Goal: Task Accomplishment & Management: Manage account settings

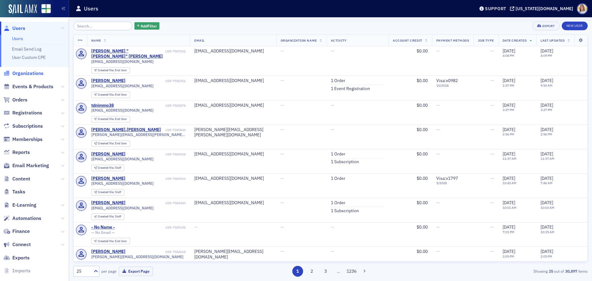
click at [32, 74] on span "Organizations" at bounding box center [27, 73] width 31 height 7
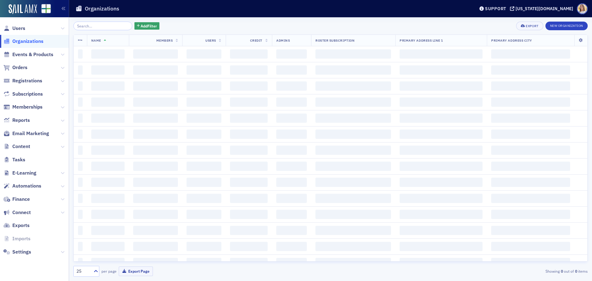
click at [97, 25] on input "search" at bounding box center [102, 26] width 59 height 9
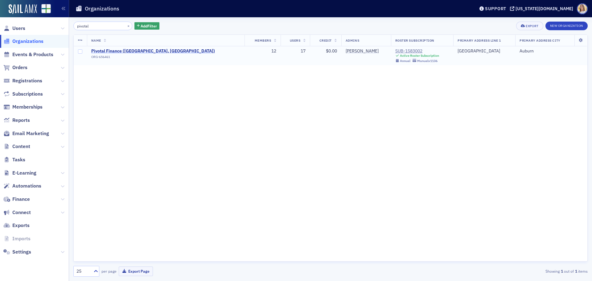
type input "pivotal"
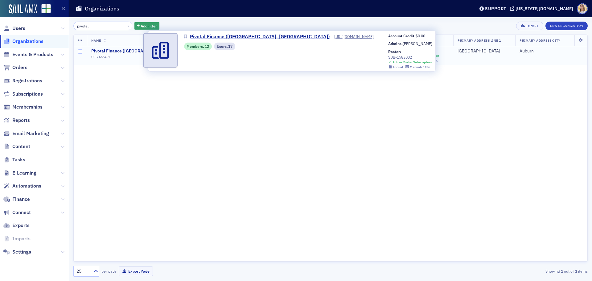
click at [124, 51] on span "Pivotal Finance ([GEOGRAPHIC_DATA], [GEOGRAPHIC_DATA])" at bounding box center [153, 51] width 124 height 6
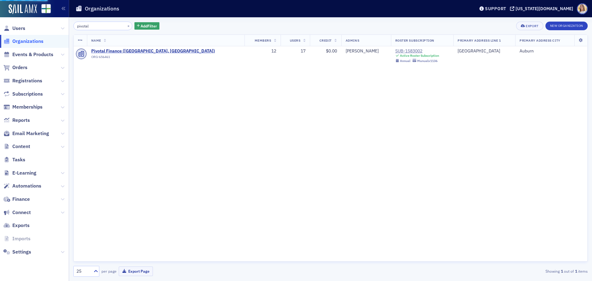
select select "US"
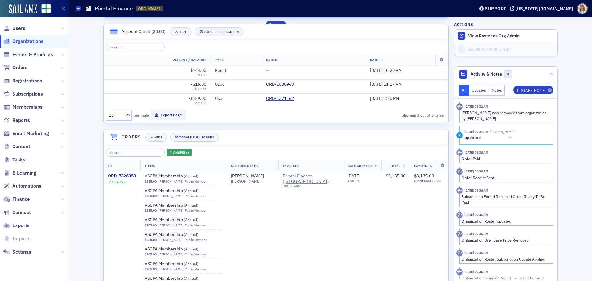
scroll to position [400, 0]
click at [19, 29] on span "Users" at bounding box center [18, 28] width 13 height 7
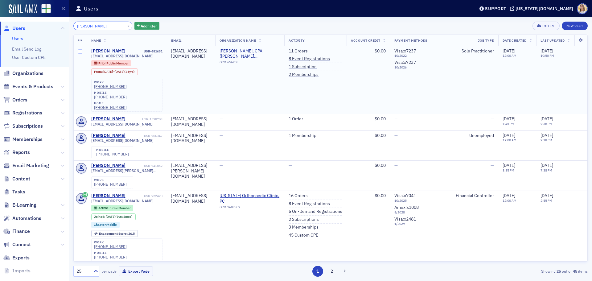
type input "[PERSON_NAME]"
click at [113, 50] on div "[PERSON_NAME]" at bounding box center [108, 51] width 34 height 6
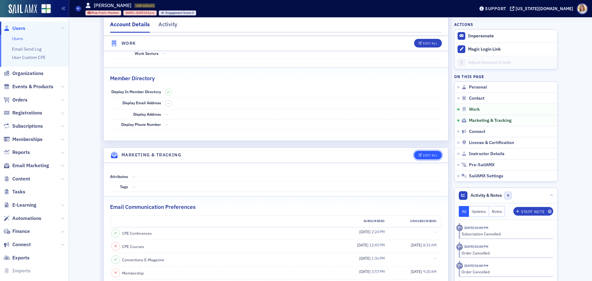
click at [426, 155] on div "Edit All" at bounding box center [430, 155] width 14 height 3
select select "US"
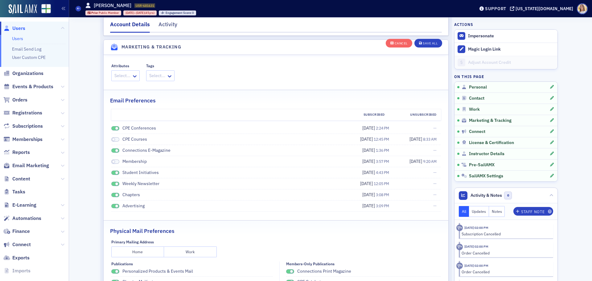
scroll to position [836, 0]
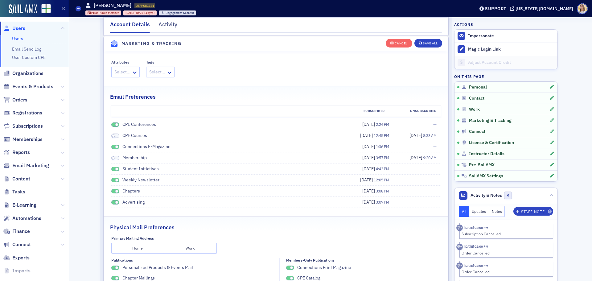
click at [115, 125] on span at bounding box center [116, 124] width 3 height 3
click at [115, 146] on span at bounding box center [116, 146] width 3 height 3
click at [115, 170] on span at bounding box center [116, 168] width 3 height 3
drag, startPoint x: 111, startPoint y: 179, endPoint x: 110, endPoint y: 193, distance: 14.5
click at [111, 180] on span at bounding box center [115, 180] width 8 height 5
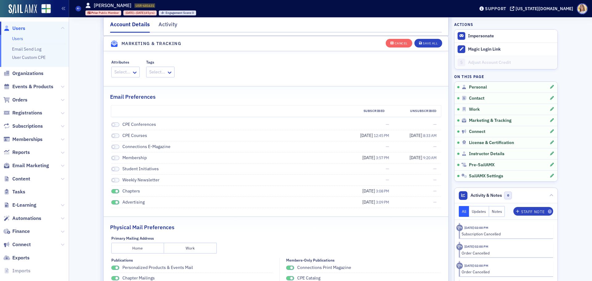
drag, startPoint x: 112, startPoint y: 192, endPoint x: 115, endPoint y: 200, distance: 8.6
click at [112, 192] on span at bounding box center [115, 191] width 8 height 5
click at [115, 204] on span at bounding box center [116, 202] width 3 height 3
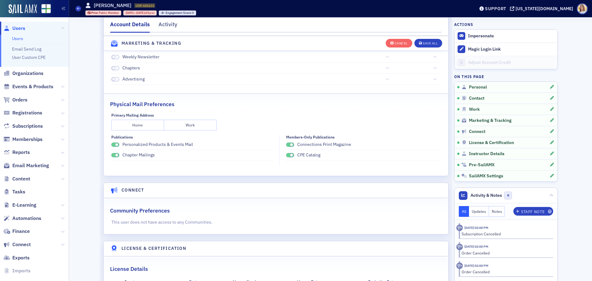
scroll to position [959, 0]
click at [115, 155] on span at bounding box center [116, 154] width 3 height 3
click at [115, 144] on span at bounding box center [116, 144] width 3 height 3
click at [290, 143] on span at bounding box center [291, 144] width 3 height 3
click at [291, 156] on span at bounding box center [291, 154] width 3 height 3
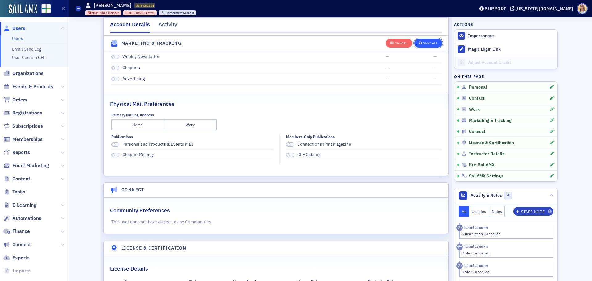
click at [429, 41] on button "Save All" at bounding box center [429, 43] width 28 height 9
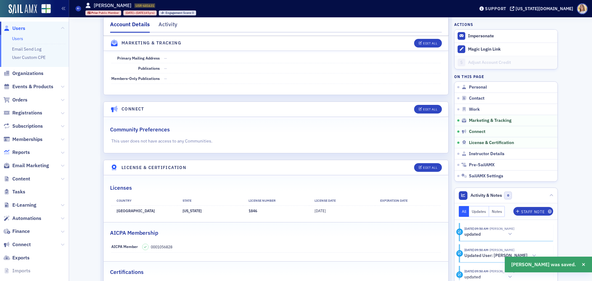
scroll to position [827, 0]
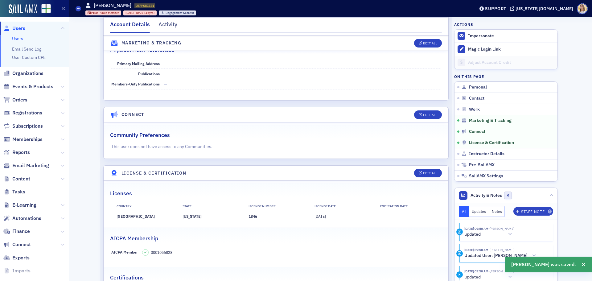
click at [24, 30] on span "Users" at bounding box center [18, 28] width 13 height 7
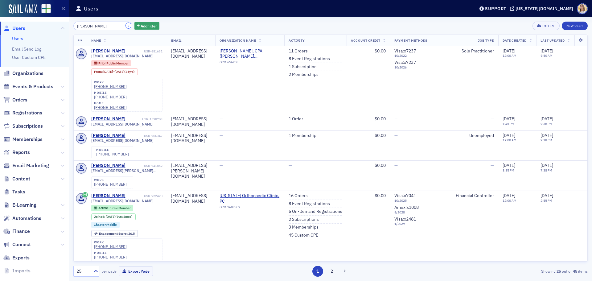
click at [126, 26] on button "×" at bounding box center [129, 26] width 6 height 6
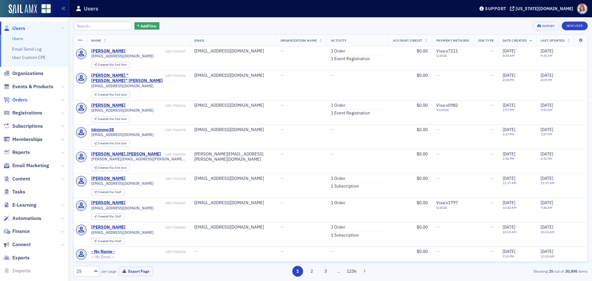
click at [21, 101] on span "Orders" at bounding box center [19, 100] width 15 height 7
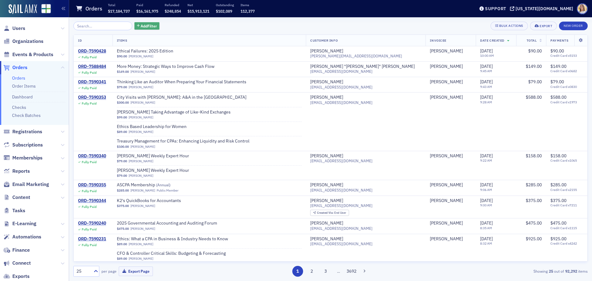
click at [141, 24] on span "Add Filter" at bounding box center [149, 26] width 16 height 6
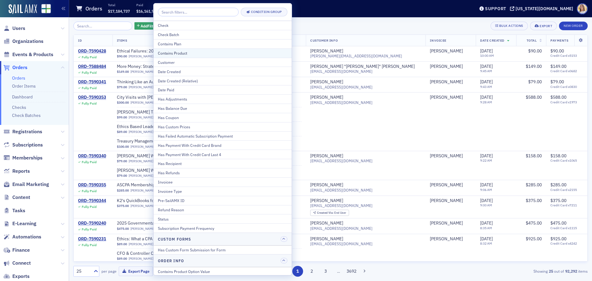
click at [195, 52] on div "Contains Product" at bounding box center [223, 53] width 130 height 6
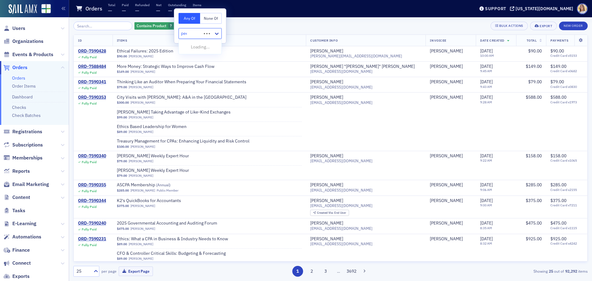
type input "peer"
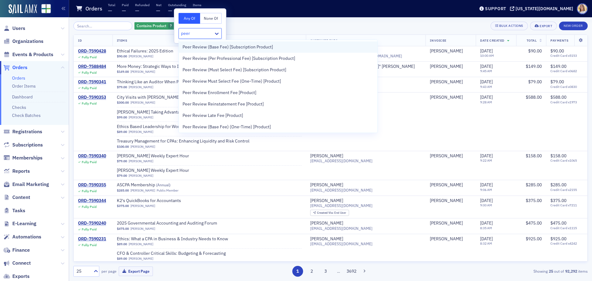
click at [194, 48] on span "Peer Review (Base Fee) [Subscription Product]" at bounding box center [228, 47] width 90 height 6
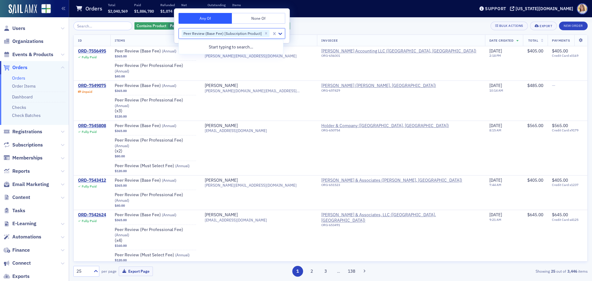
click at [342, 29] on div "Contains Product Peer Review (Base Fee) [Subscription Product] Add Filter Bulk …" at bounding box center [330, 26] width 514 height 9
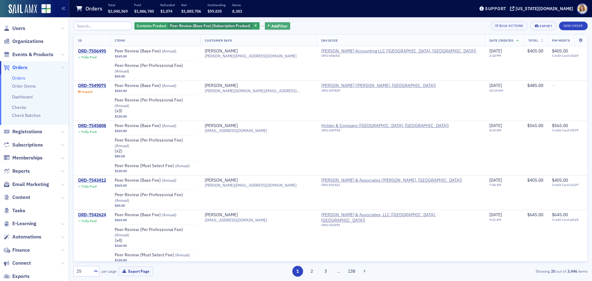
click at [282, 25] on button "Add Filter" at bounding box center [277, 26] width 25 height 8
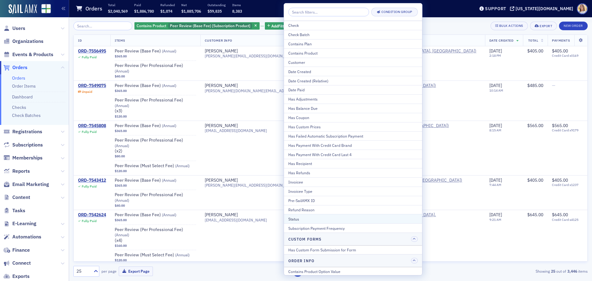
click at [312, 217] on div "Status" at bounding box center [353, 219] width 130 height 6
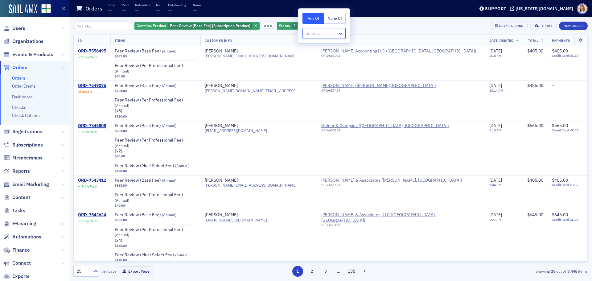
click at [341, 32] on icon at bounding box center [341, 34] width 6 height 6
click at [321, 124] on div "Unpaid" at bounding box center [324, 125] width 35 height 6
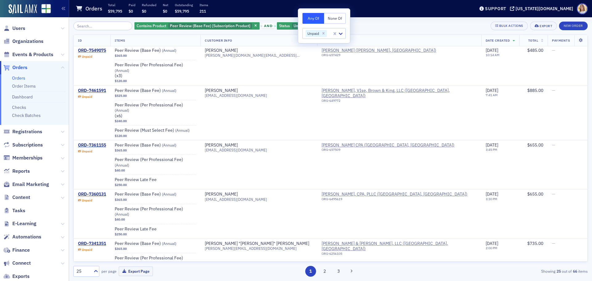
scroll to position [1, 0]
click at [418, 25] on div "Contains Product Peer Review (Base Fee) [Subscription Product] and Status Unpai…" at bounding box center [330, 26] width 514 height 9
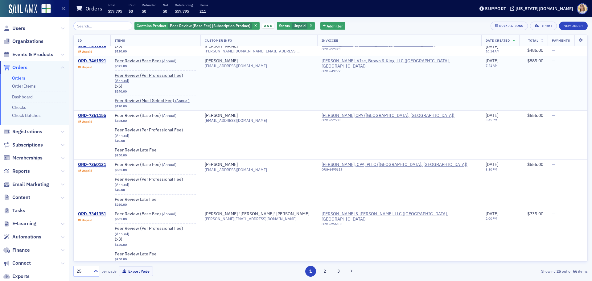
scroll to position [31, 0]
click at [95, 272] on icon at bounding box center [96, 271] width 6 height 6
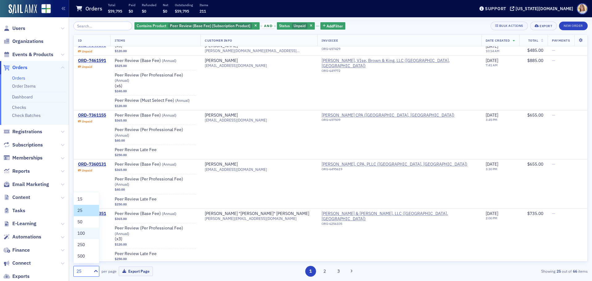
click at [90, 230] on div "100" at bounding box center [86, 233] width 25 height 11
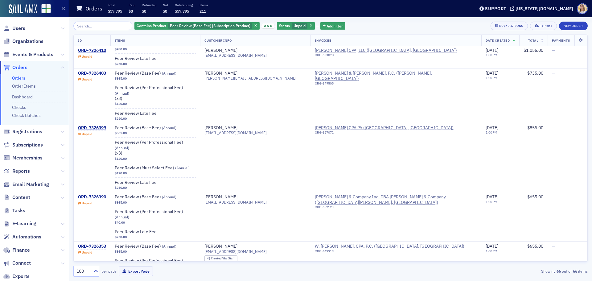
scroll to position [3111, 0]
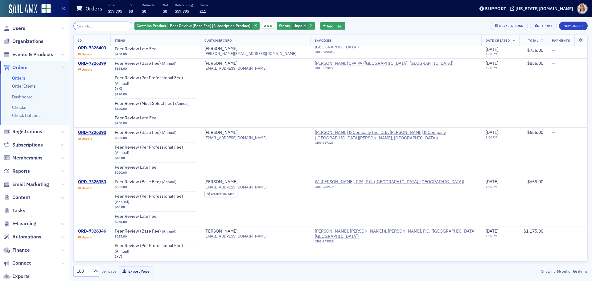
click at [96, 28] on input "search" at bounding box center [102, 26] width 59 height 9
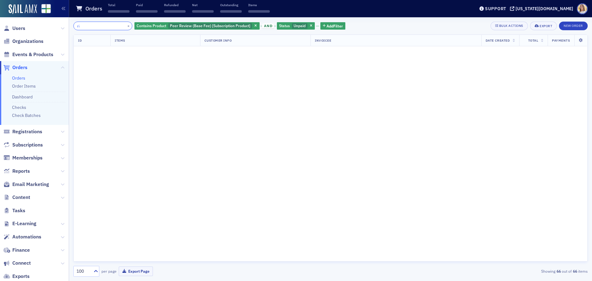
scroll to position [4149, 0]
type input "river"
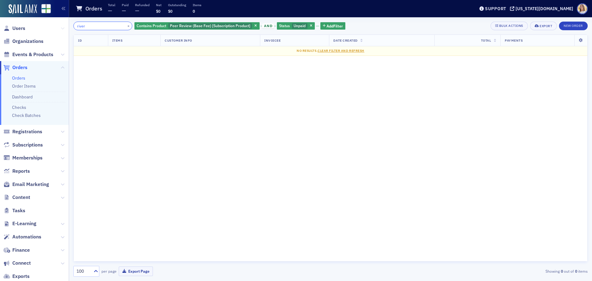
drag, startPoint x: 101, startPoint y: 29, endPoint x: 57, endPoint y: 29, distance: 44.4
click at [57, 29] on div "Users Organizations Events & Products Orders Orders Order Items Dashboard Check…" at bounding box center [296, 140] width 592 height 281
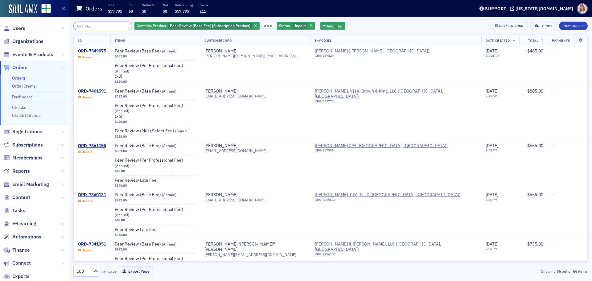
click at [96, 27] on input "search" at bounding box center [102, 26] width 59 height 9
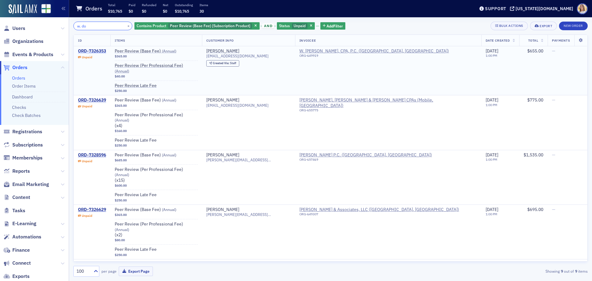
type input "w. do"
click at [97, 50] on div "ORD-7326353" at bounding box center [92, 51] width 28 height 6
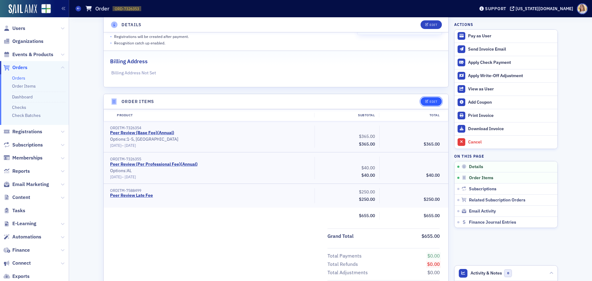
click at [431, 102] on div "Edit" at bounding box center [434, 101] width 8 height 3
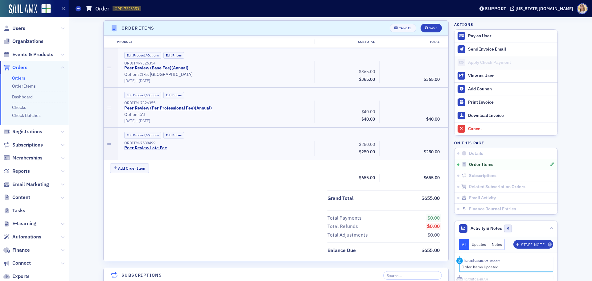
scroll to position [196, 0]
click at [171, 136] on button "Edit Prices" at bounding box center [173, 135] width 21 height 6
drag, startPoint x: 429, startPoint y: 144, endPoint x: 444, endPoint y: 145, distance: 14.5
click at [444, 145] on div "Edit Product / Options Custom Prices Taxes Enabled ORDITM-7588499 Peer Review L…" at bounding box center [283, 144] width 331 height 34
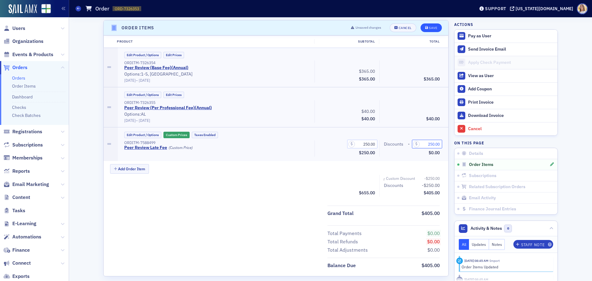
type input "250.00"
click at [427, 30] on button "Save" at bounding box center [431, 27] width 21 height 9
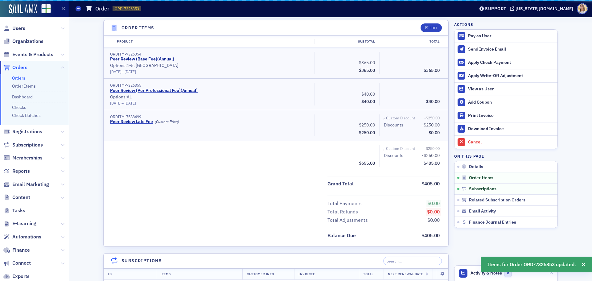
scroll to position [196, 0]
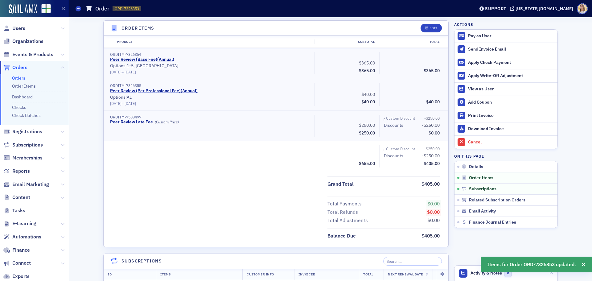
click at [26, 65] on span "Orders" at bounding box center [19, 67] width 15 height 7
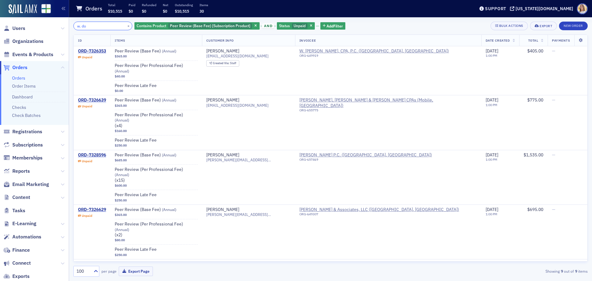
drag, startPoint x: 99, startPoint y: 25, endPoint x: 51, endPoint y: 24, distance: 47.5
click at [51, 24] on div "Users Organizations Events & Products Orders Orders Order Items Dashboard Check…" at bounding box center [296, 140] width 592 height 281
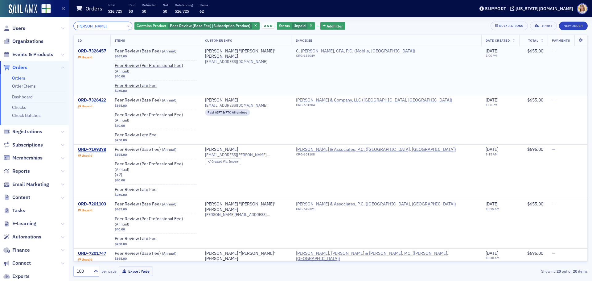
type input "c. ray"
click at [96, 50] on div "ORD-7326457" at bounding box center [92, 51] width 28 height 6
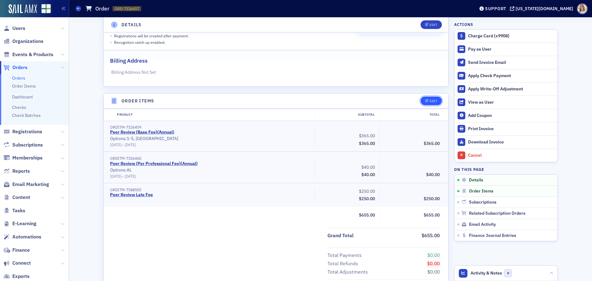
click at [430, 101] on div "Edit" at bounding box center [434, 100] width 8 height 3
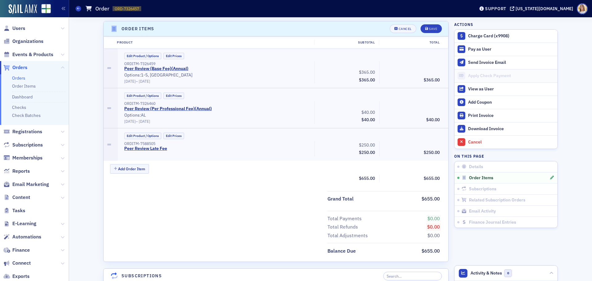
scroll to position [196, 0]
click at [176, 133] on button "Edit Prices" at bounding box center [173, 135] width 21 height 6
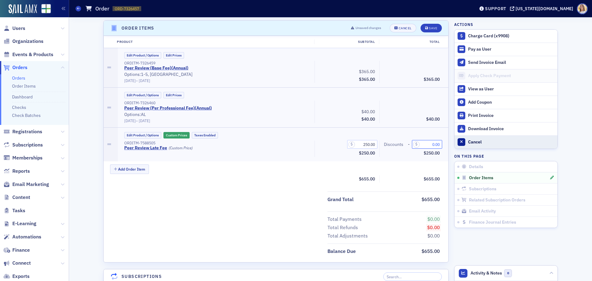
drag, startPoint x: 426, startPoint y: 145, endPoint x: 468, endPoint y: 146, distance: 42.0
click at [468, 146] on div "Details Unpaid Customer Ray Hunter Invoicee C. Ray Hunter, CPA, P.C. Date Creat…" at bounding box center [330, 234] width 514 height 827
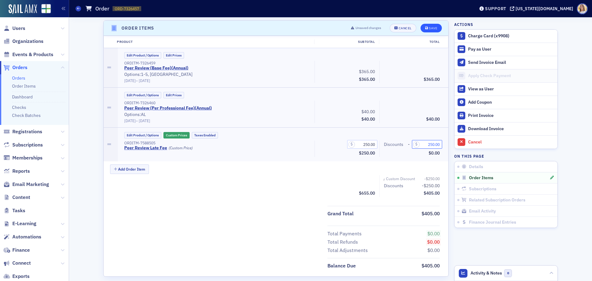
type input "250.00"
click at [432, 27] on div "Save" at bounding box center [433, 28] width 8 height 3
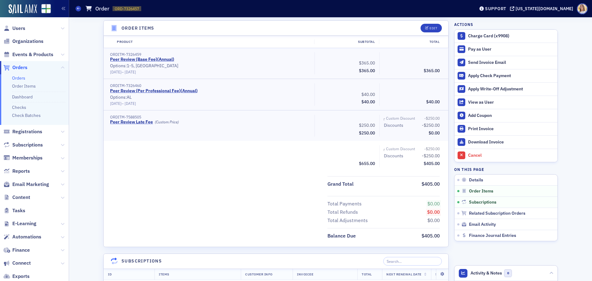
click at [26, 66] on span "Orders" at bounding box center [19, 67] width 15 height 7
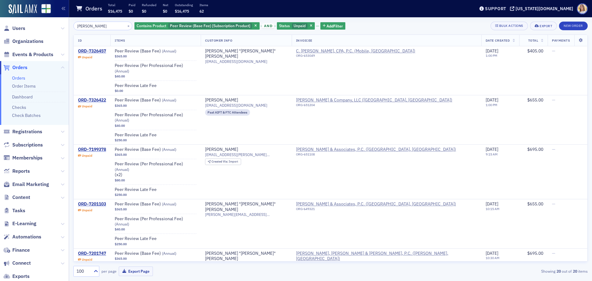
drag, startPoint x: 101, startPoint y: 26, endPoint x: 54, endPoint y: 24, distance: 46.9
click at [54, 24] on div "Users Organizations Events & Products Orders Orders Order Items Dashboard Check…" at bounding box center [296, 140] width 592 height 281
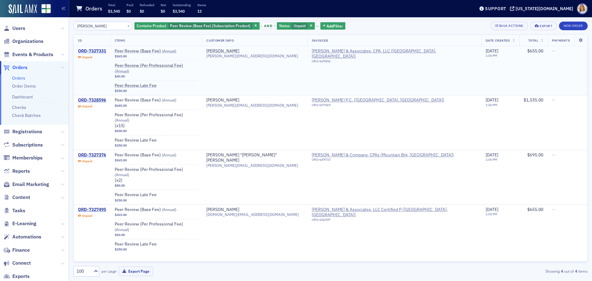
type input "robert"
click at [104, 49] on div "ORD-7327331" at bounding box center [92, 51] width 28 height 6
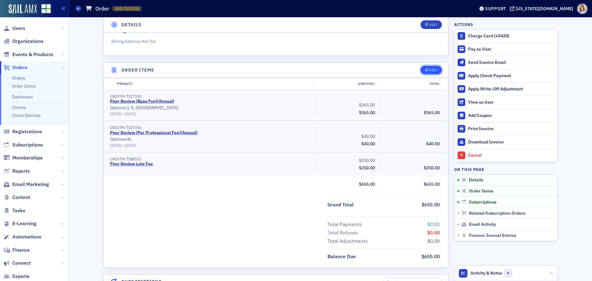
click at [435, 69] on div "Edit" at bounding box center [434, 69] width 8 height 3
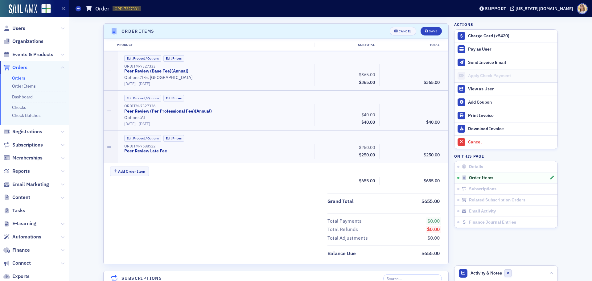
scroll to position [196, 0]
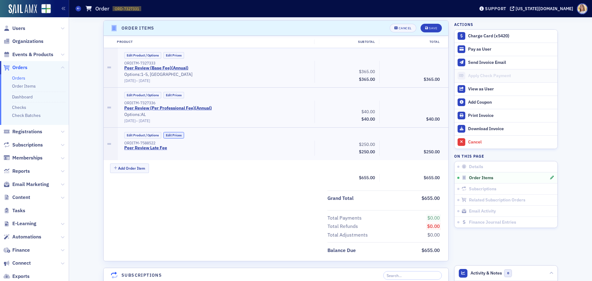
click at [169, 134] on button "Edit Prices" at bounding box center [173, 135] width 21 height 6
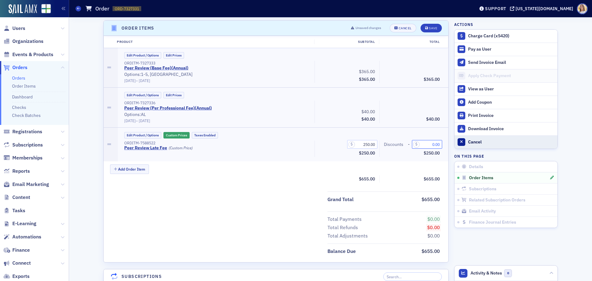
drag, startPoint x: 428, startPoint y: 146, endPoint x: 465, endPoint y: 147, distance: 36.7
click at [465, 147] on div "Details Unpaid Customer Robert Webb Invoicee Robert A. Webb & Associates, CPA, …" at bounding box center [330, 229] width 514 height 816
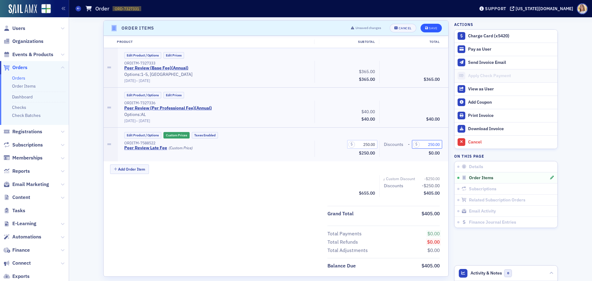
type input "250.00"
click at [431, 29] on div "Save" at bounding box center [433, 28] width 8 height 3
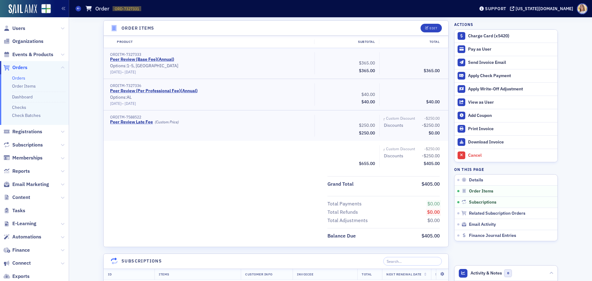
click at [24, 67] on span "Orders" at bounding box center [19, 67] width 15 height 7
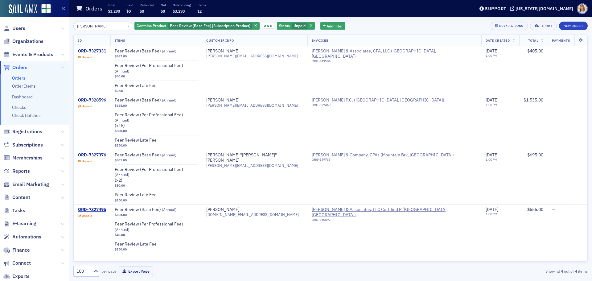
drag, startPoint x: 95, startPoint y: 24, endPoint x: 46, endPoint y: 24, distance: 49.0
click at [46, 24] on div "Users Organizations Events & Products Orders Orders Order Items Dashboard Check…" at bounding box center [296, 140] width 592 height 281
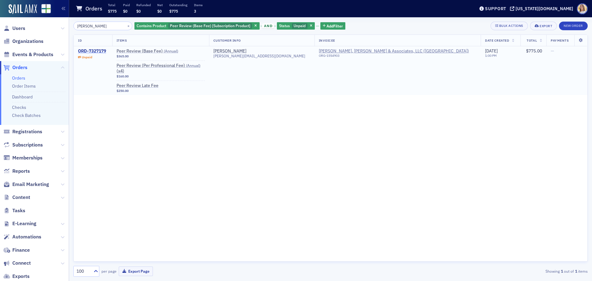
type input "warren"
click at [101, 48] on div "ORD-7327179" at bounding box center [92, 51] width 28 height 6
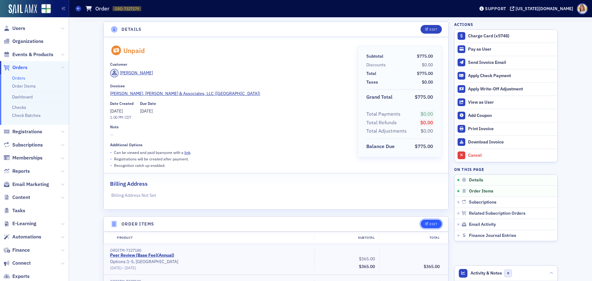
click at [439, 222] on button "Edit" at bounding box center [431, 224] width 21 height 9
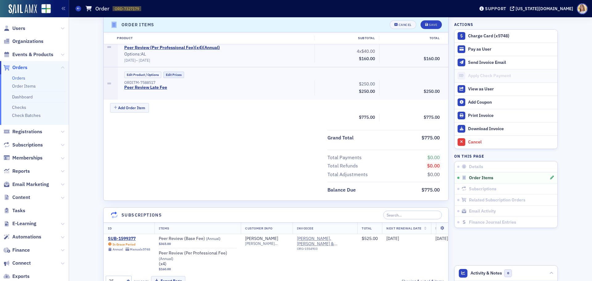
scroll to position [257, 0]
click at [175, 74] on button "Edit Prices" at bounding box center [173, 74] width 21 height 6
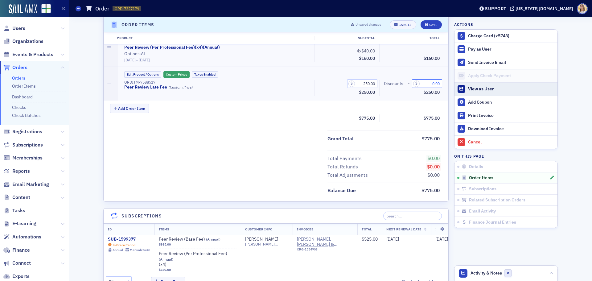
drag, startPoint x: 427, startPoint y: 80, endPoint x: 473, endPoint y: 84, distance: 46.5
click at [473, 84] on div "Details Unpaid Customer Derek Warren Invoicee Warren, Sasser & Associates, LLC …" at bounding box center [330, 192] width 514 height 862
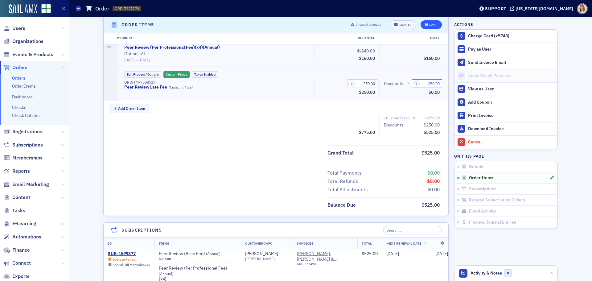
type input "250.00"
click at [434, 24] on div "Save" at bounding box center [433, 24] width 8 height 3
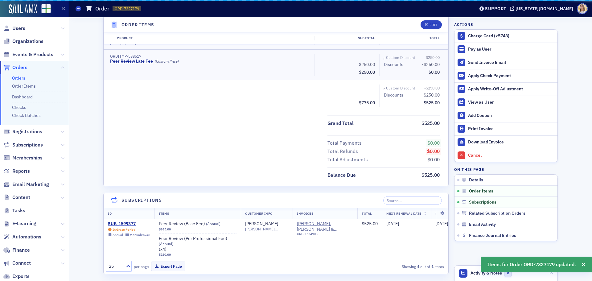
scroll to position [196, 0]
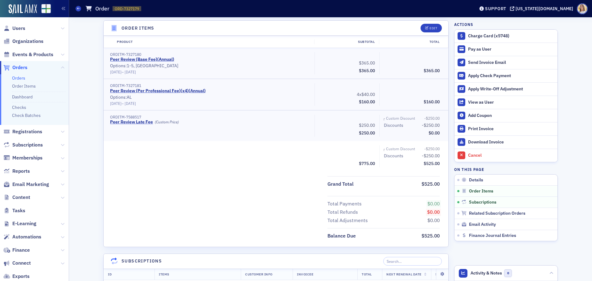
click at [23, 67] on span "Orders" at bounding box center [19, 67] width 15 height 7
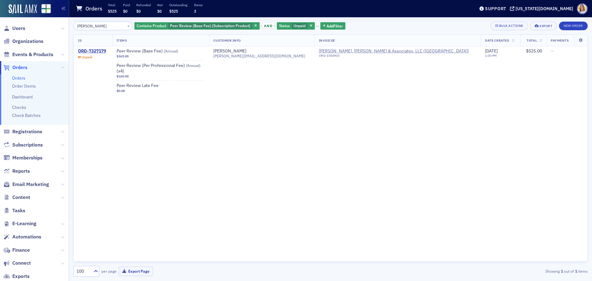
drag, startPoint x: 93, startPoint y: 27, endPoint x: 52, endPoint y: 26, distance: 41.7
click at [52, 26] on div "Users Organizations Events & Products Orders Orders Order Items Dashboard Check…" at bounding box center [296, 140] width 592 height 281
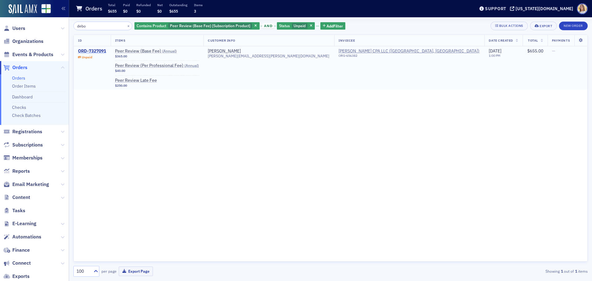
type input "debo"
click at [105, 53] on div "ORD-7327091" at bounding box center [92, 51] width 28 height 6
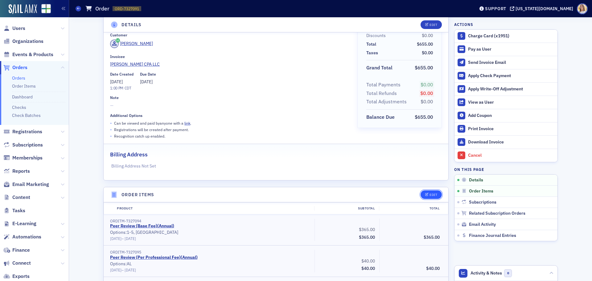
click at [432, 194] on div "Edit" at bounding box center [434, 194] width 8 height 3
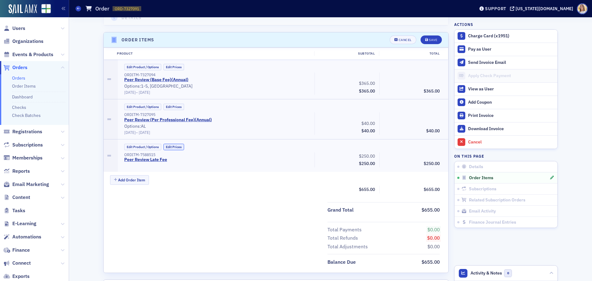
click at [176, 149] on button "Edit Prices" at bounding box center [173, 147] width 21 height 6
drag, startPoint x: 427, startPoint y: 155, endPoint x: 466, endPoint y: 157, distance: 38.9
click at [466, 157] on div "Details Unpaid Customer Deborah Hagood Invoicee Deborah G. Hagood CPA LLC Date …" at bounding box center [330, 233] width 514 height 802
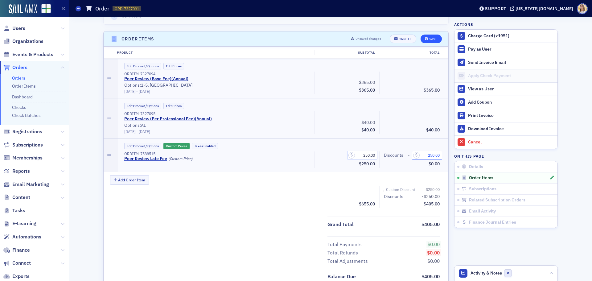
type input "250.00"
click at [432, 39] on div "Save" at bounding box center [433, 38] width 8 height 3
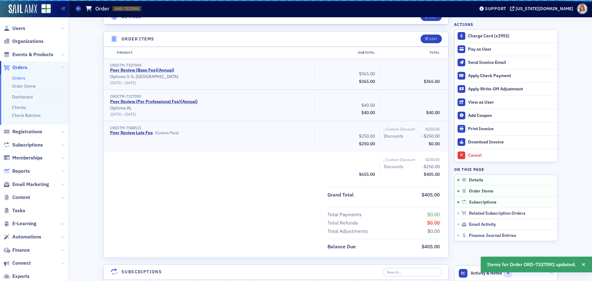
scroll to position [196, 0]
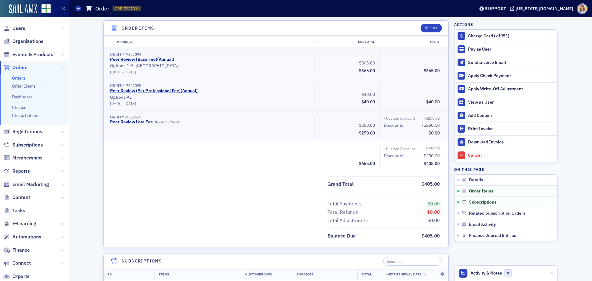
click at [14, 64] on span "Orders" at bounding box center [19, 67] width 15 height 7
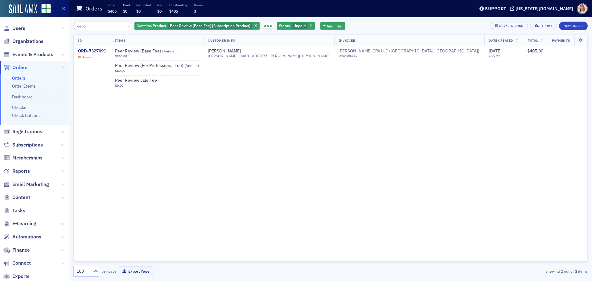
drag, startPoint x: 93, startPoint y: 26, endPoint x: 49, endPoint y: 24, distance: 44.4
click at [49, 24] on div "Users Organizations Events & Products Orders Orders Order Items Dashboard Check…" at bounding box center [296, 140] width 592 height 281
drag, startPoint x: 96, startPoint y: 28, endPoint x: 65, endPoint y: 26, distance: 30.9
click at [65, 26] on div "Users Organizations Events & Products Orders Orders Order Items Dashboard Check…" at bounding box center [296, 140] width 592 height 281
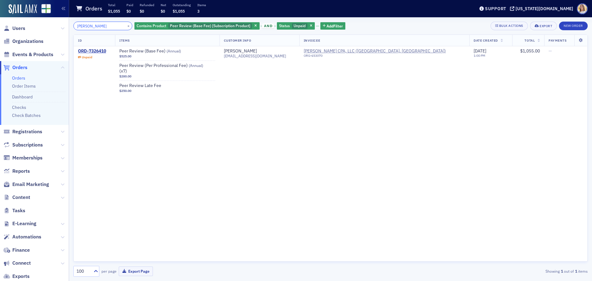
drag, startPoint x: 94, startPoint y: 28, endPoint x: 50, endPoint y: 25, distance: 44.5
click at [50, 25] on div "Users Organizations Events & Products Orders Orders Order Items Dashboard Check…" at bounding box center [296, 140] width 592 height 281
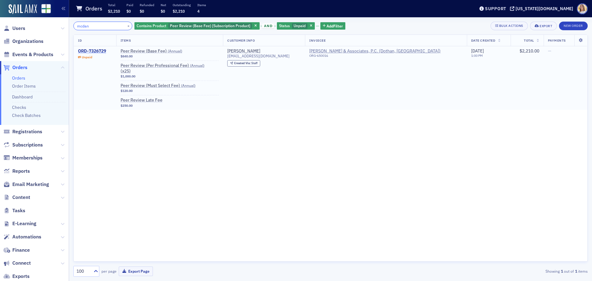
type input "mcdan"
click at [104, 52] on div "ORD-7326729" at bounding box center [92, 51] width 28 height 6
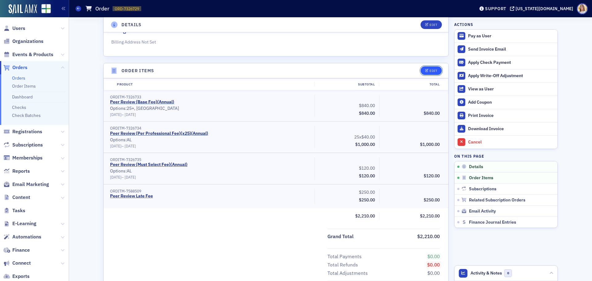
click at [430, 70] on div "Edit" at bounding box center [434, 70] width 8 height 3
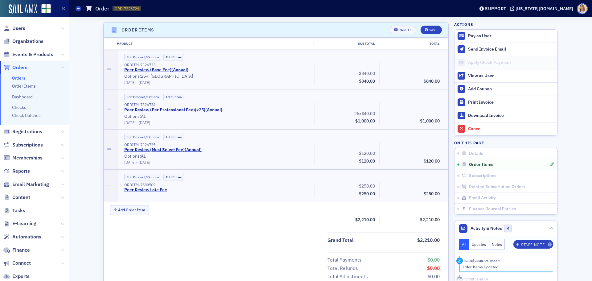
scroll to position [172, 0]
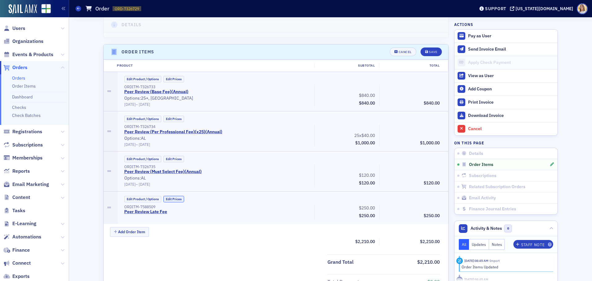
click at [175, 200] on button "Edit Prices" at bounding box center [173, 199] width 21 height 6
drag, startPoint x: 427, startPoint y: 210, endPoint x: 448, endPoint y: 208, distance: 20.9
click at [450, 209] on div "Details Unpaid Customer James Kingry Invoicee McDaniel & Associates, P.C. Date …" at bounding box center [330, 274] width 514 height 858
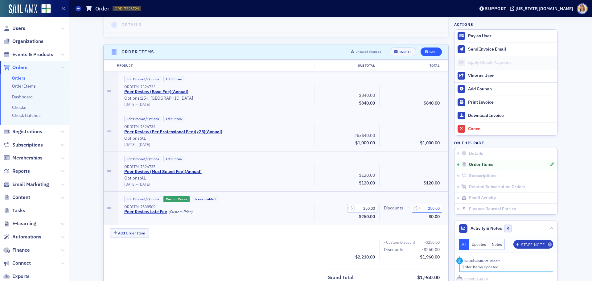
type input "250.00"
click at [430, 48] on button "Save" at bounding box center [431, 51] width 21 height 9
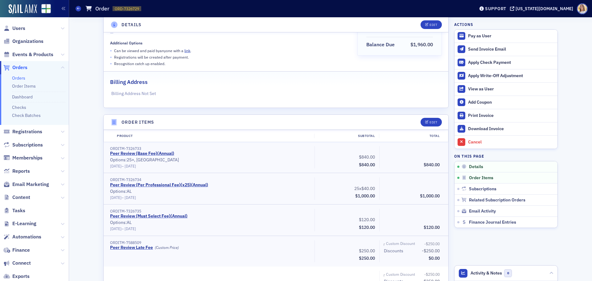
scroll to position [11, 0]
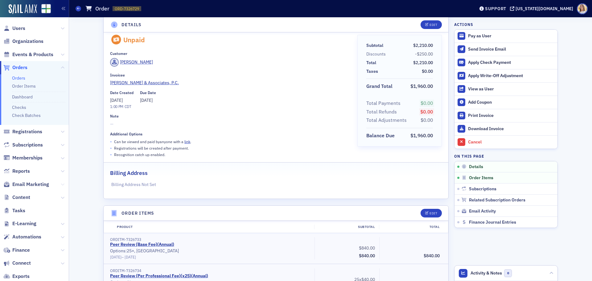
click at [61, 184] on icon at bounding box center [63, 185] width 4 height 4
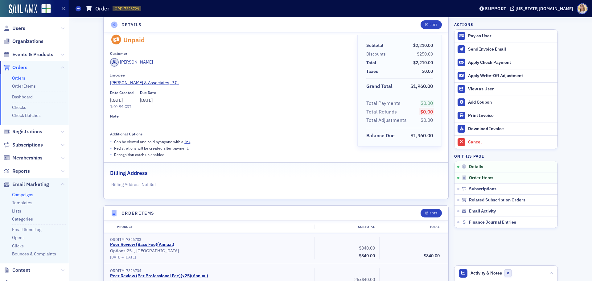
click at [25, 194] on link "Campaigns" at bounding box center [22, 195] width 21 height 6
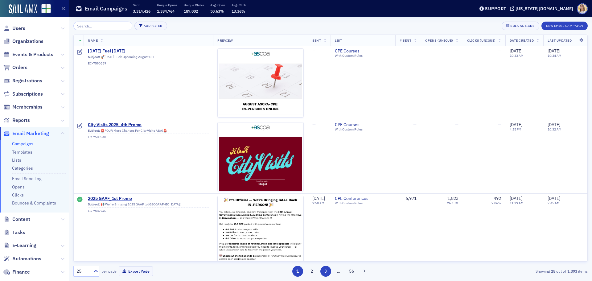
click at [328, 273] on button "3" at bounding box center [325, 271] width 11 height 11
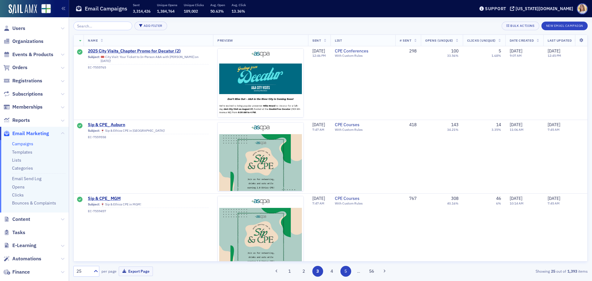
click at [344, 271] on button "5" at bounding box center [346, 271] width 11 height 11
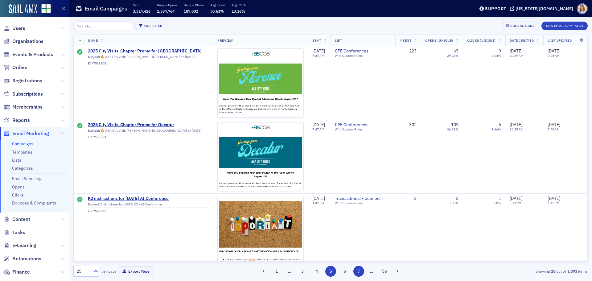
click at [360, 271] on button "7" at bounding box center [358, 271] width 11 height 11
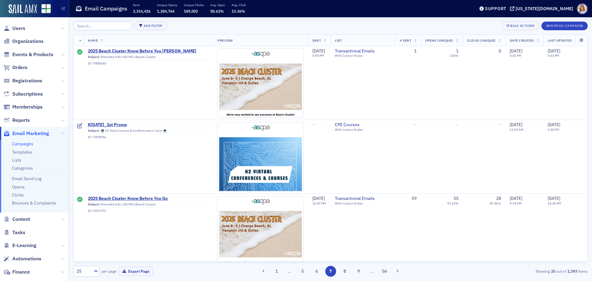
click at [360, 271] on button "9" at bounding box center [358, 271] width 11 height 11
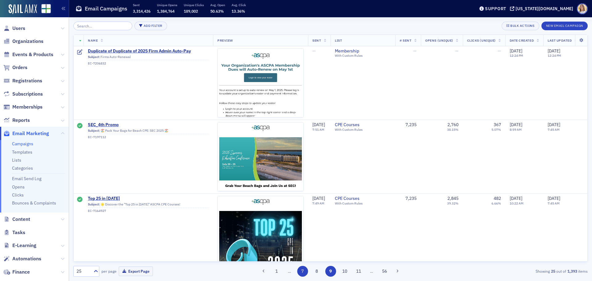
click at [360, 271] on button "11" at bounding box center [358, 271] width 11 height 11
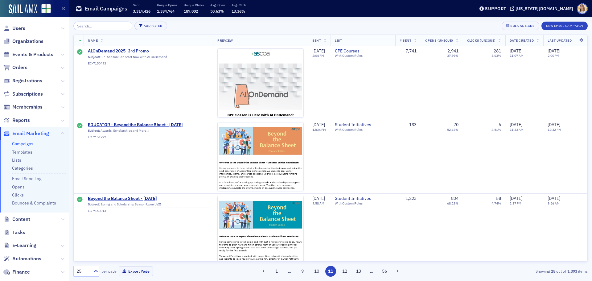
click at [360, 271] on button "13" at bounding box center [358, 271] width 11 height 11
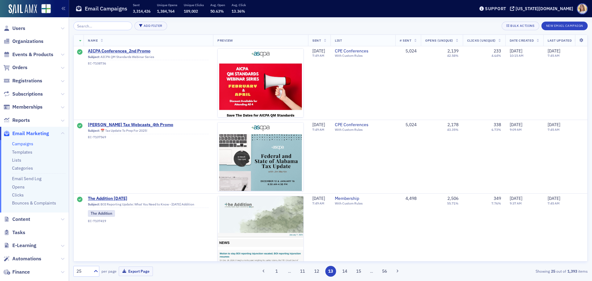
click at [360, 271] on button "15" at bounding box center [358, 271] width 11 height 11
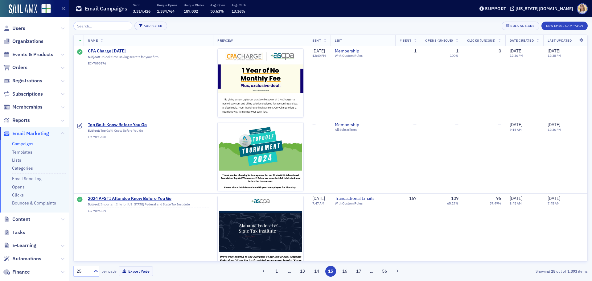
click at [360, 271] on button "17" at bounding box center [358, 271] width 11 height 11
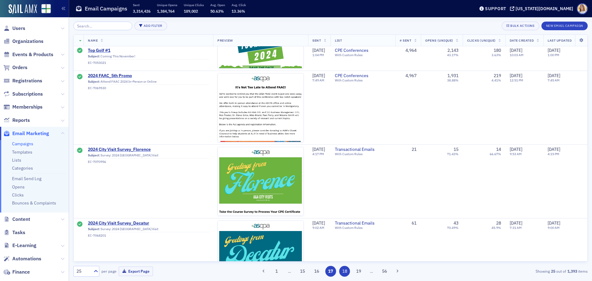
scroll to position [123, 0]
click at [349, 272] on button "18" at bounding box center [344, 271] width 11 height 11
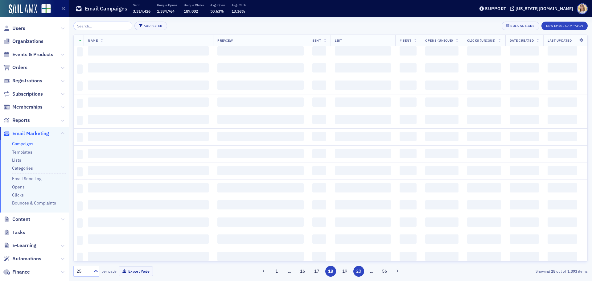
scroll to position [0, 0]
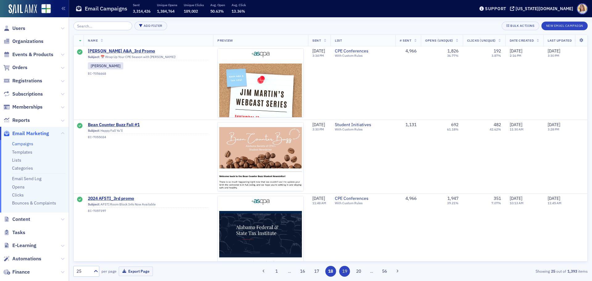
click at [345, 274] on button "19" at bounding box center [344, 271] width 11 height 11
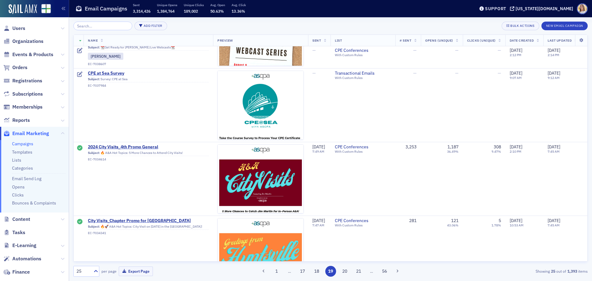
scroll to position [1632, 0]
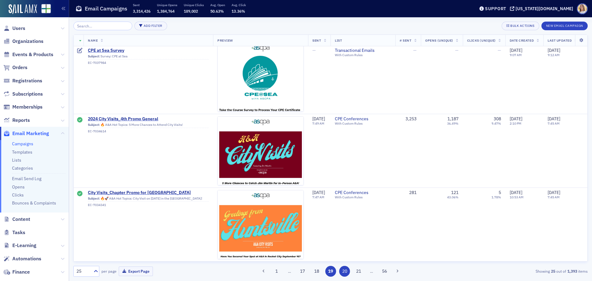
click at [349, 271] on button "20" at bounding box center [344, 271] width 11 height 11
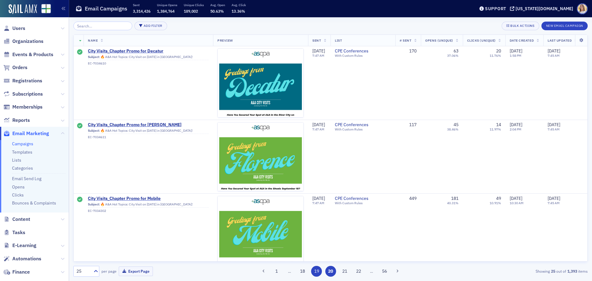
click at [317, 273] on button "19" at bounding box center [316, 271] width 11 height 11
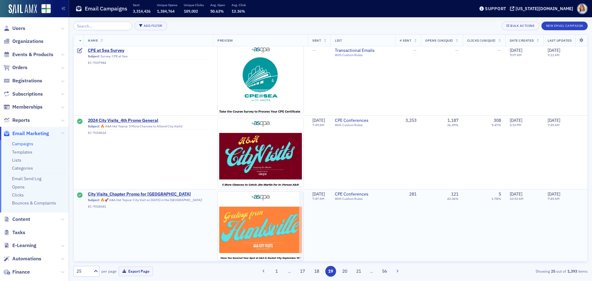
scroll to position [1632, 0]
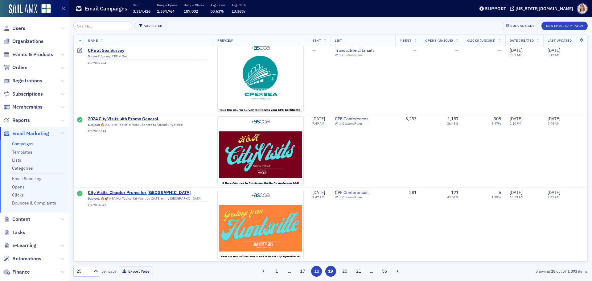
click at [319, 271] on button "18" at bounding box center [316, 271] width 11 height 11
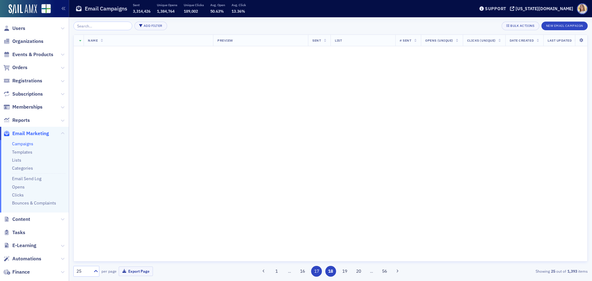
scroll to position [0, 0]
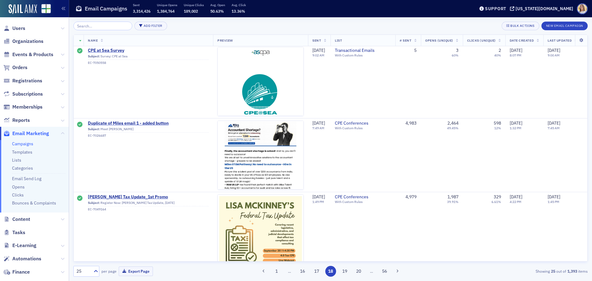
scroll to position [1580, 0]
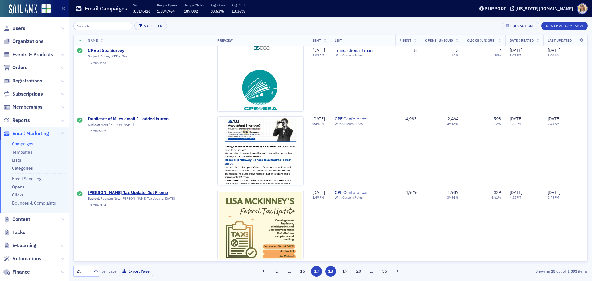
click at [316, 269] on button "17" at bounding box center [316, 271] width 11 height 11
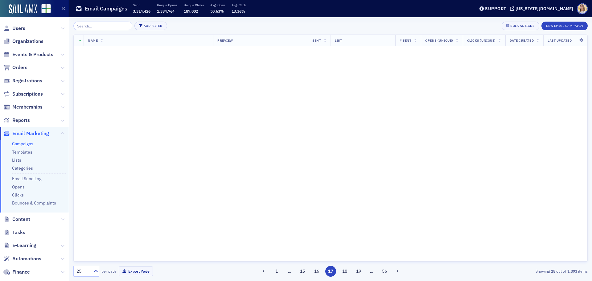
scroll to position [0, 0]
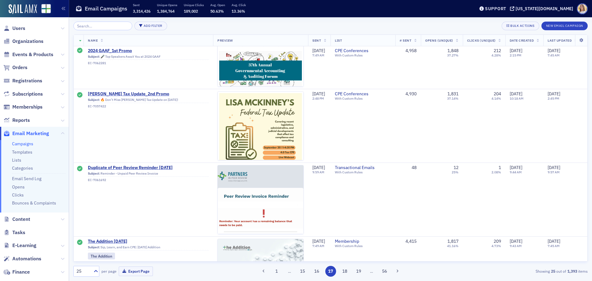
scroll to position [1586, 0]
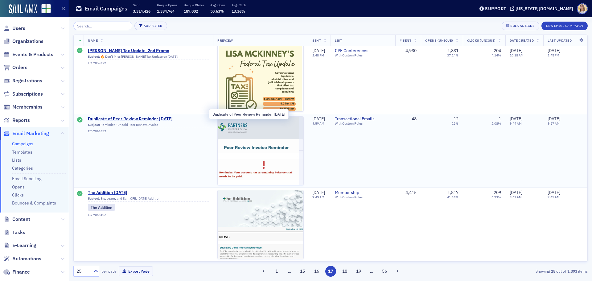
click at [143, 116] on span "Duplicate of Peer Review Reminder 7-31-2024" at bounding box center [148, 119] width 121 height 6
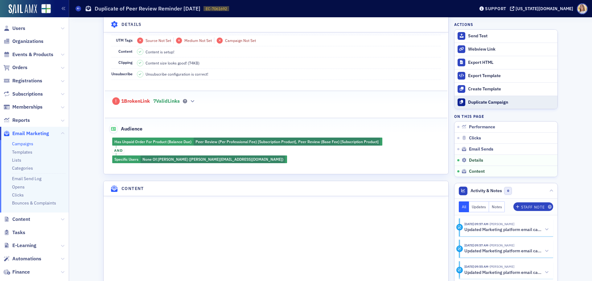
scroll to position [593, 0]
click at [489, 103] on div "Duplicate Campaign" at bounding box center [511, 103] width 86 height 6
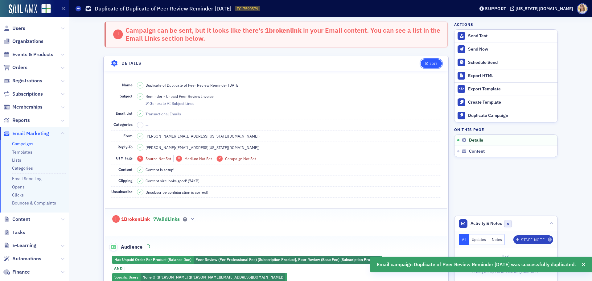
click at [436, 64] on button "Edit" at bounding box center [431, 63] width 21 height 9
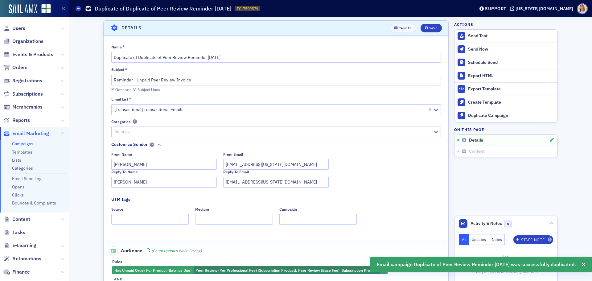
scroll to position [35, 0]
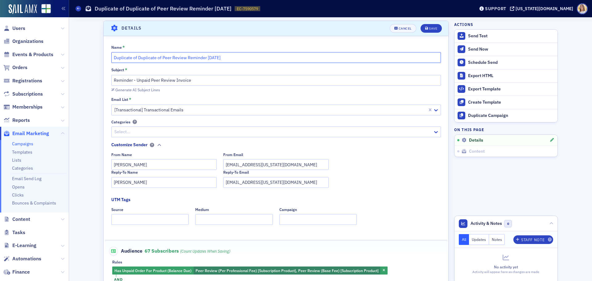
drag, startPoint x: 160, startPoint y: 58, endPoint x: 98, endPoint y: 59, distance: 62.0
click at [158, 57] on input "Peer Review Reminder [DATE]" at bounding box center [276, 57] width 330 height 11
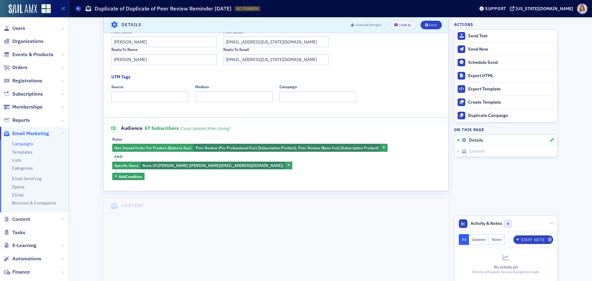
scroll to position [158, 0]
type input "Peer Review Reminder [DATE]"
click at [431, 27] on button "Save" at bounding box center [431, 24] width 21 height 9
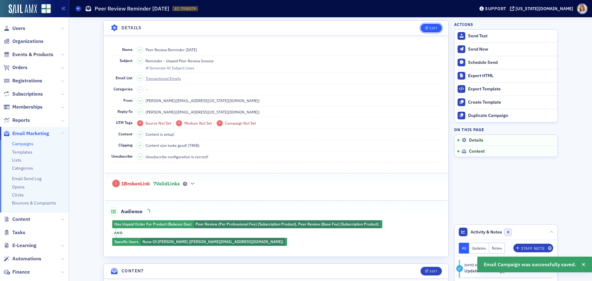
click at [434, 29] on div "Edit" at bounding box center [434, 28] width 8 height 3
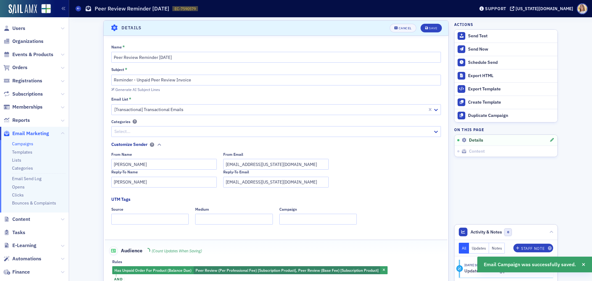
scroll to position [92, 0]
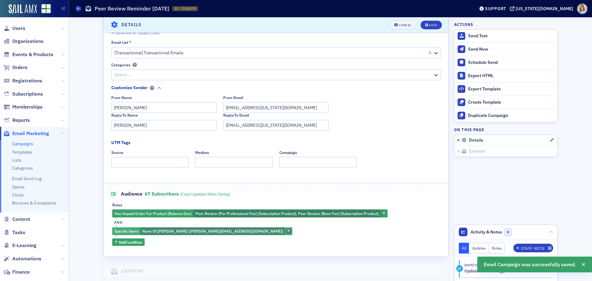
click at [287, 229] on icon "button" at bounding box center [288, 230] width 2 height 3
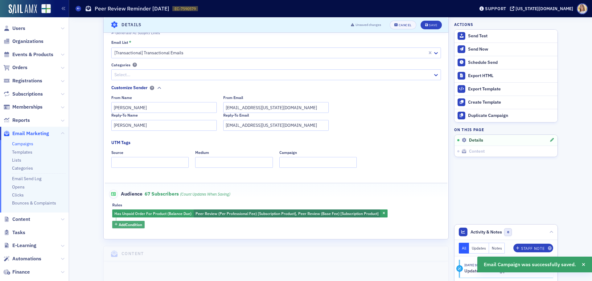
click at [138, 228] on button "Add Condition" at bounding box center [128, 225] width 32 height 8
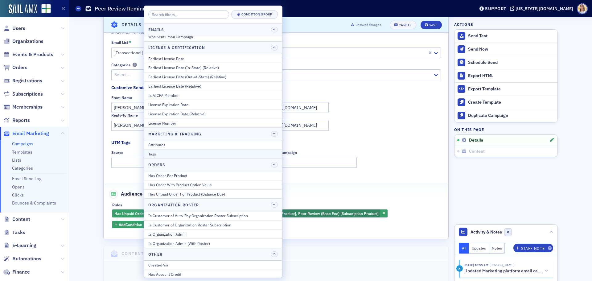
scroll to position [339, 0]
click at [167, 184] on div "Has Order With Product Option Value" at bounding box center [213, 185] width 130 height 6
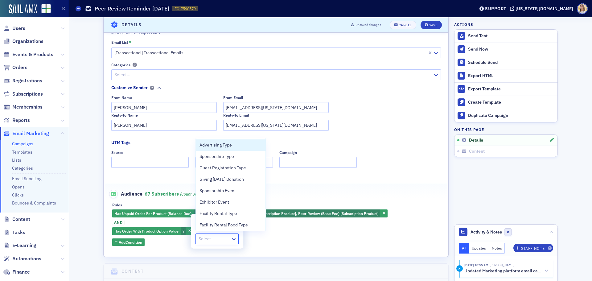
click at [220, 240] on div at bounding box center [214, 239] width 32 height 8
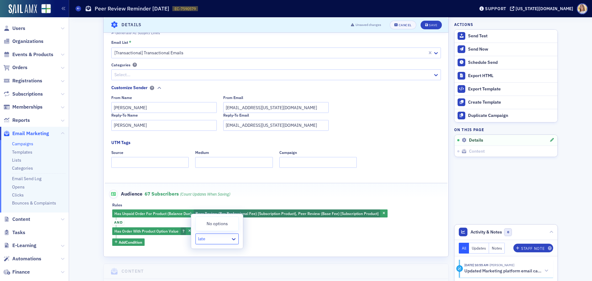
type input "late"
click at [262, 239] on div "Has Unpaid Order For Product (Balance Due) Peer Review (Per Professional Fee) […" at bounding box center [276, 227] width 328 height 36
drag, startPoint x: 188, startPoint y: 231, endPoint x: 177, endPoint y: 234, distance: 11.5
click at [188, 231] on span "button" at bounding box center [190, 232] width 6 height 6
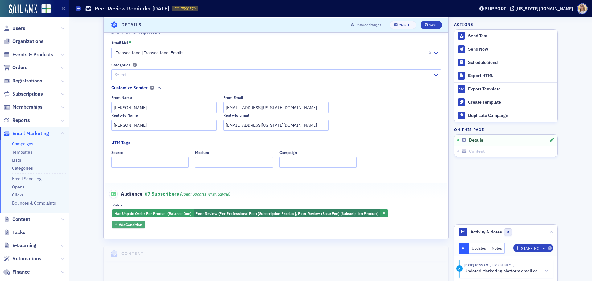
click at [134, 227] on span "Add Condition" at bounding box center [130, 225] width 23 height 6
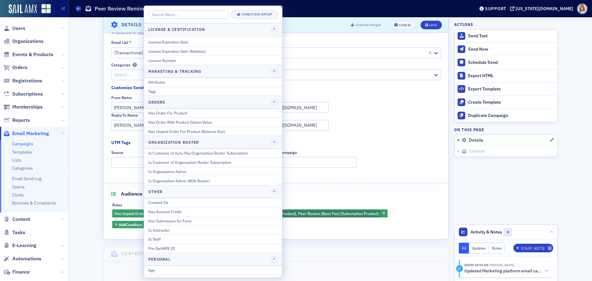
scroll to position [401, 0]
click at [192, 114] on div "Has Order For Product" at bounding box center [213, 114] width 130 height 6
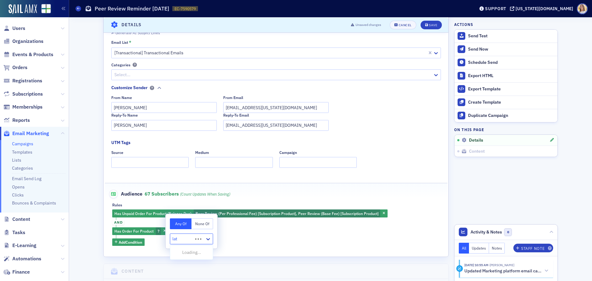
type input "late"
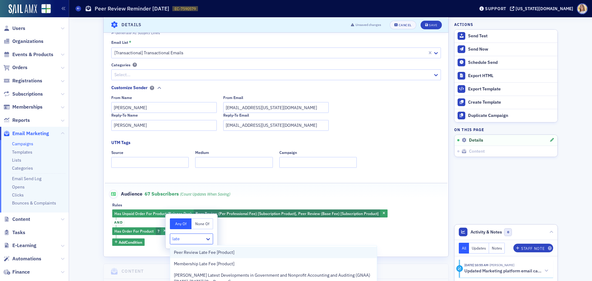
click at [241, 253] on div "Peer Review Late Fee [Product]" at bounding box center [273, 252] width 199 height 6
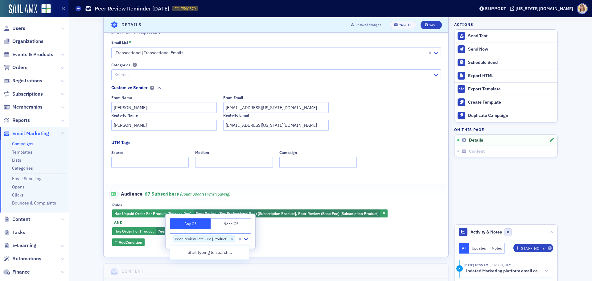
click at [292, 248] on fieldset "Audience 67 Subscribers (count updates when saving) Rules Has Unpaid Order For …" at bounding box center [276, 215] width 343 height 65
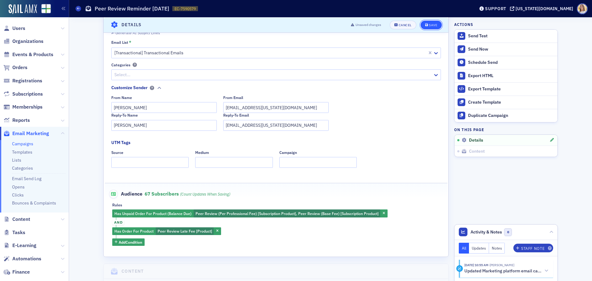
click at [429, 25] on div "Save" at bounding box center [433, 24] width 8 height 3
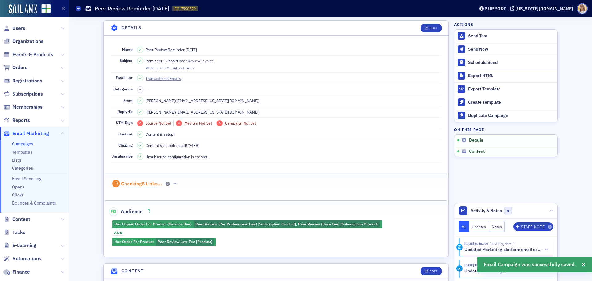
scroll to position [35, 0]
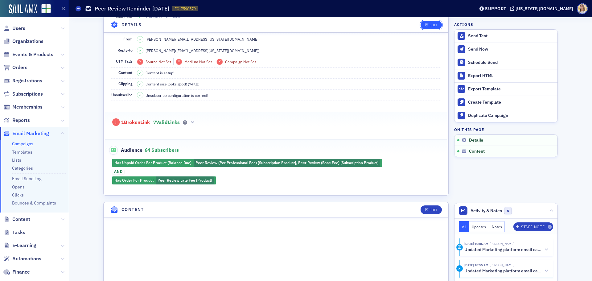
click at [425, 22] on button "Edit" at bounding box center [431, 24] width 21 height 9
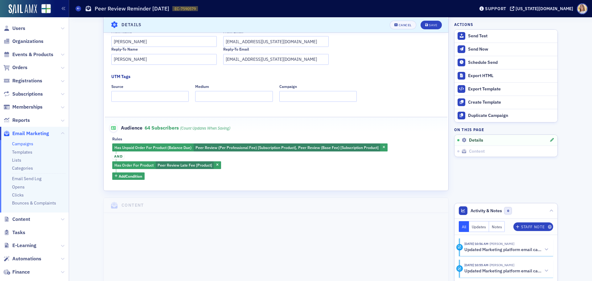
scroll to position [159, 0]
click at [130, 173] on button "Add Condition" at bounding box center [128, 176] width 32 height 8
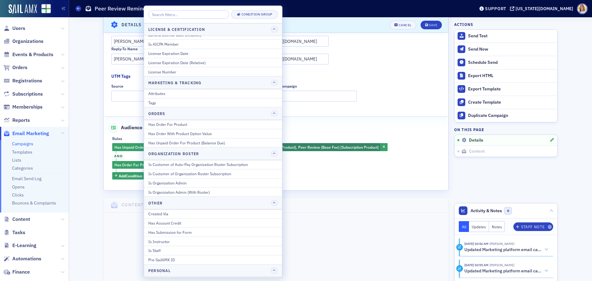
scroll to position [388, 0]
click at [213, 142] on div "Has Unpaid Order For Product (Balance Due)" at bounding box center [213, 145] width 130 height 6
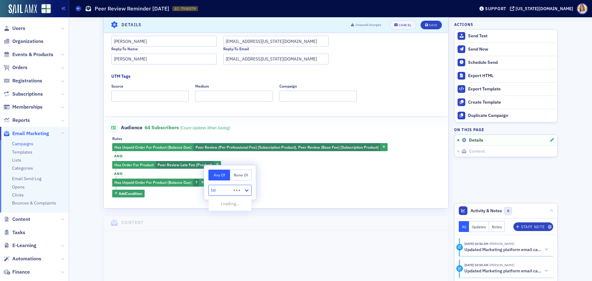
type input "late"
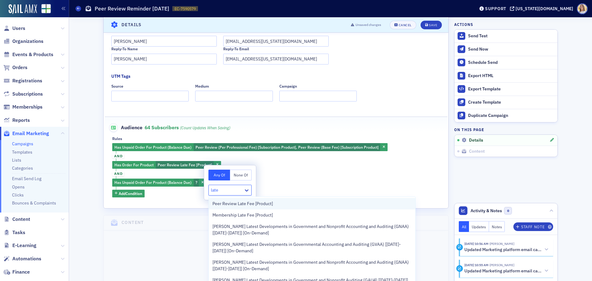
click at [245, 203] on span "Peer Review Late Fee [Product]" at bounding box center [243, 203] width 60 height 6
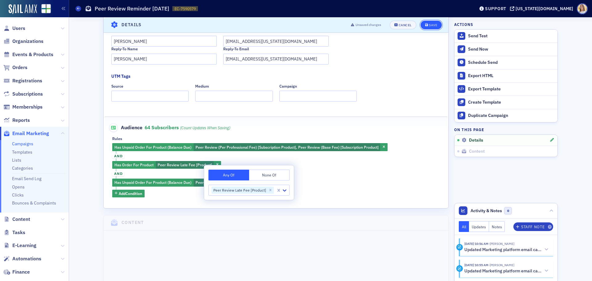
click at [436, 24] on button "Save" at bounding box center [431, 24] width 21 height 9
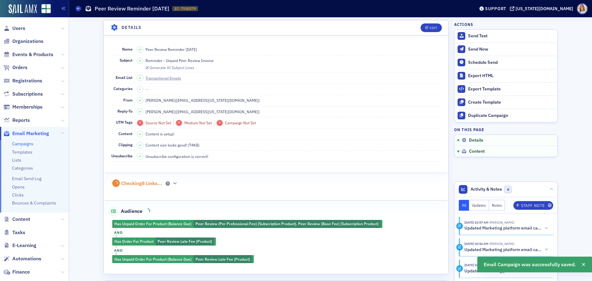
scroll to position [35, 0]
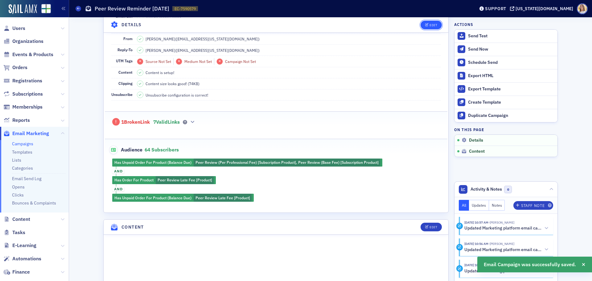
click at [425, 27] on button "Edit" at bounding box center [431, 24] width 21 height 9
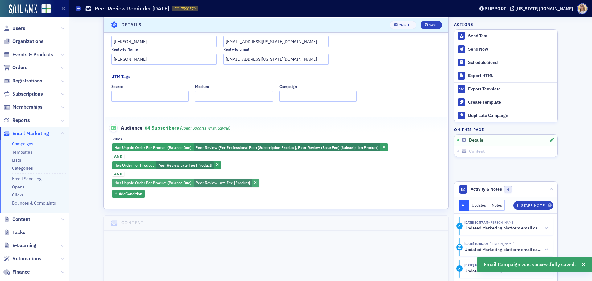
scroll to position [159, 0]
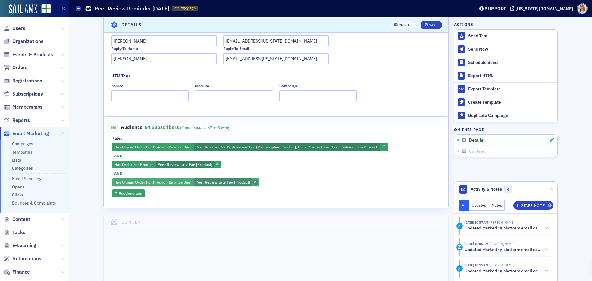
click at [254, 182] on span "button" at bounding box center [256, 183] width 6 height 6
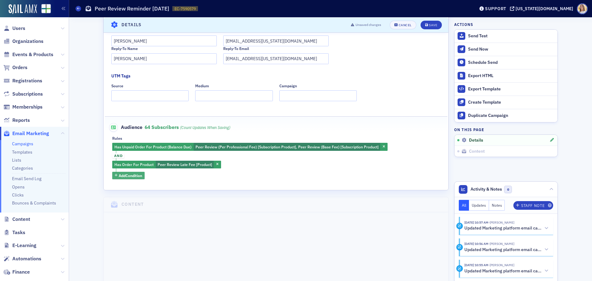
click at [127, 176] on span "Add Condition" at bounding box center [130, 176] width 23 height 6
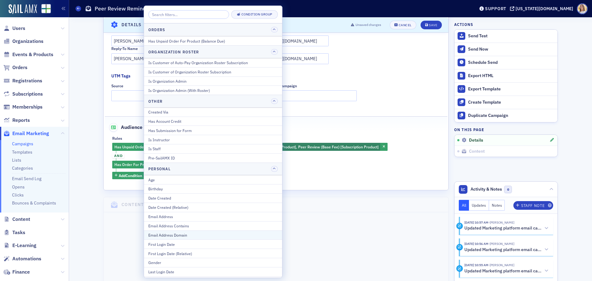
scroll to position [492, 0]
click at [185, 216] on div "Email Address" at bounding box center [213, 216] width 130 height 6
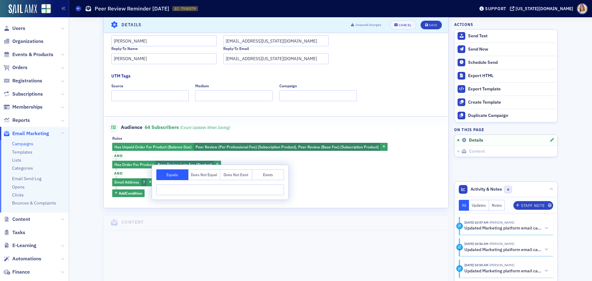
click at [214, 171] on button "Does Not Equal" at bounding box center [204, 174] width 32 height 11
click at [179, 190] on input "Rules" at bounding box center [220, 189] width 128 height 11
type input "lstrickland"
click at [188, 194] on input "lstrickland" at bounding box center [220, 189] width 128 height 11
drag, startPoint x: 180, startPoint y: 190, endPoint x: 135, endPoint y: 186, distance: 45.5
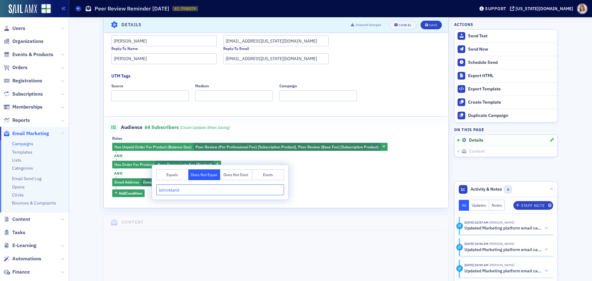
click at [135, 186] on body "Users Organizations Events & Products Orders Registrations Subscriptions Member…" at bounding box center [296, 140] width 592 height 281
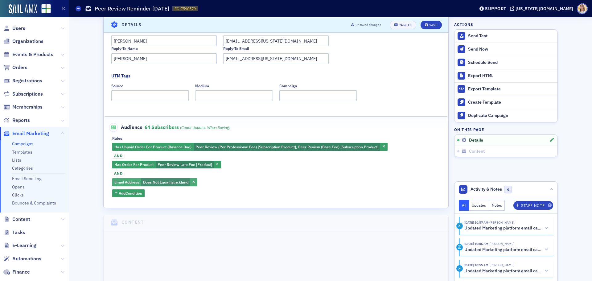
click at [183, 183] on span "lstrickland" at bounding box center [180, 182] width 18 height 5
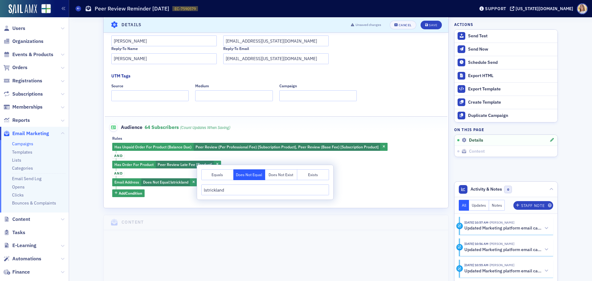
drag, startPoint x: 231, startPoint y: 189, endPoint x: 187, endPoint y: 188, distance: 44.4
click at [187, 188] on body "Users Organizations Events & Products Orders Registrations Subscriptions Member…" at bounding box center [296, 140] width 592 height 281
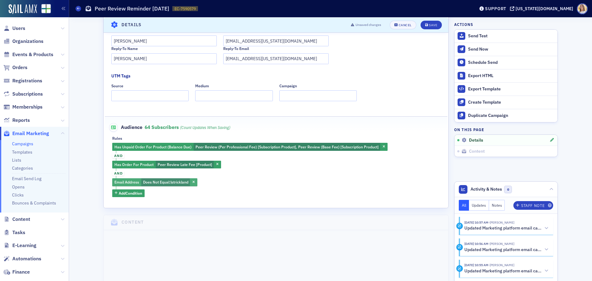
click at [162, 179] on span "Does Not Equal : lstrickland" at bounding box center [165, 182] width 49 height 8
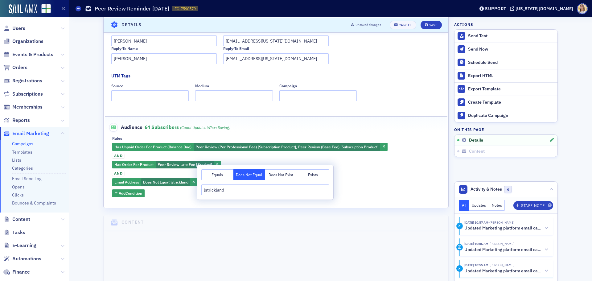
click at [214, 189] on input "lstrickland" at bounding box center [265, 189] width 128 height 11
type input "lstrickland@lloydstrickland.com"
click at [348, 189] on div "Has Unpaid Order For Product (Balance Due) Peer Review (Per Professional Fee) […" at bounding box center [276, 170] width 328 height 54
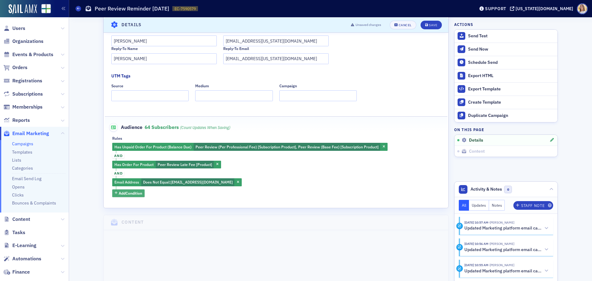
click at [134, 194] on span "Add Condition" at bounding box center [130, 193] width 23 height 6
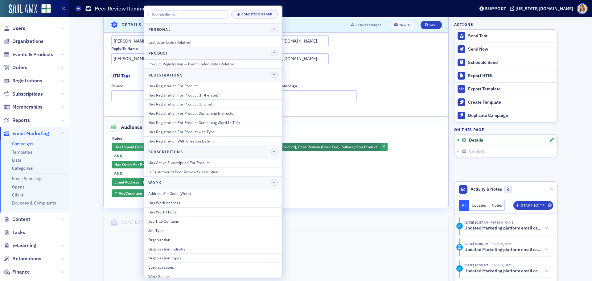
scroll to position [734, 0]
click at [313, 183] on div "Has Unpaid Order For Product (Balance Due) Peer Review (Per Professional Fee) […" at bounding box center [276, 170] width 328 height 54
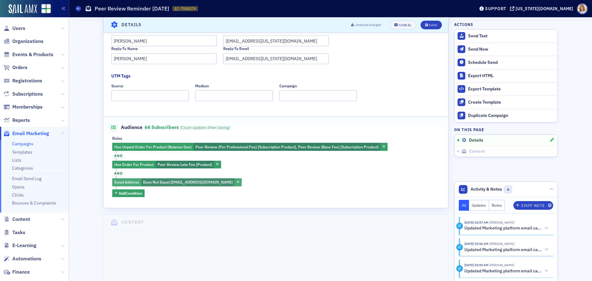
click at [179, 184] on span "lstrickland@lloydstrickland.com" at bounding box center [202, 182] width 62 height 5
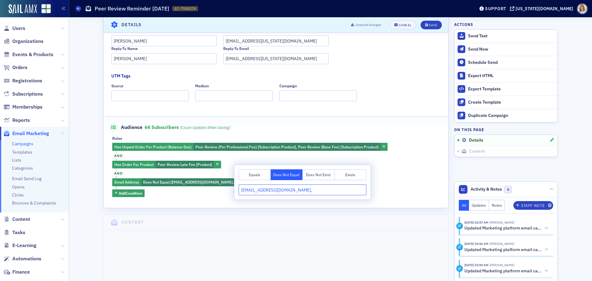
click at [313, 190] on input "lstrickland@lloydstrickland.com," at bounding box center [303, 189] width 128 height 11
paste input "lstrickland@riverregionaccounting.com"
type input "lstrickland@lloydstrickland.com, lstrickland@riverregionaccounting.com,"
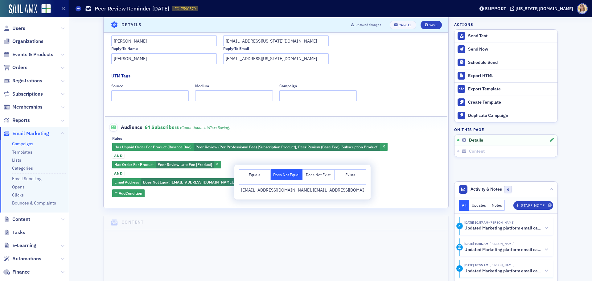
click at [403, 191] on div "Has Unpaid Order For Product (Balance Due) Peer Review (Per Professional Fee) […" at bounding box center [276, 170] width 328 height 54
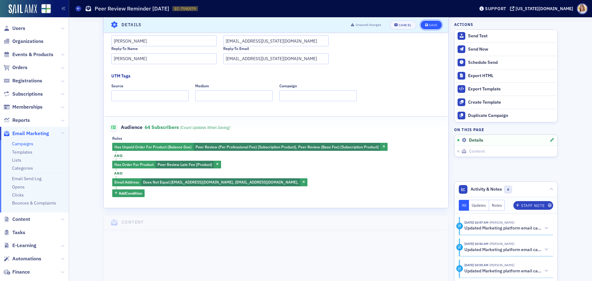
click at [434, 23] on div "Save" at bounding box center [433, 24] width 8 height 3
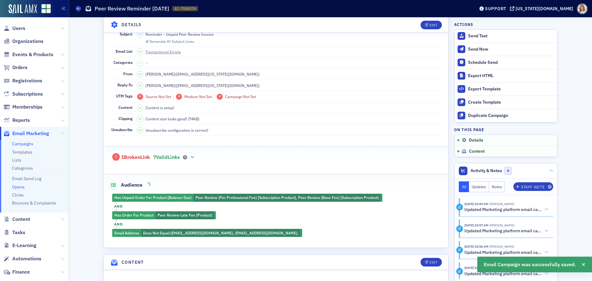
scroll to position [64, 0]
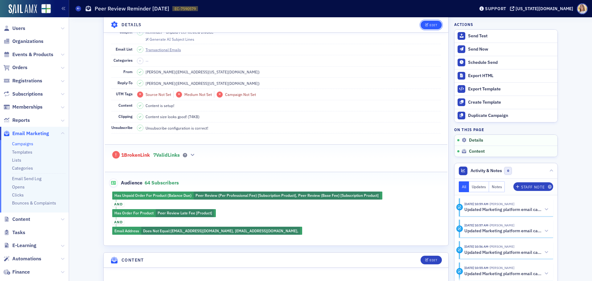
click at [433, 25] on div "Edit" at bounding box center [434, 24] width 8 height 3
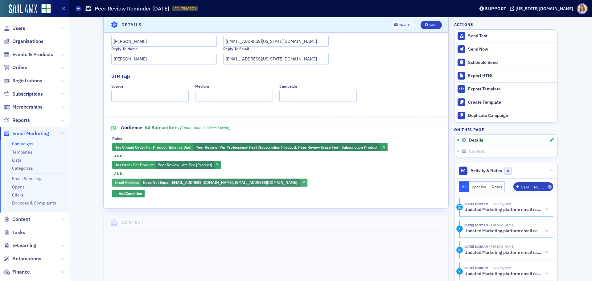
scroll to position [159, 0]
click at [255, 186] on span "Does Not Equal : lstrickland@lloydstrickland.com, lstrickland@riverregionaccoun…" at bounding box center [220, 182] width 159 height 8
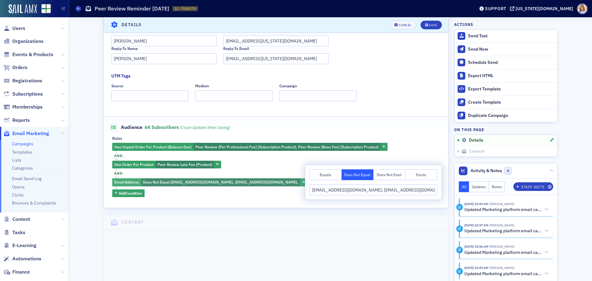
scroll to position [0, 19]
click at [434, 191] on input "lstrickland@lloydstrickland.com, lstrickland@riverregionaccounting.com," at bounding box center [374, 189] width 128 height 11
type input "lstrickland@lloydstrickland.com, lstrickland@riverregionaccounting.com, frontde…"
click at [420, 146] on div "Has Unpaid Order For Product (Balance Due) Peer Review (Per Professional Fee) […" at bounding box center [276, 170] width 328 height 54
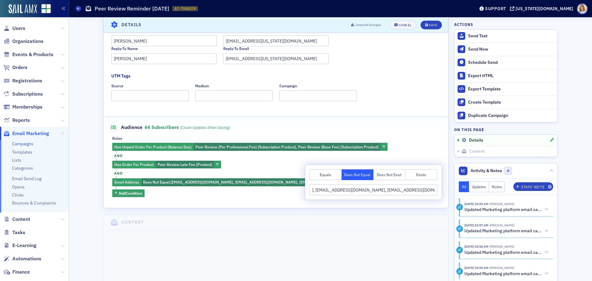
scroll to position [0, 0]
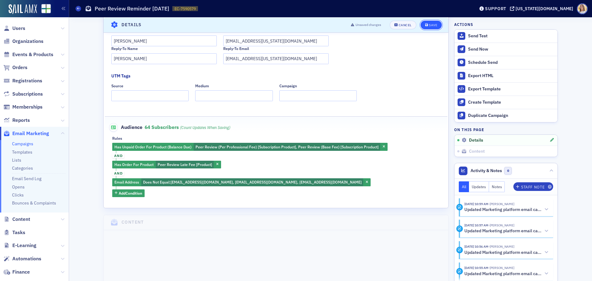
click at [426, 25] on icon "submit" at bounding box center [426, 24] width 3 height 3
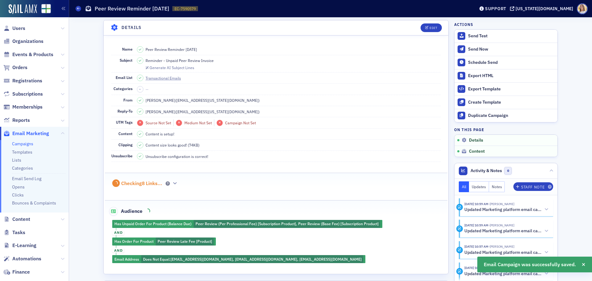
scroll to position [29, 0]
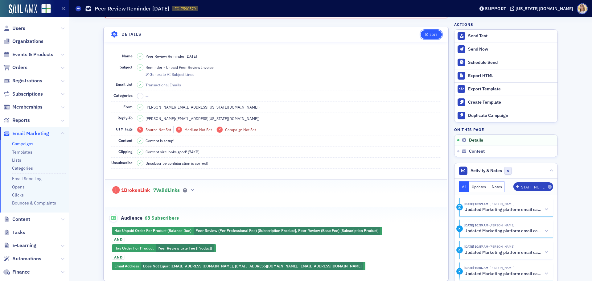
click at [430, 35] on div "Edit" at bounding box center [434, 34] width 8 height 3
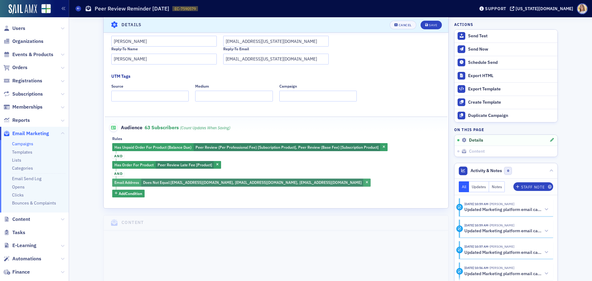
click at [285, 184] on span "lstrickland@lloydstrickland.com, lstrickland@riverregionaccounting.com, frontde…" at bounding box center [266, 182] width 191 height 5
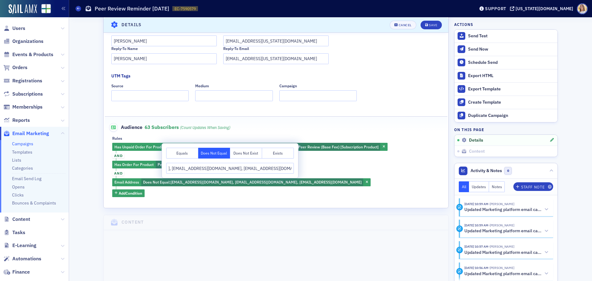
scroll to position [0, 0]
click at [293, 169] on input "lstrickland@lloydstrickland.com, lstrickland@riverregionaccounting.com, frontde…" at bounding box center [230, 168] width 128 height 11
paste input "crayhuntercpa45@gmail.com"
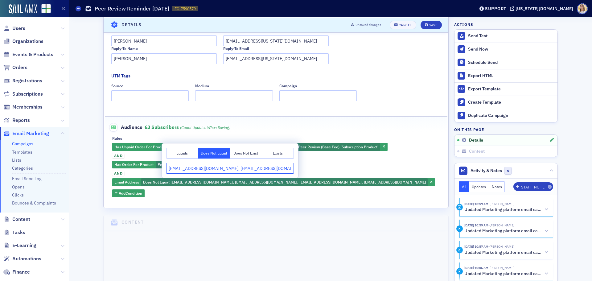
click at [273, 167] on input "lstrickland@lloydstrickland.com, lstrickland@riverregionaccounting.com, crayhun…" at bounding box center [230, 168] width 128 height 11
paste input "robert@rawcpa.net"
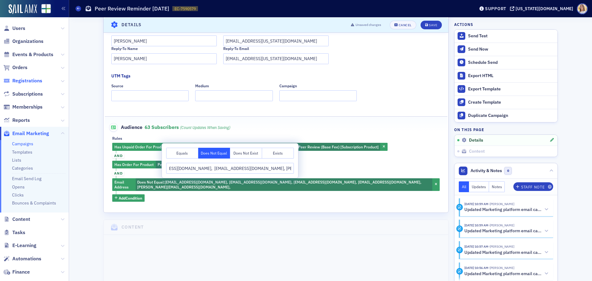
scroll to position [0, 0]
click at [214, 171] on input "lstrickland@lloydstrickland.com, lstrickland@riverregionaccounting.com, crayhun…" at bounding box center [230, 168] width 128 height 11
paste input "derek@warrensasser.com"
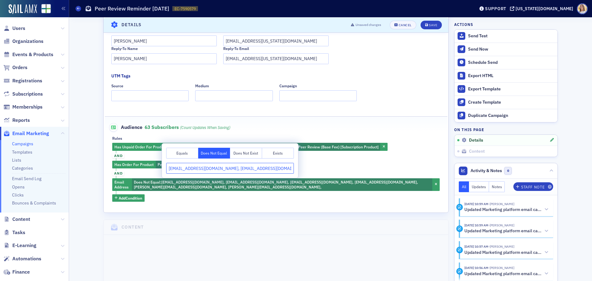
click at [265, 171] on input "lstrickland@lloydstrickland.com, lstrickland@riverregionaccounting.com, crayhun…" at bounding box center [230, 168] width 128 height 11
paste input "dwarren@warrensasserllc.com"
click at [241, 170] on input "lstrickland@lloydstrickland.com, lstrickland@riverregionaccounting.com, crayhun…" at bounding box center [230, 168] width 128 height 11
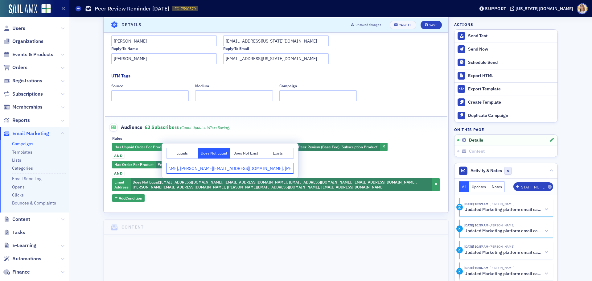
scroll to position [0, 285]
paste input "deborah.hagood@cpa.com"
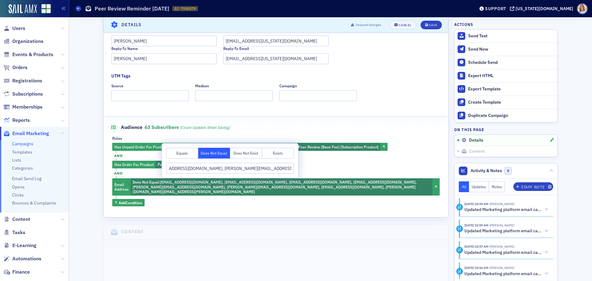
scroll to position [0, 0]
click at [270, 169] on input "lstrickland@lloydstrickland.com, lstrickland@riverregionaccounting.com, crayhun…" at bounding box center [230, 168] width 128 height 11
paste input "terry@terrylhorncpa.com"
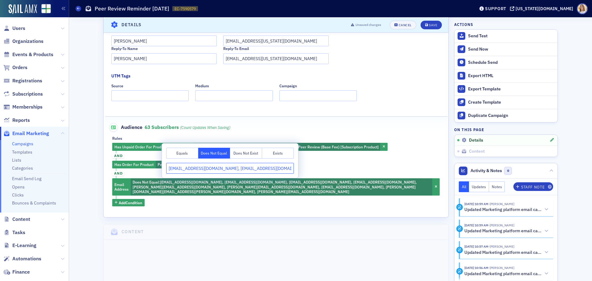
click at [272, 170] on input "lstrickland@lloydstrickland.com, lstrickland@riverregionaccounting.com, crayhun…" at bounding box center [230, 168] width 128 height 11
paste input "ctownes@parkertownes.com"
click at [282, 165] on input "lstrickland@lloydstrickland.com, lstrickland@riverregionaccounting.com, crayhun…" at bounding box center [230, 168] width 128 height 11
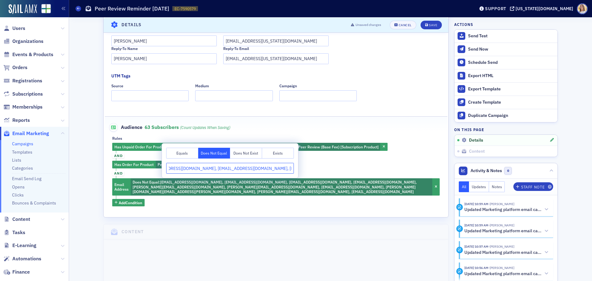
scroll to position [0, 450]
paste input "ctownes@pandtpc.com"
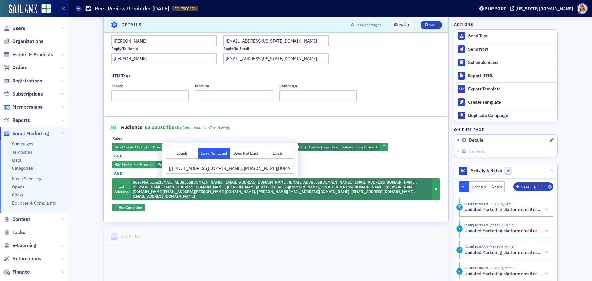
scroll to position [0, 0]
click at [275, 169] on input "lstrickland@lloydstrickland.com, lstrickland@riverregionaccounting.com, crayhun…" at bounding box center [230, 168] width 128 height 11
paste input "skingry123@gmail.com"
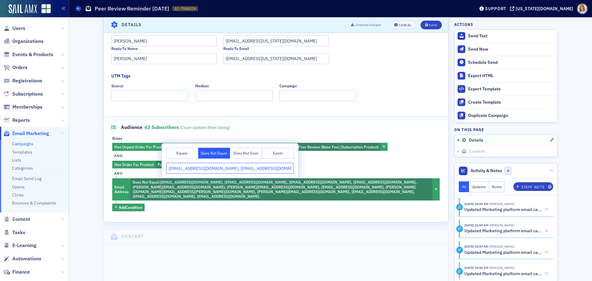
click at [271, 170] on input "lstrickland@lloydstrickland.com, lstrickland@riverregionaccounting.com, crayhun…" at bounding box center [230, 168] width 128 height 11
paste input "[EMAIL_ADDRESS][DOMAIN_NAME]"
type input "lstrickland@lloydstrickland.com, lstrickland@riverregionaccounting.com, crayhun…"
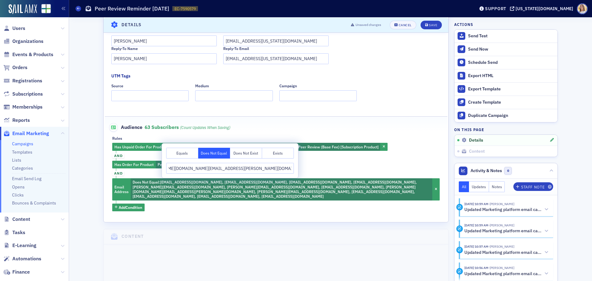
scroll to position [0, 0]
click at [429, 157] on div "Has Unpaid Order For Product (Balance Due) Peer Review (Per Professional Fee) […" at bounding box center [276, 177] width 328 height 68
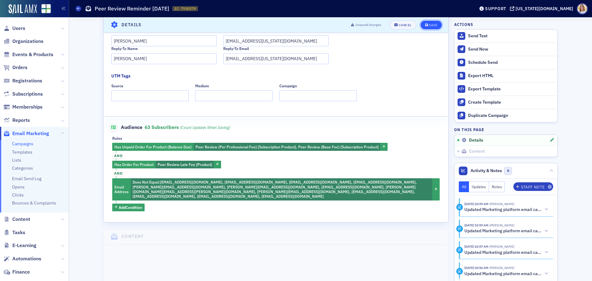
click at [435, 21] on button "Save" at bounding box center [431, 24] width 21 height 9
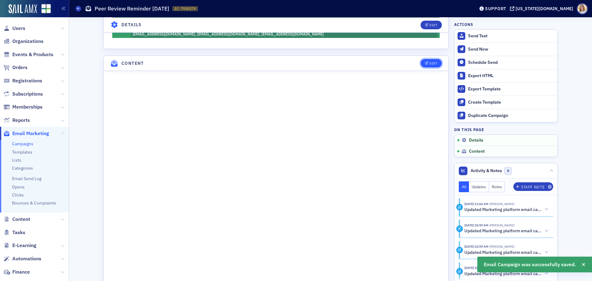
click at [435, 62] on div "Edit" at bounding box center [434, 63] width 8 height 3
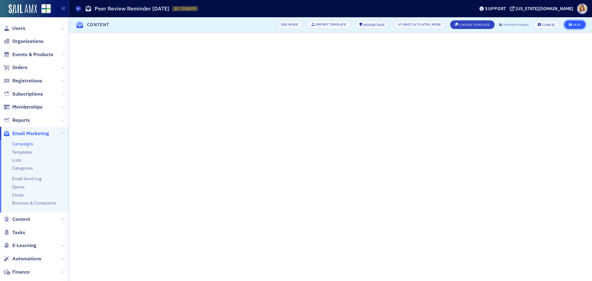
click at [580, 23] on div "Save" at bounding box center [577, 24] width 8 height 3
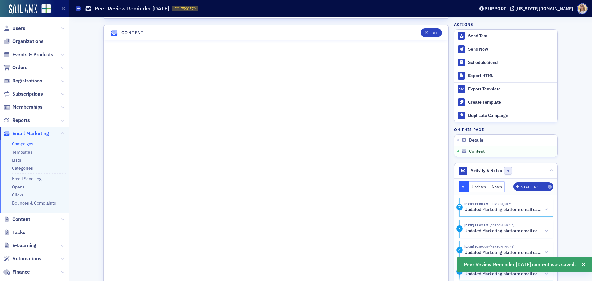
scroll to position [306, 0]
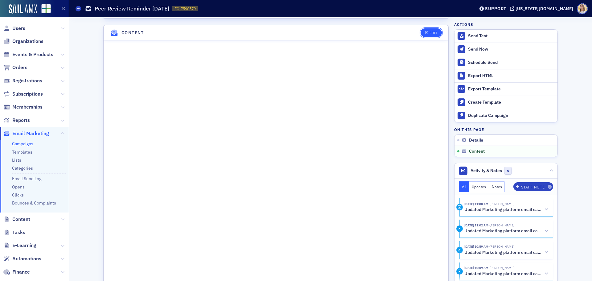
click at [429, 28] on button "Edit" at bounding box center [431, 32] width 21 height 9
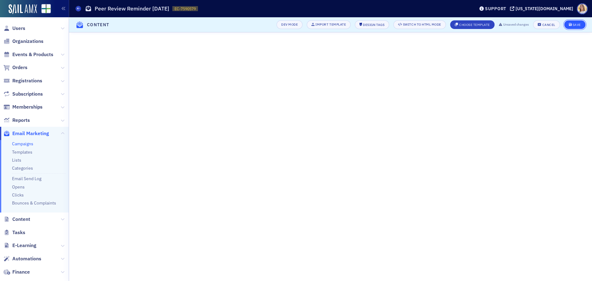
click at [576, 25] on div "Save" at bounding box center [577, 24] width 8 height 3
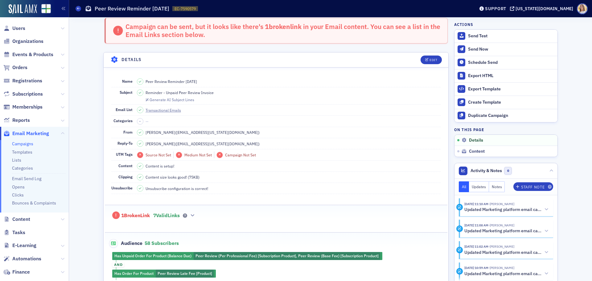
scroll to position [0, 0]
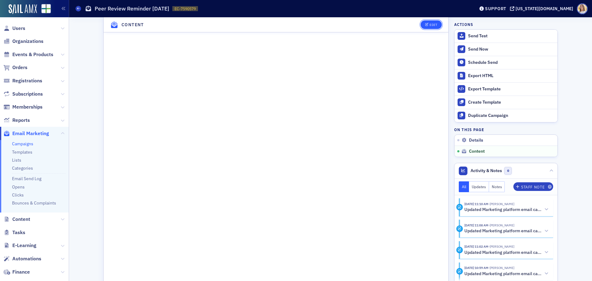
click at [434, 25] on div "Edit" at bounding box center [434, 24] width 8 height 3
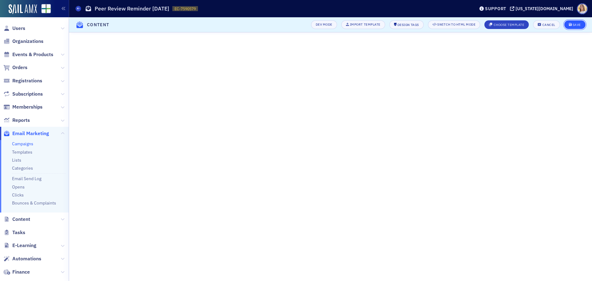
click at [578, 26] on div "Save" at bounding box center [577, 24] width 8 height 3
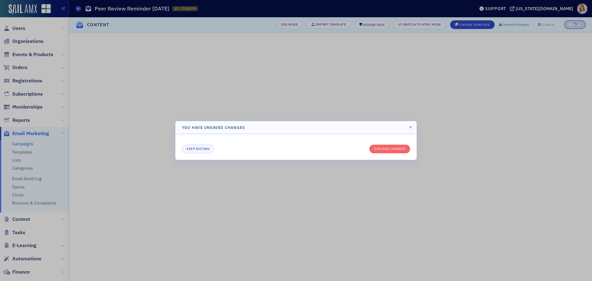
scroll to position [35, 0]
click at [202, 150] on button "Keep editing" at bounding box center [198, 149] width 32 height 9
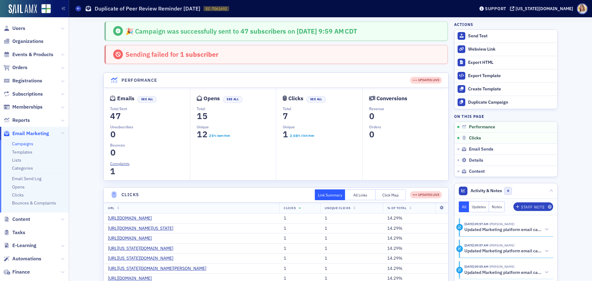
click at [24, 134] on span "Email Marketing" at bounding box center [30, 133] width 37 height 7
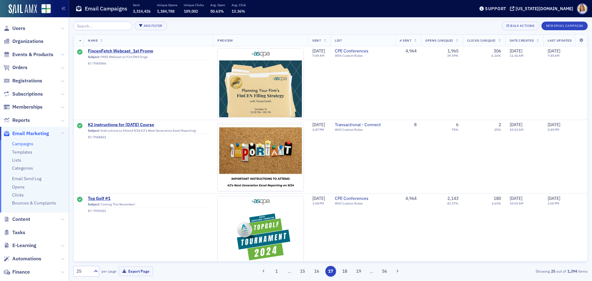
click at [31, 143] on link "Campaigns" at bounding box center [22, 144] width 21 height 6
click at [278, 271] on button "1" at bounding box center [276, 271] width 11 height 11
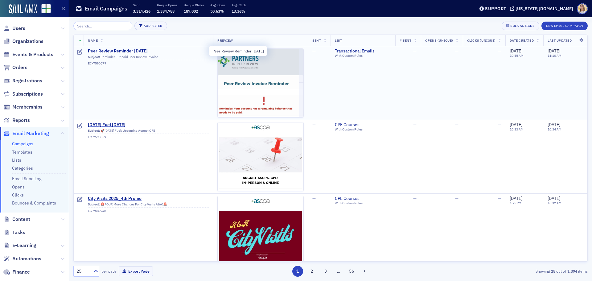
click at [132, 51] on span "Peer Review Reminder [DATE]" at bounding box center [148, 51] width 121 height 6
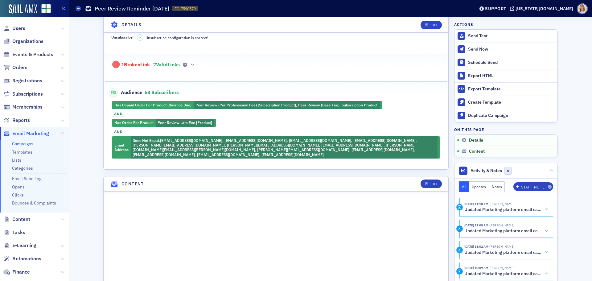
scroll to position [154, 0]
click at [194, 64] on icon "button" at bounding box center [193, 65] width 4 height 4
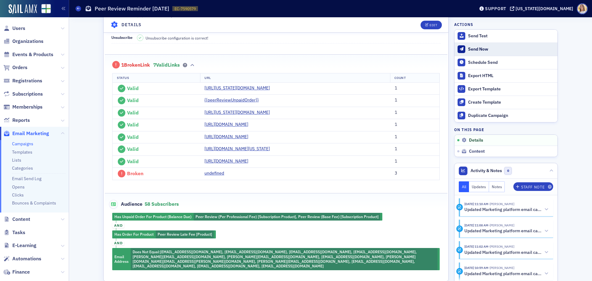
click at [481, 50] on div "Send Now" at bounding box center [511, 50] width 86 height 6
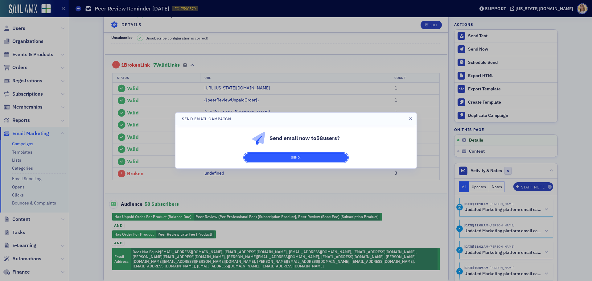
click at [314, 154] on button "Send!" at bounding box center [296, 157] width 104 height 9
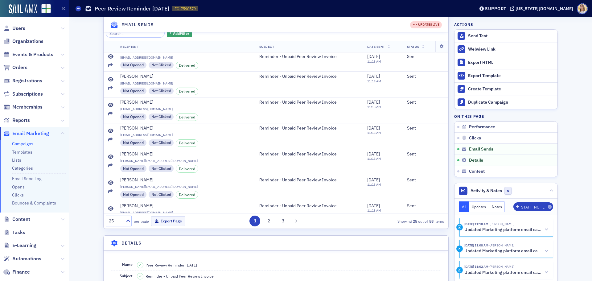
scroll to position [484, 0]
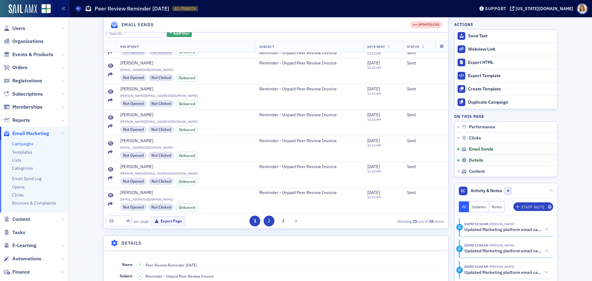
click at [264, 223] on button "2" at bounding box center [269, 221] width 11 height 11
click at [284, 223] on button "3" at bounding box center [289, 221] width 11 height 11
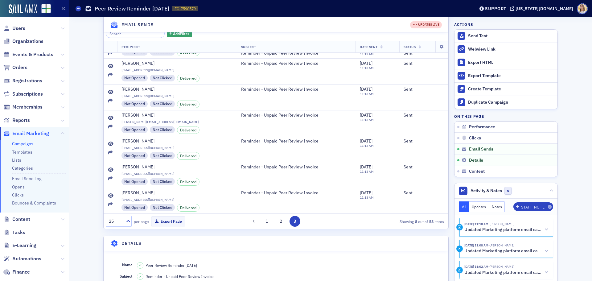
scroll to position [0, 0]
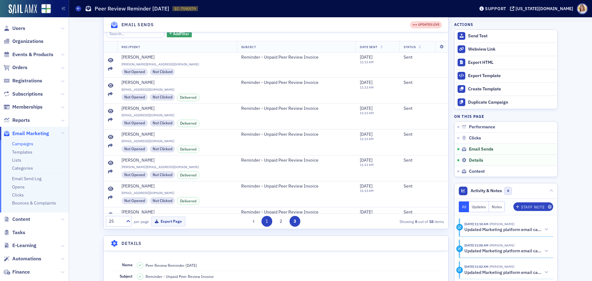
click at [266, 222] on button "1" at bounding box center [267, 221] width 11 height 11
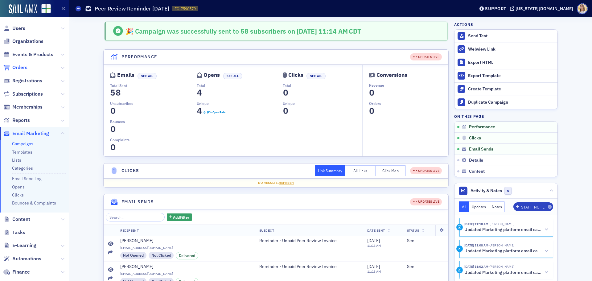
click at [21, 68] on span "Orders" at bounding box center [19, 67] width 15 height 7
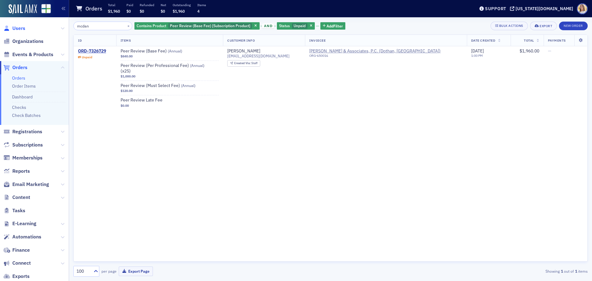
click at [24, 27] on span "Users" at bounding box center [18, 28] width 13 height 7
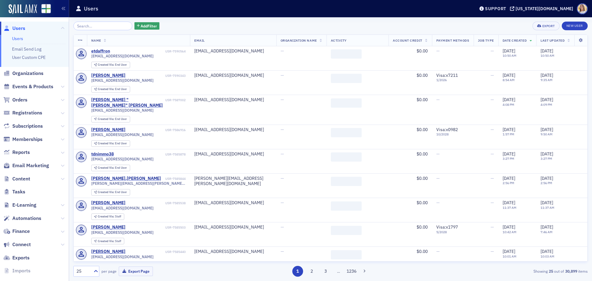
click at [87, 25] on input "search" at bounding box center [102, 26] width 59 height 9
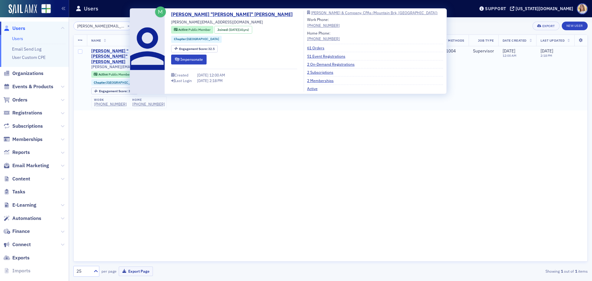
type input "bob@worrellpoole.com"
click at [117, 52] on div "Robert "Bob" Poole" at bounding box center [122, 56] width 63 height 16
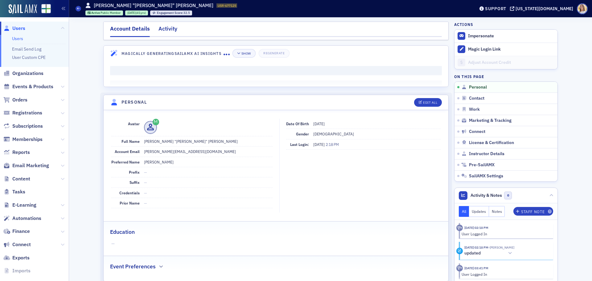
click at [165, 29] on div "Activity" at bounding box center [168, 30] width 19 height 11
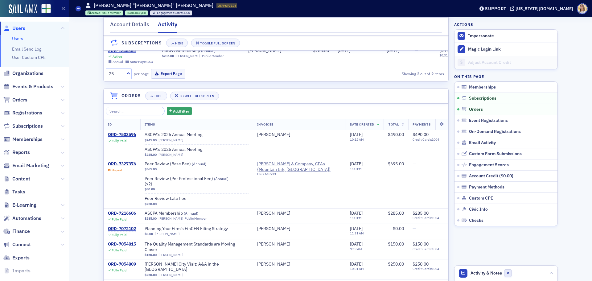
scroll to position [149, 0]
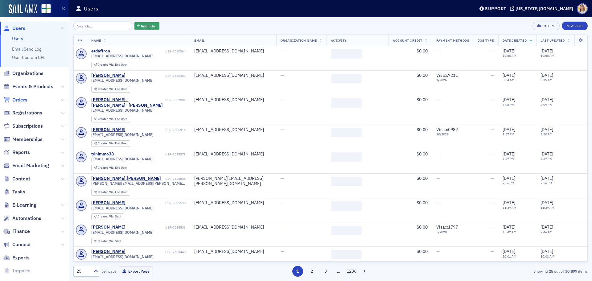
click at [22, 99] on span "Orders" at bounding box center [19, 100] width 15 height 7
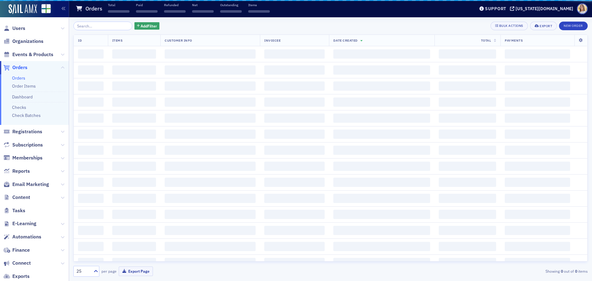
click at [141, 24] on span "Add Filter" at bounding box center [149, 26] width 16 height 6
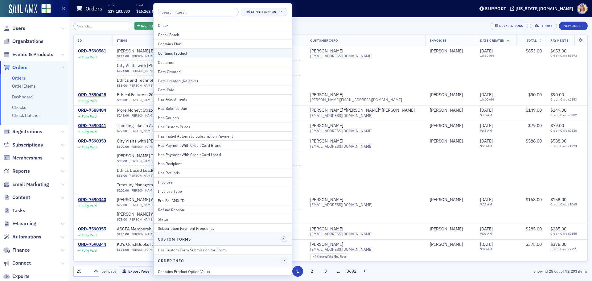
click at [185, 52] on div "Contains Product" at bounding box center [223, 53] width 130 height 6
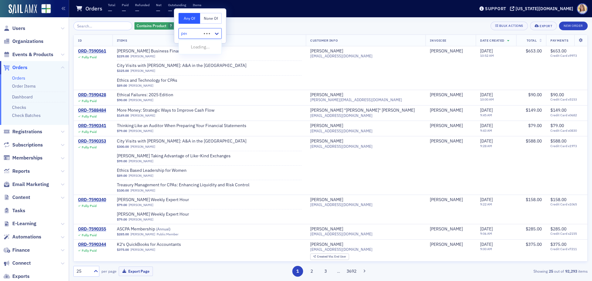
type input "peer"
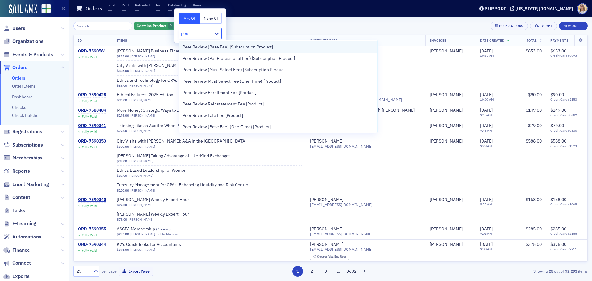
click at [216, 47] on span "Peer Review (Base Fee) [Subscription Product]" at bounding box center [228, 47] width 90 height 6
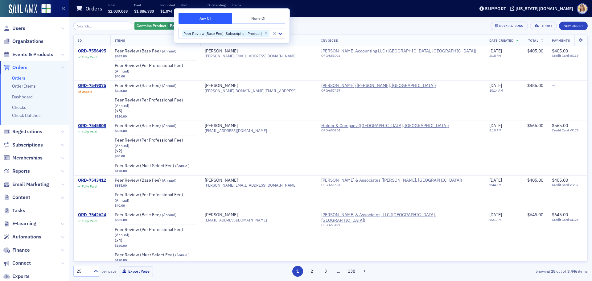
click at [301, 23] on div "Contains Product Peer Review (Base Fee) [Subscription Product] Add Filter Bulk …" at bounding box center [330, 26] width 514 height 9
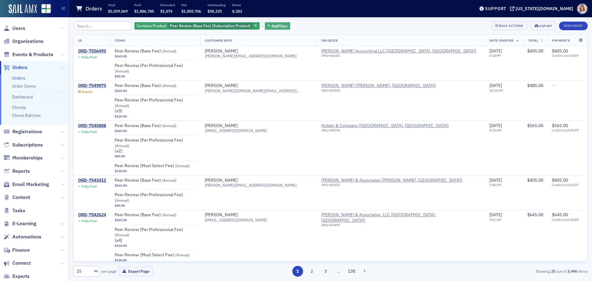
click at [271, 25] on span "Add Filter" at bounding box center [279, 26] width 16 height 6
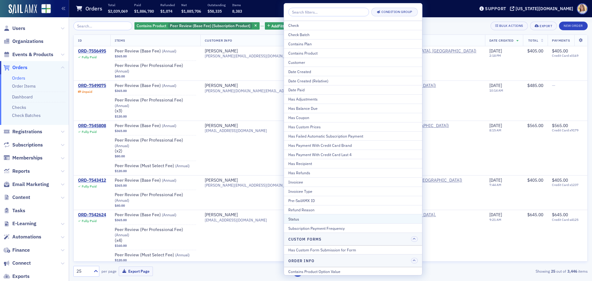
click at [311, 219] on div "Status" at bounding box center [353, 219] width 130 height 6
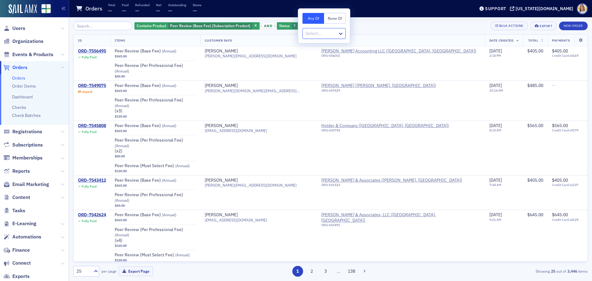
click at [335, 36] on div at bounding box center [321, 34] width 32 height 8
click at [323, 125] on div "Unpaid" at bounding box center [324, 125] width 35 height 6
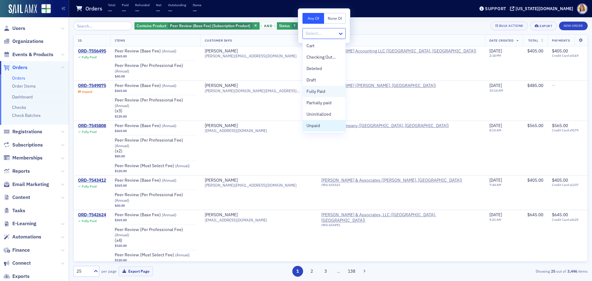
scroll to position [1, 0]
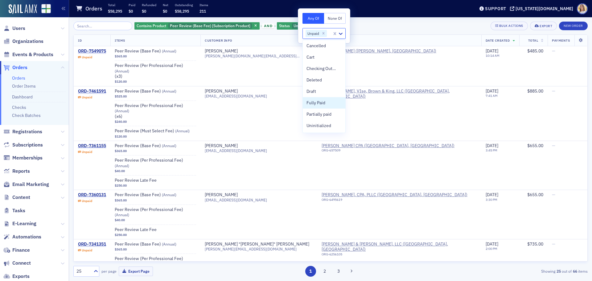
scroll to position [0, 0]
click at [382, 27] on div "Contains Product Peer Review (Base Fee) [Subscription Product] and Status Unpai…" at bounding box center [330, 26] width 514 height 9
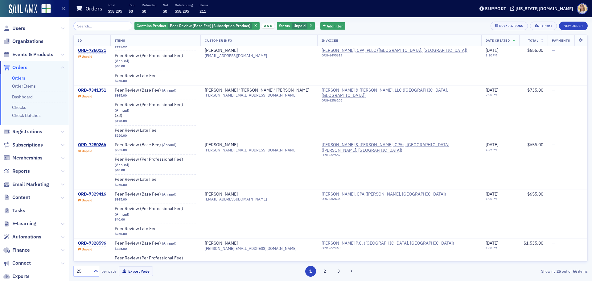
scroll to position [154, 0]
click at [96, 87] on div "ORD-7341351" at bounding box center [92, 90] width 28 height 6
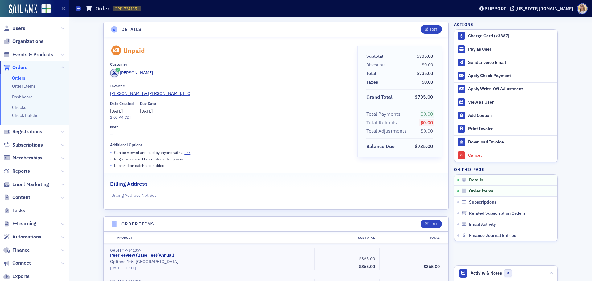
click at [130, 71] on div "Barry HOLT" at bounding box center [136, 73] width 33 height 6
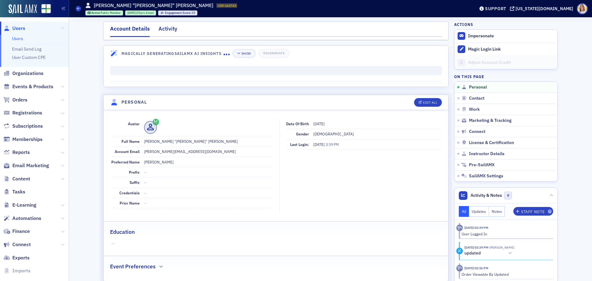
click at [165, 25] on div "Activity" at bounding box center [168, 30] width 19 height 11
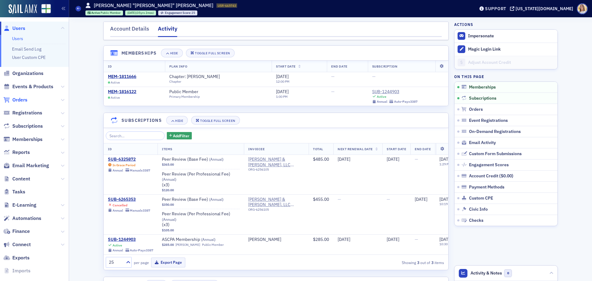
click at [23, 99] on span "Orders" at bounding box center [19, 100] width 15 height 7
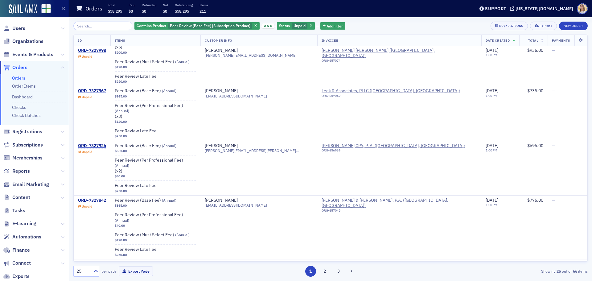
scroll to position [926, 0]
click at [329, 272] on button "2" at bounding box center [324, 271] width 11 height 11
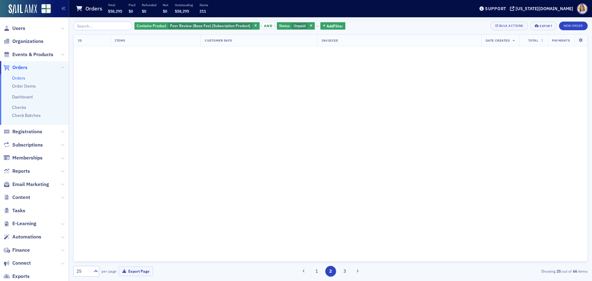
scroll to position [0, 0]
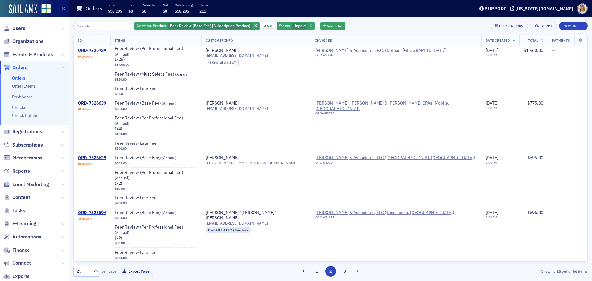
scroll to position [987, 0]
click at [271, 264] on div "Angela "Angie" Brothers" at bounding box center [250, 267] width 89 height 6
click at [313, 274] on button "1" at bounding box center [316, 271] width 11 height 11
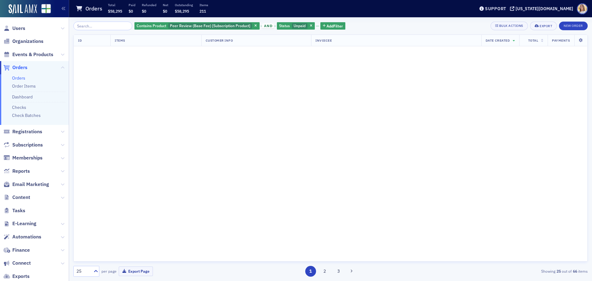
scroll to position [0, 0]
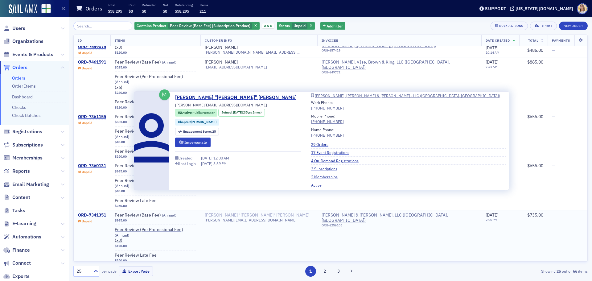
scroll to position [30, 0]
click at [260, 212] on div "BARRY "Barry" HOLT" at bounding box center [257, 215] width 105 height 6
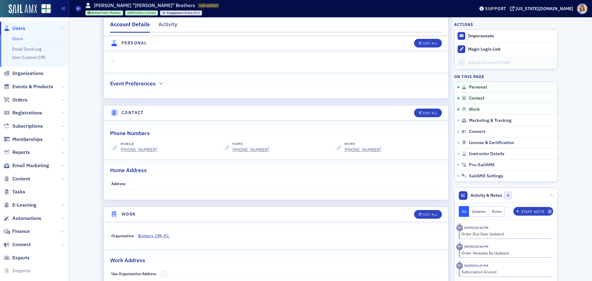
click at [163, 23] on div "Activity" at bounding box center [168, 25] width 19 height 11
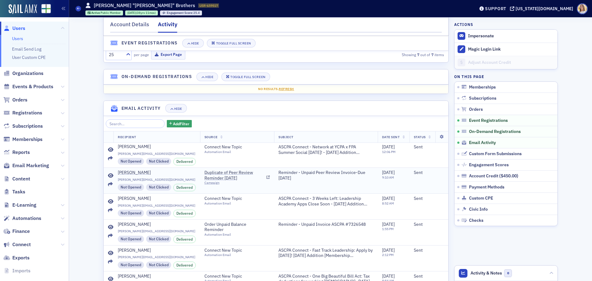
scroll to position [0, 0]
click at [108, 230] on icon at bounding box center [111, 227] width 6 height 5
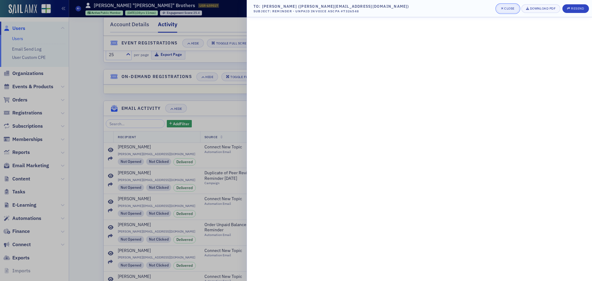
click at [504, 11] on button "Close" at bounding box center [508, 8] width 23 height 9
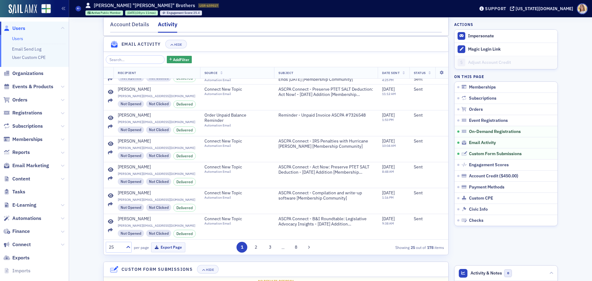
scroll to position [683, 0]
click at [255, 251] on button "2" at bounding box center [256, 247] width 11 height 11
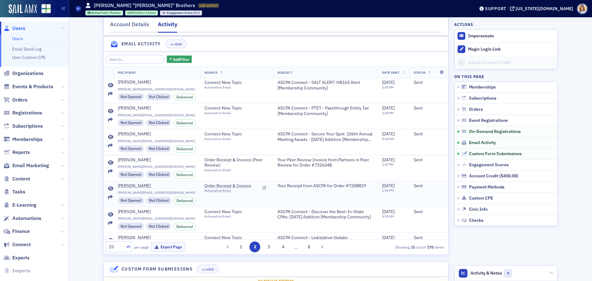
scroll to position [0, 0]
click at [242, 252] on button "1" at bounding box center [241, 247] width 11 height 11
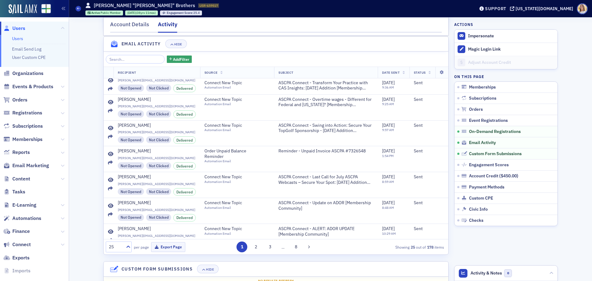
scroll to position [208, 0]
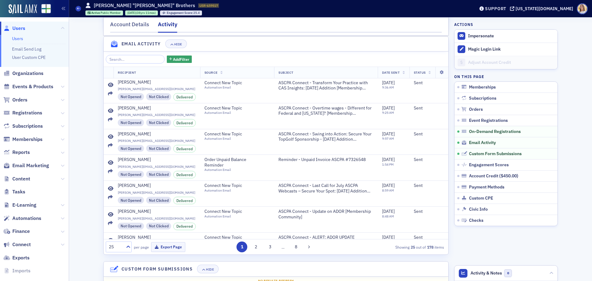
click at [30, 100] on span "Orders" at bounding box center [34, 99] width 69 height 13
click at [26, 100] on span "Orders" at bounding box center [19, 100] width 15 height 7
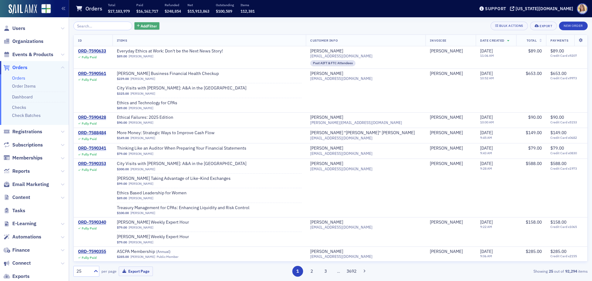
click at [141, 24] on span "Add Filter" at bounding box center [149, 26] width 16 height 6
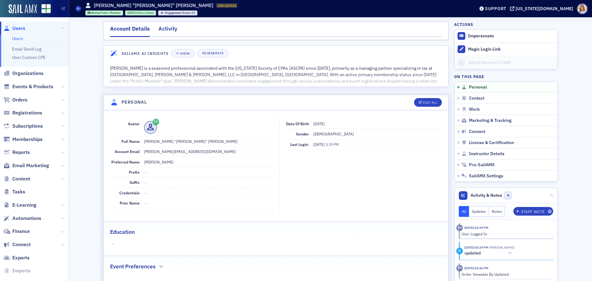
click at [162, 28] on div "Activity" at bounding box center [168, 30] width 19 height 11
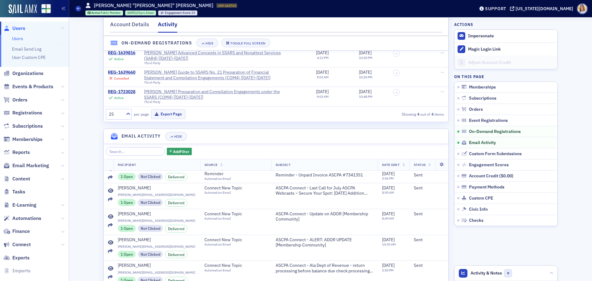
scroll to position [246, 0]
click at [27, 26] on span "Users" at bounding box center [34, 28] width 69 height 13
click at [26, 26] on span "Users" at bounding box center [34, 28] width 69 height 13
click at [24, 28] on span "Users" at bounding box center [18, 28] width 13 height 7
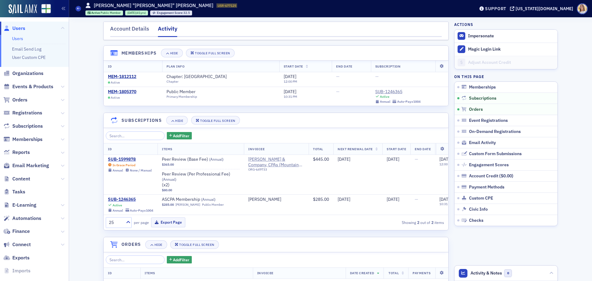
scroll to position [149, 0]
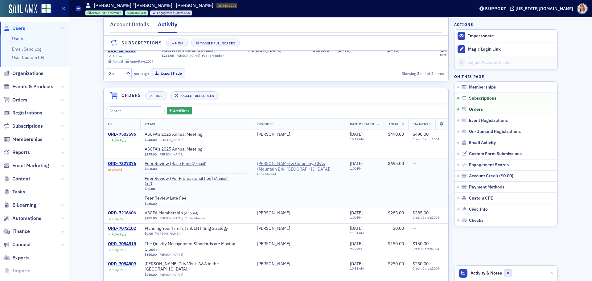
click at [127, 167] on div "ORD-7327376" at bounding box center [122, 164] width 28 height 6
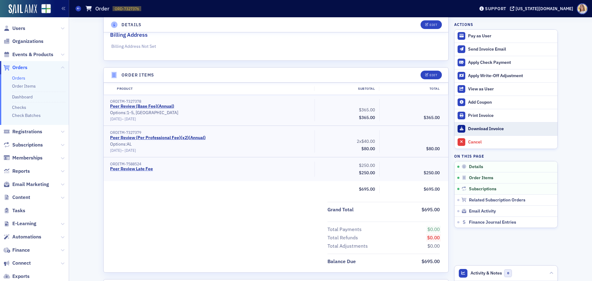
click at [486, 130] on div "Download Invoice" at bounding box center [511, 129] width 86 height 6
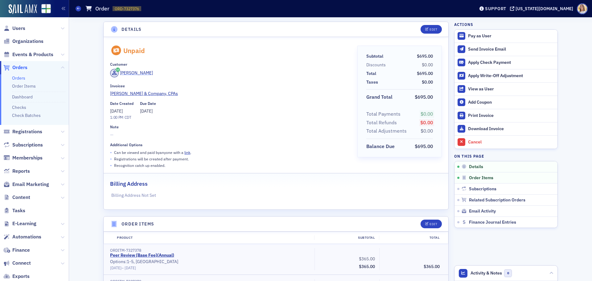
click at [131, 73] on div "Bob Poole" at bounding box center [136, 73] width 33 height 6
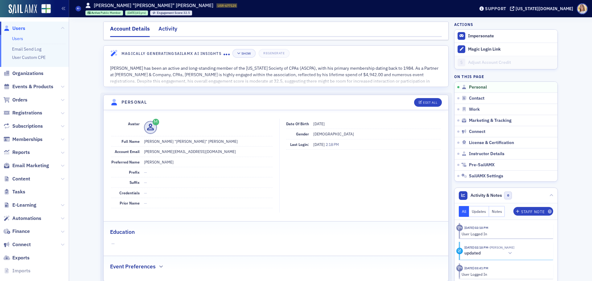
click at [173, 31] on div "Activity" at bounding box center [168, 30] width 19 height 11
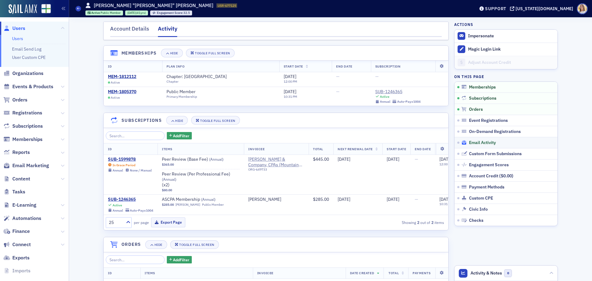
click at [481, 143] on span "Email Activity" at bounding box center [482, 143] width 27 height 6
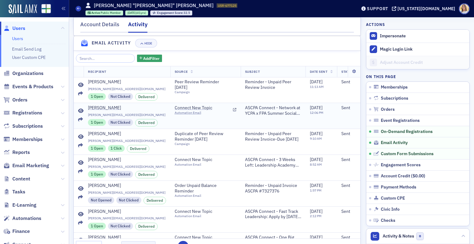
scroll to position [754, 0]
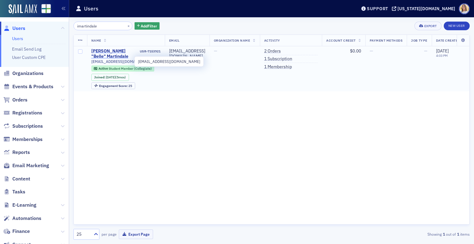
type input "imartindale"
click at [105, 56] on div "[PERSON_NAME] "Belle" Martindale" at bounding box center [114, 53] width 47 height 11
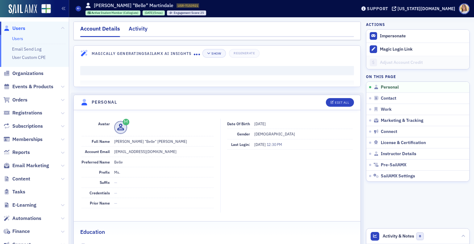
click at [137, 31] on div "Activity" at bounding box center [138, 30] width 19 height 11
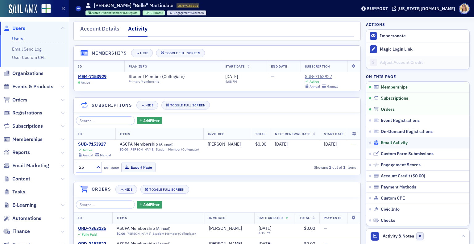
click at [391, 143] on span "Email Activity" at bounding box center [394, 143] width 27 height 6
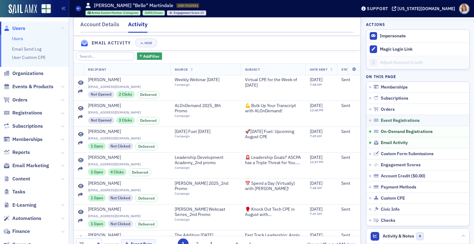
scroll to position [307, 0]
click at [36, 167] on span "Email Marketing" at bounding box center [30, 165] width 37 height 7
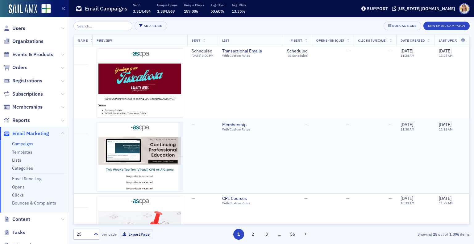
scroll to position [0, 150]
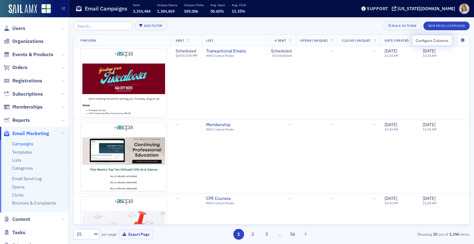
click at [459, 40] on icon at bounding box center [462, 41] width 13 height 4
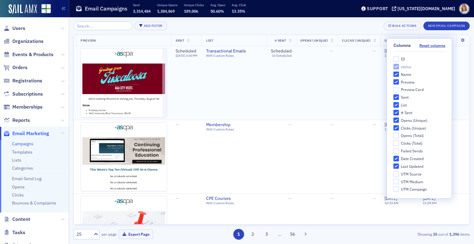
click at [458, 88] on td "8/13/2025 11:24 AM" at bounding box center [443, 83] width 51 height 74
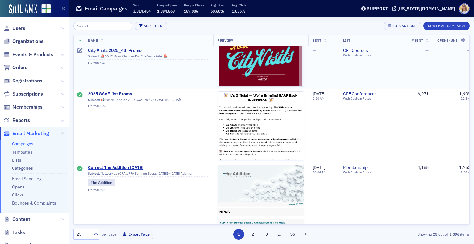
scroll to position [326, 0]
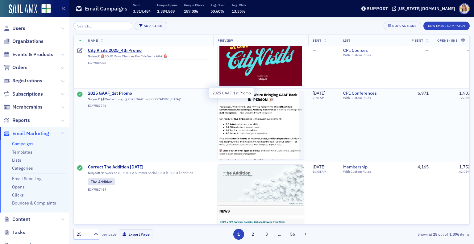
click at [113, 92] on span "2025 GAAF_1st Promo" at bounding box center [148, 94] width 121 height 6
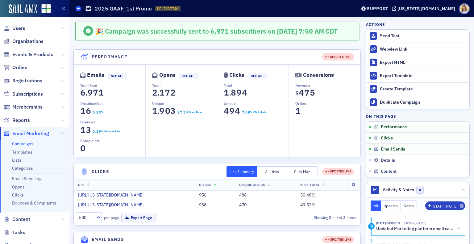
click at [78, 9] on icon at bounding box center [78, 8] width 2 height 3
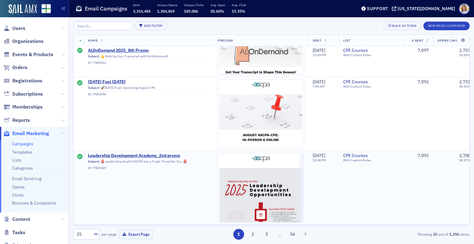
scroll to position [1148, 0]
click at [104, 80] on span "[DATE] Fuel [DATE]" at bounding box center [148, 83] width 121 height 6
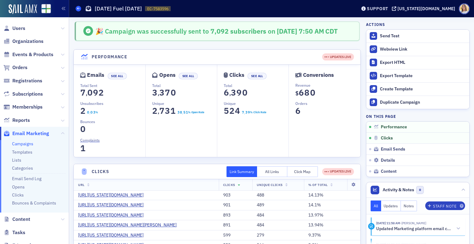
click at [78, 8] on icon at bounding box center [78, 8] width 2 height 3
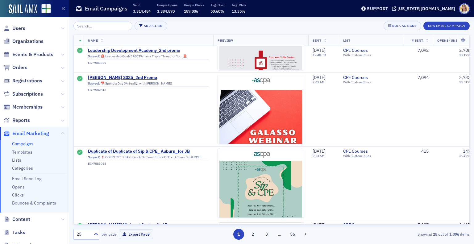
scroll to position [1281, 0]
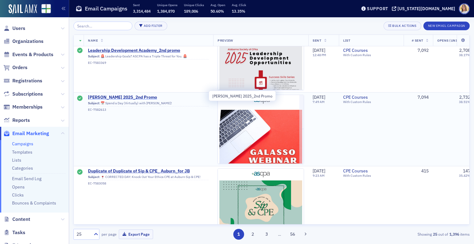
click at [127, 95] on span "[PERSON_NAME] 2025_2nd Promo" at bounding box center [148, 98] width 121 height 6
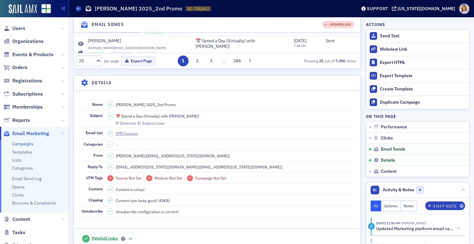
scroll to position [392, 0]
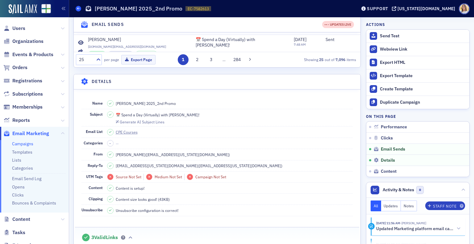
click at [79, 9] on icon at bounding box center [78, 8] width 2 height 3
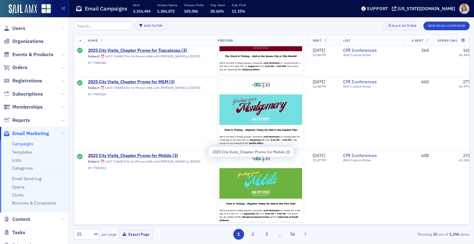
scroll to position [1667, 0]
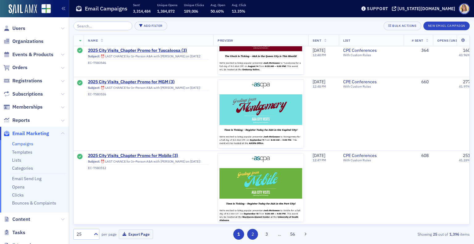
click at [253, 236] on button "2" at bounding box center [252, 234] width 11 height 11
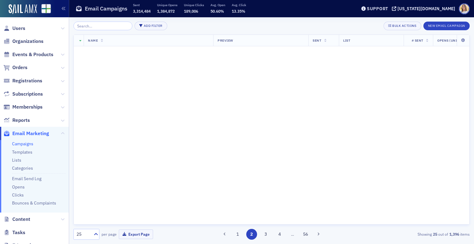
scroll to position [0, 0]
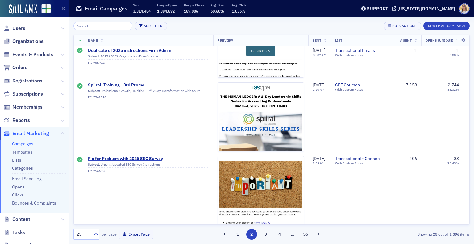
scroll to position [702, 0]
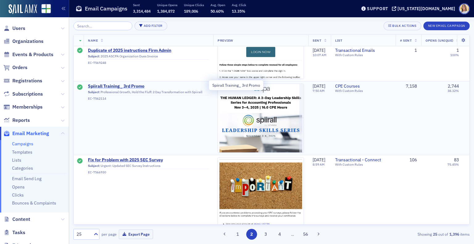
click at [122, 85] on span "Spiirall Training_ 3rd Promo" at bounding box center [148, 87] width 121 height 6
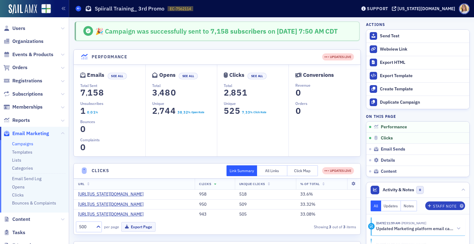
click at [77, 9] on icon at bounding box center [78, 8] width 2 height 3
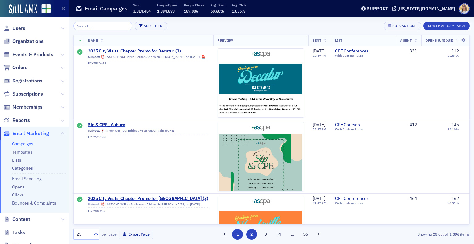
click at [237, 235] on button "1" at bounding box center [237, 234] width 11 height 11
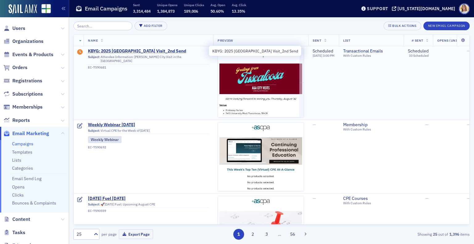
click at [136, 51] on span "KBYG: 2025 Tuscaloosa City Visit_2nd Send" at bounding box center [148, 51] width 121 height 6
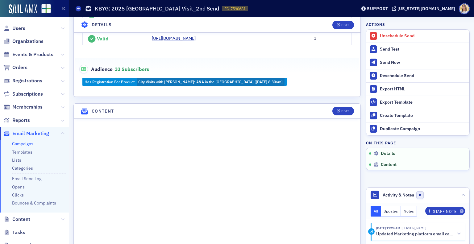
scroll to position [233, 0]
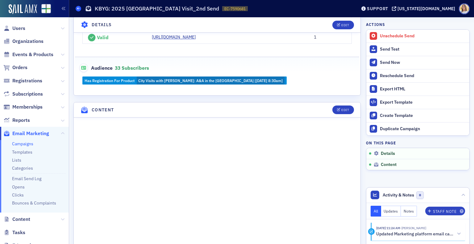
click at [79, 9] on icon at bounding box center [78, 8] width 2 height 3
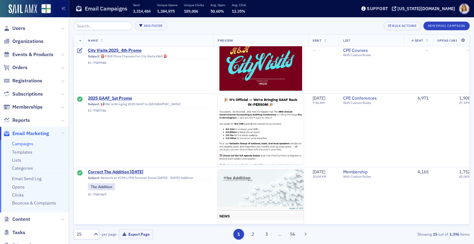
scroll to position [322, 0]
click at [122, 98] on span "2025 GAAF_1st Promo" at bounding box center [148, 98] width 121 height 6
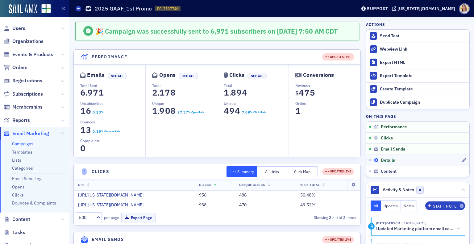
click at [384, 160] on span "Details" at bounding box center [388, 161] width 14 height 6
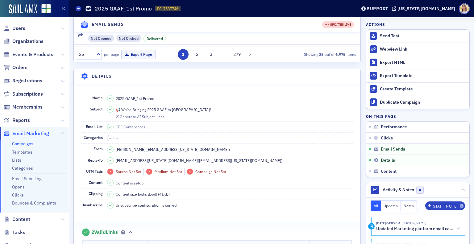
scroll to position [387, 0]
click at [79, 8] on icon at bounding box center [78, 8] width 2 height 3
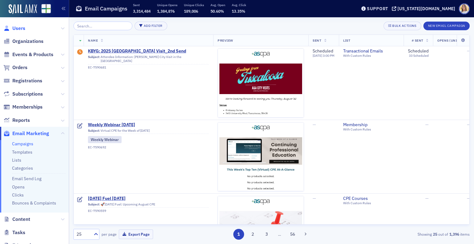
click at [18, 30] on span "Users" at bounding box center [18, 28] width 13 height 7
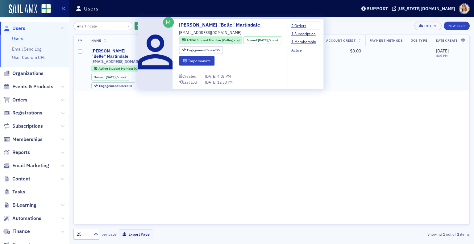
click at [111, 52] on div "[PERSON_NAME] "Belle" Martindale" at bounding box center [114, 53] width 47 height 11
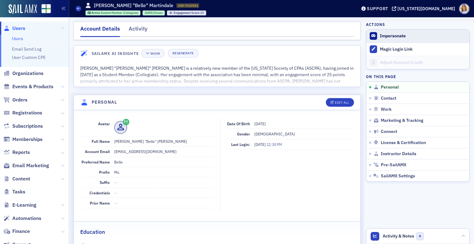
click at [383, 37] on button "Impersonate" at bounding box center [393, 36] width 26 height 6
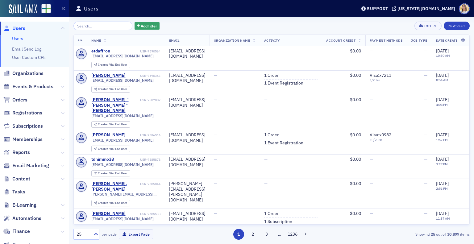
click at [61, 166] on icon at bounding box center [63, 166] width 4 height 4
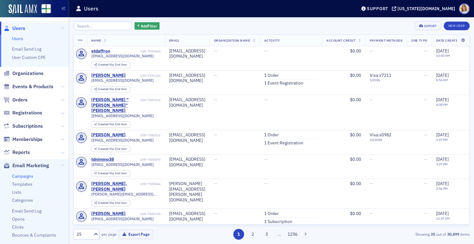
click at [27, 176] on link "Campaigns" at bounding box center [22, 176] width 21 height 6
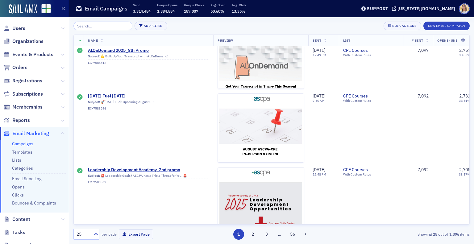
scroll to position [1135, 0]
click at [112, 93] on span "[DATE] Fuel [DATE]" at bounding box center [148, 96] width 121 height 6
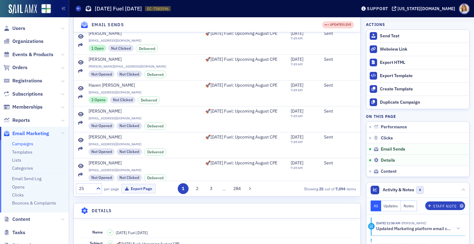
scroll to position [199, 0]
drag, startPoint x: 118, startPoint y: 114, endPoint x: 86, endPoint y: 114, distance: 31.8
click at [86, 114] on td "[PERSON_NAME] [PERSON_NAME][EMAIL_ADDRESS][DOMAIN_NAME] Not Opened Not Clicked …" at bounding box center [142, 119] width 117 height 26
copy span "[EMAIL_ADDRESS][DOMAIN_NAME]"
click at [22, 28] on span "Users" at bounding box center [18, 28] width 13 height 7
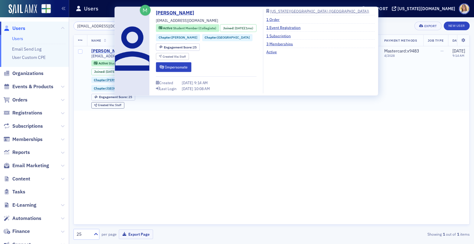
type input "[EMAIL_ADDRESS][DOMAIN_NAME]"
click at [107, 51] on div "[PERSON_NAME]" at bounding box center [108, 51] width 34 height 6
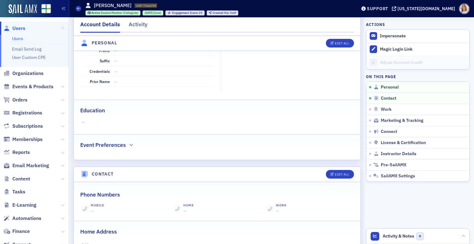
scroll to position [121, 0]
click at [78, 10] on span at bounding box center [79, 9] width 6 height 6
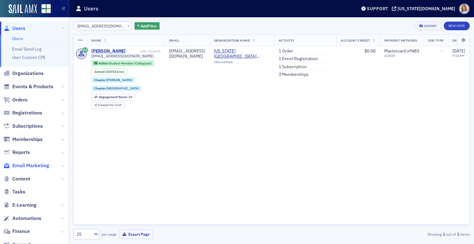
click at [46, 165] on span "Email Marketing" at bounding box center [30, 165] width 37 height 7
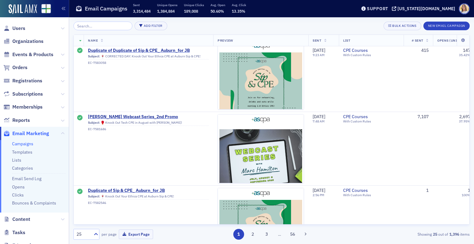
scroll to position [1410, 0]
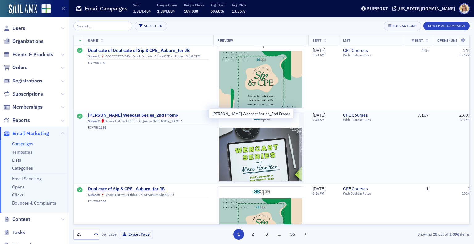
click at [124, 114] on span "[PERSON_NAME] Webcast Series_2nd Promo" at bounding box center [148, 116] width 121 height 6
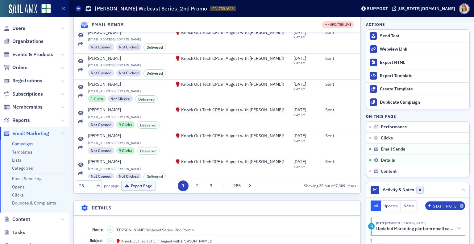
scroll to position [274, 0]
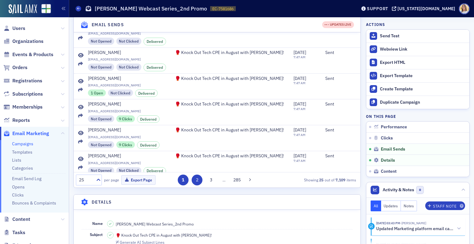
click at [196, 185] on button "2" at bounding box center [197, 180] width 11 height 11
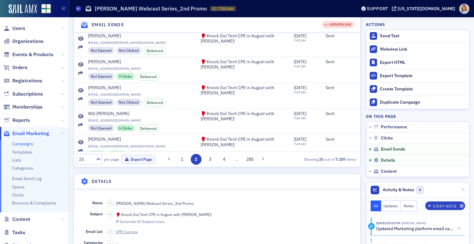
scroll to position [300, 0]
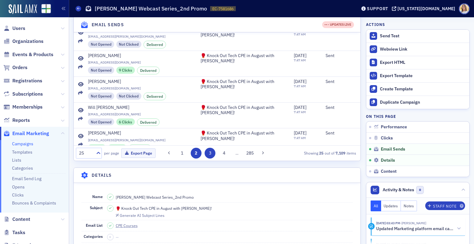
click at [209, 159] on button "3" at bounding box center [209, 153] width 11 height 11
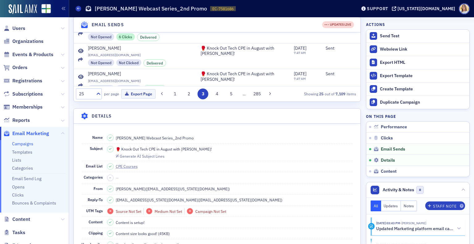
scroll to position [362, 0]
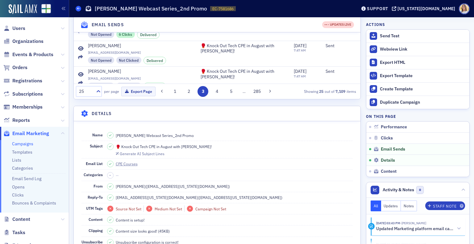
click at [78, 10] on icon at bounding box center [78, 8] width 2 height 3
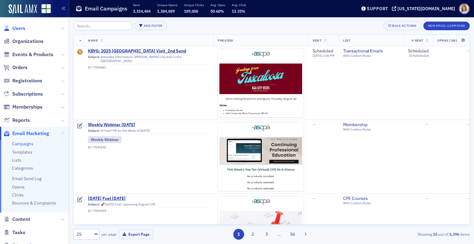
click at [24, 29] on span "Users" at bounding box center [18, 28] width 13 height 7
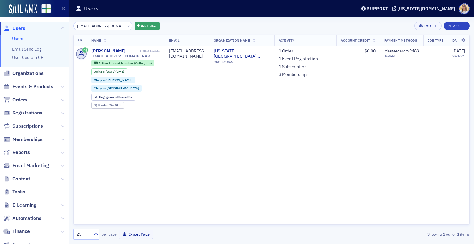
drag, startPoint x: 111, startPoint y: 27, endPoint x: 52, endPoint y: 27, distance: 59.2
click at [52, 27] on div "Users Users Email Send Log User Custom CPE Organizations Events & Products Orde…" at bounding box center [237, 122] width 474 height 244
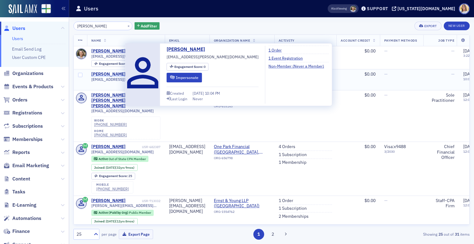
type input "florence holland"
click at [106, 74] on div "Florence Holland" at bounding box center [108, 75] width 34 height 6
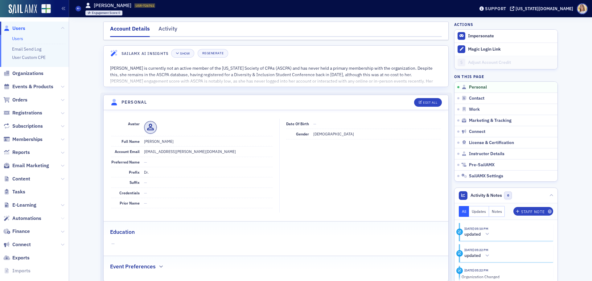
click at [61, 217] on icon at bounding box center [63, 219] width 4 height 4
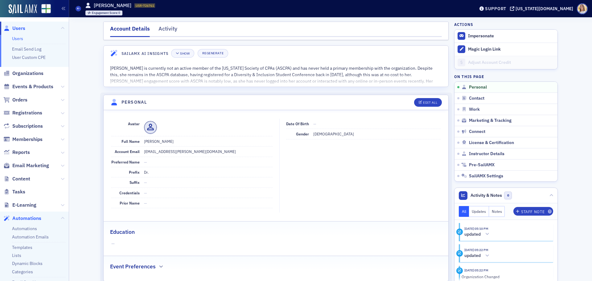
click at [38, 220] on span "Automations" at bounding box center [26, 218] width 29 height 7
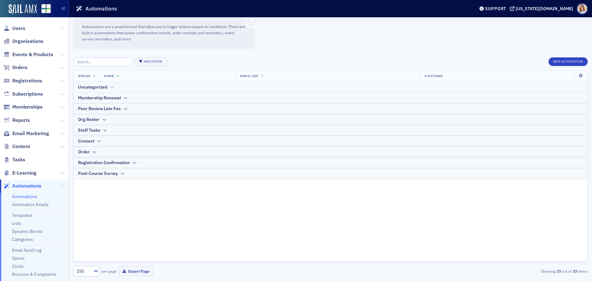
click at [109, 89] on icon at bounding box center [111, 87] width 5 height 4
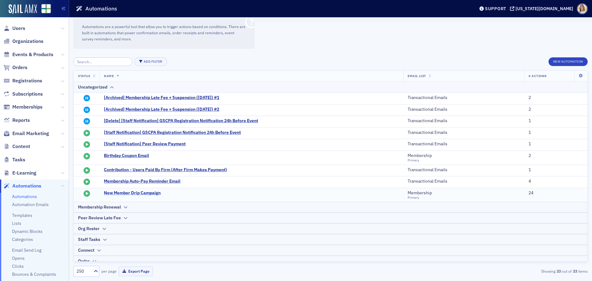
click at [157, 195] on span "New Member Drip Campaign" at bounding box center [164, 193] width 121 height 6
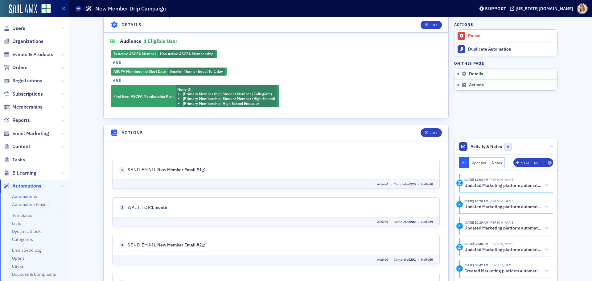
scroll to position [154, 0]
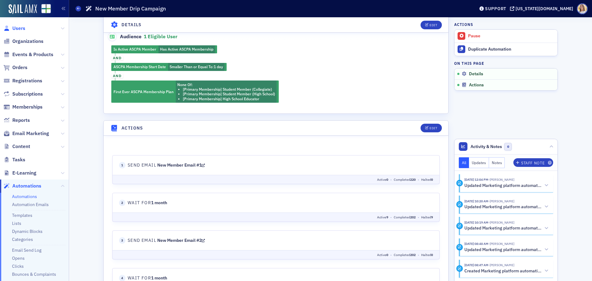
click at [14, 28] on span "Users" at bounding box center [18, 28] width 13 height 7
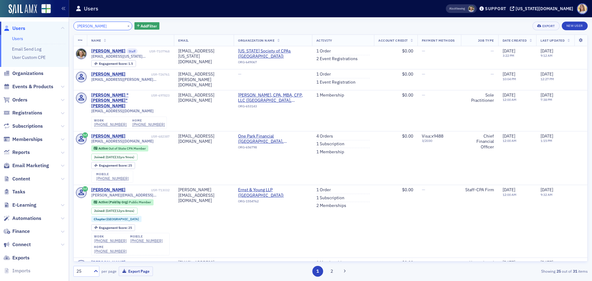
drag, startPoint x: 97, startPoint y: 24, endPoint x: 16, endPoint y: 25, distance: 81.1
click at [16, 25] on div "Users Users Email Send Log User Custom CPE Organizations Events & Products Orde…" at bounding box center [296, 140] width 592 height 281
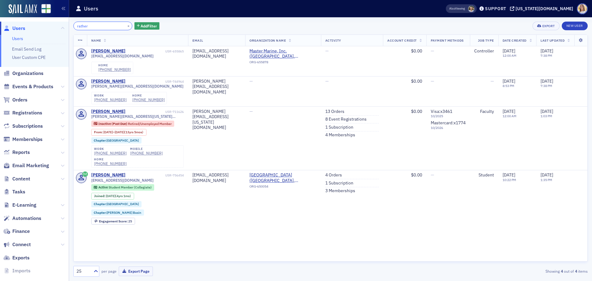
type input "rather"
drag, startPoint x: 109, startPoint y: 79, endPoint x: 112, endPoint y: 87, distance: 8.7
click at [109, 79] on div "Michael Rather" at bounding box center [108, 82] width 34 height 6
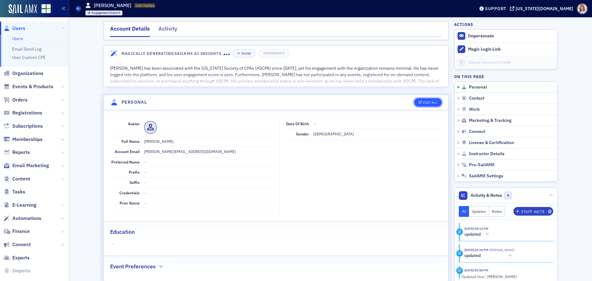
click at [430, 101] on div "Edit All" at bounding box center [430, 102] width 14 height 3
select select "US"
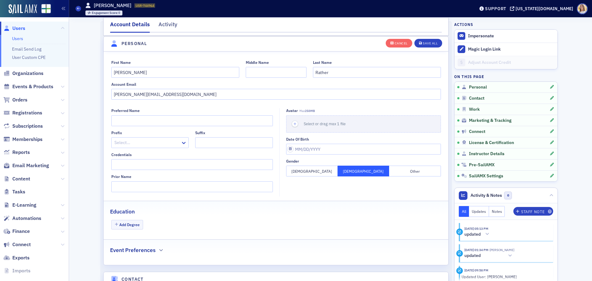
scroll to position [72, 0]
drag, startPoint x: 187, startPoint y: 93, endPoint x: 71, endPoint y: 87, distance: 116.1
type input "mrather639@gmail.com"
click at [430, 43] on div "Save All" at bounding box center [430, 43] width 15 height 3
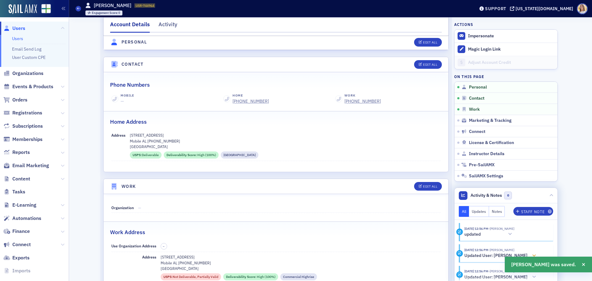
scroll to position [231, 0]
click at [423, 188] on div "Edit All" at bounding box center [430, 186] width 14 height 3
select select "US"
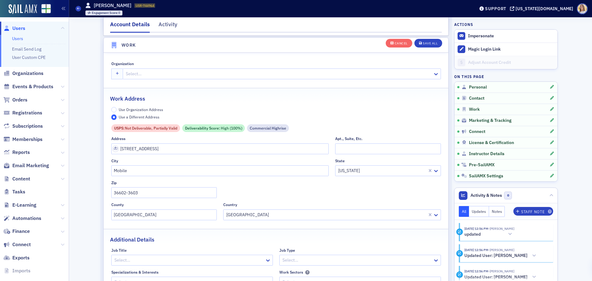
scroll to position [501, 0]
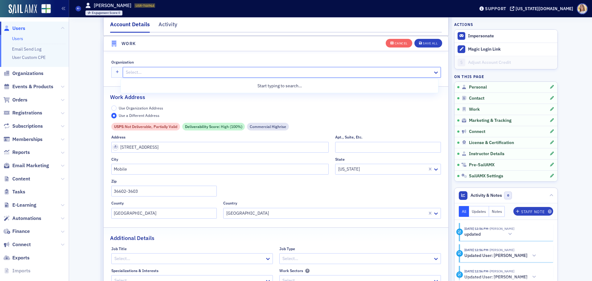
click at [156, 73] on div at bounding box center [278, 72] width 307 height 8
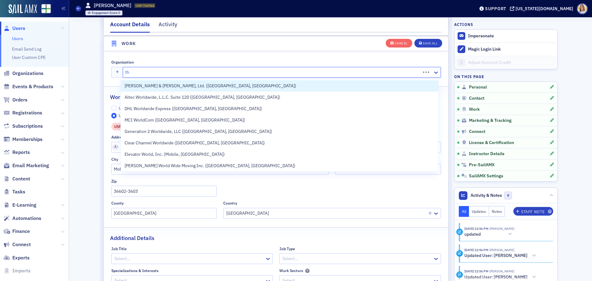
type input "t"
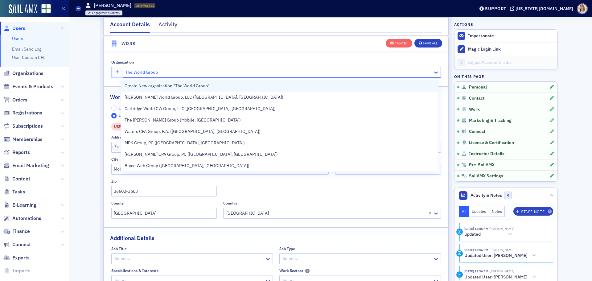
click at [193, 85] on span "Create New organization "The World Group"" at bounding box center [167, 86] width 85 height 6
type input "The World Group"
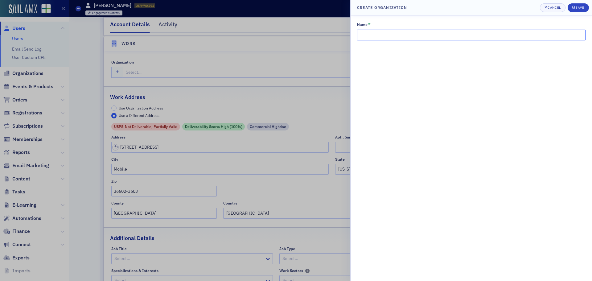
click at [393, 34] on input "Name *" at bounding box center [471, 35] width 229 height 11
type input "The World Group"
click at [473, 6] on button "Save" at bounding box center [578, 7] width 21 height 9
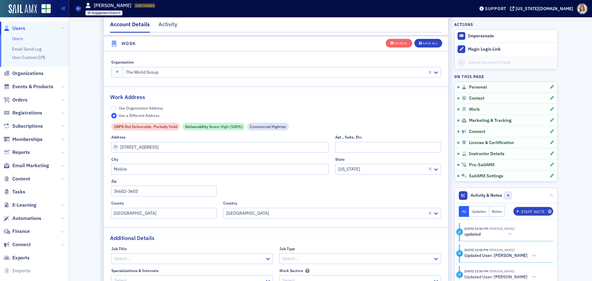
click at [114, 109] on label "Use Organization Address" at bounding box center [137, 108] width 52 height 6
click at [114, 109] on input "Use Organization Address" at bounding box center [114, 108] width 6 height 6
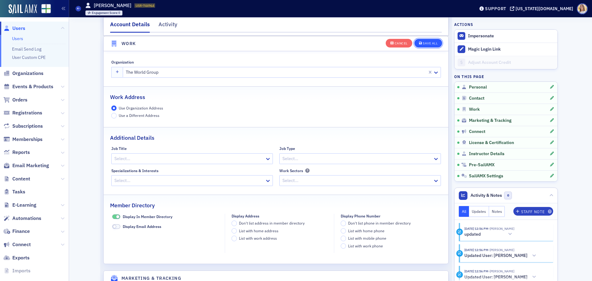
click at [433, 46] on button "Save All" at bounding box center [429, 43] width 28 height 9
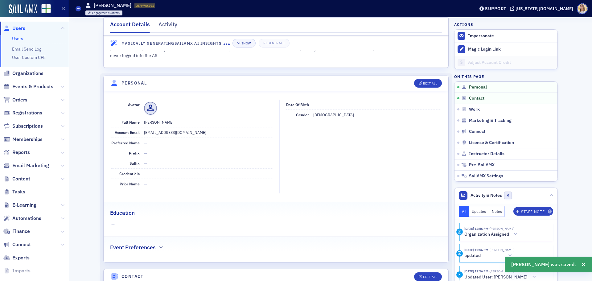
scroll to position [0, 0]
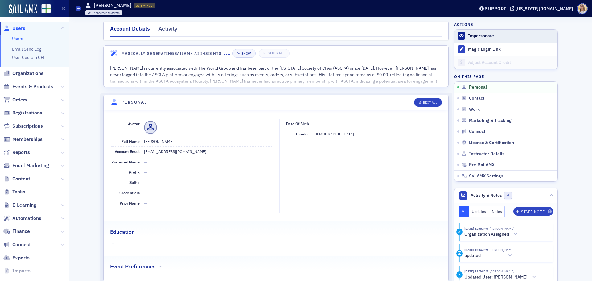
click at [473, 36] on button "Impersonate" at bounding box center [481, 36] width 26 height 6
click at [61, 217] on icon at bounding box center [63, 219] width 4 height 4
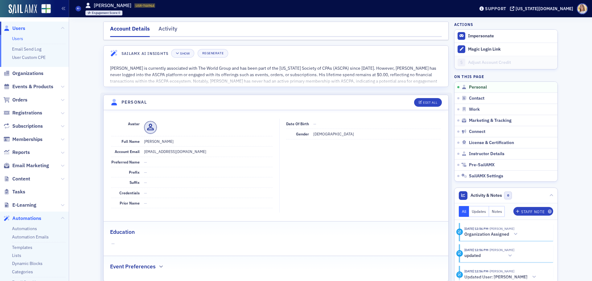
click at [26, 216] on span "Automations" at bounding box center [26, 218] width 29 height 7
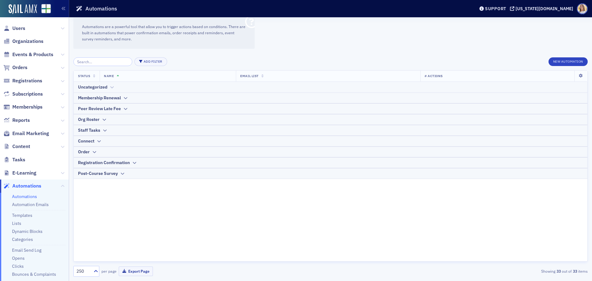
click at [113, 87] on icon at bounding box center [111, 87] width 5 height 4
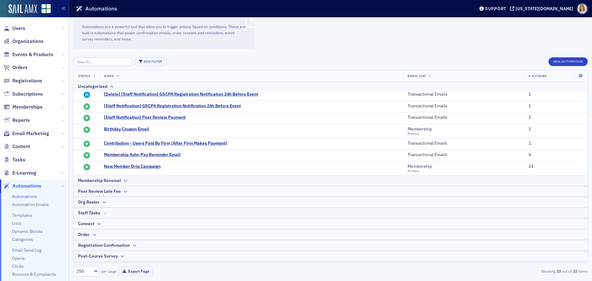
scroll to position [27, 0]
click at [118, 178] on div "Membership Renewal" at bounding box center [99, 180] width 43 height 6
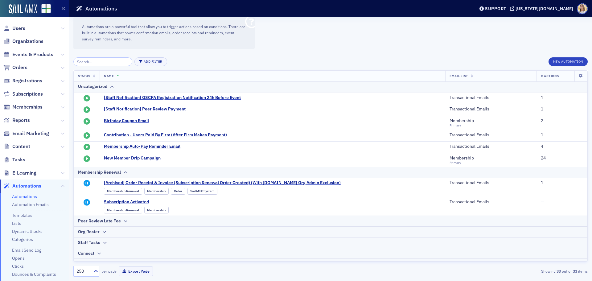
scroll to position [35, 0]
click at [163, 135] on span "Contribution - Users Paid By Firm (After Firm Makes Payment)" at bounding box center [165, 136] width 123 height 6
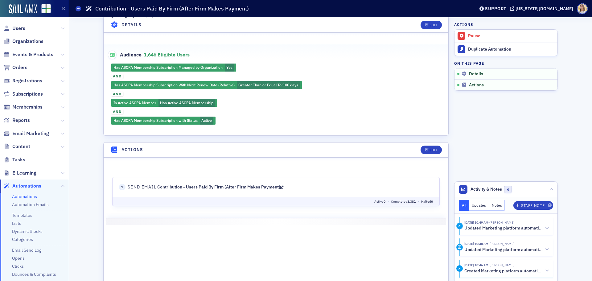
scroll to position [154, 0]
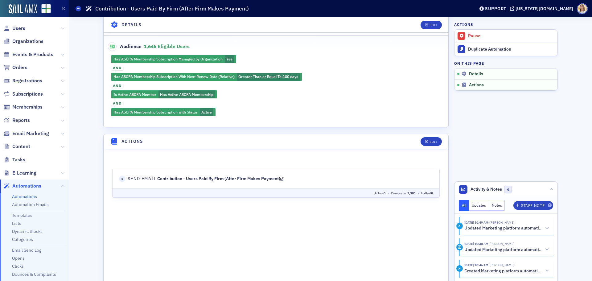
click at [227, 180] on link "Contribution - Users Paid By Firm (After Firm Makes Payment)" at bounding box center [220, 179] width 126 height 6
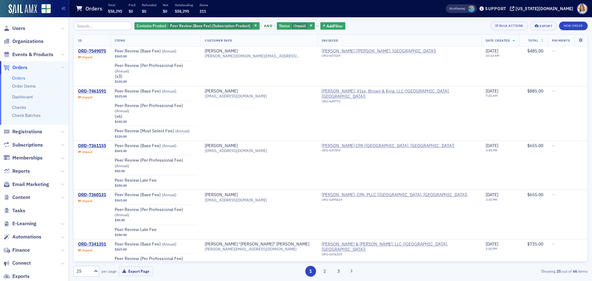
scroll to position [30, 0]
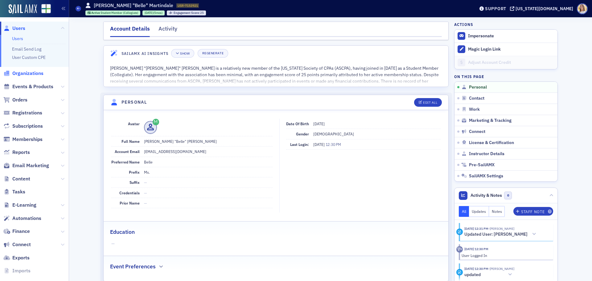
click at [28, 72] on span "Organizations" at bounding box center [27, 73] width 31 height 7
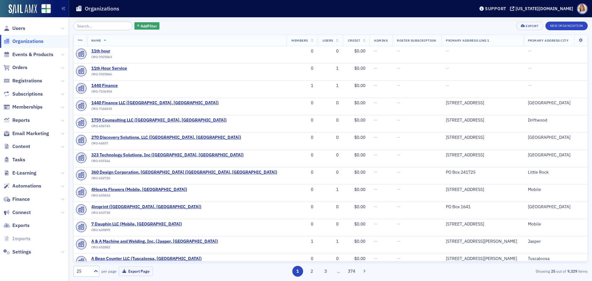
click at [29, 43] on span "Organizations" at bounding box center [27, 41] width 31 height 7
click at [96, 27] on input "search" at bounding box center [102, 26] width 59 height 9
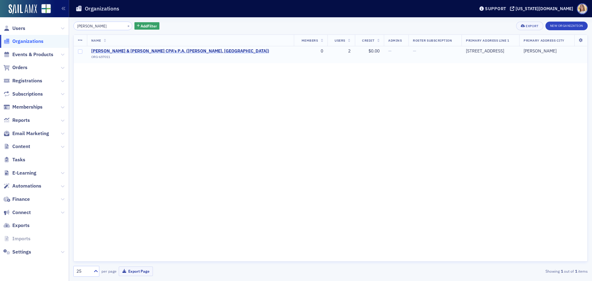
type input "[PERSON_NAME]"
click at [160, 52] on span "[PERSON_NAME] & [PERSON_NAME] CPA's P.A. ([PERSON_NAME], [GEOGRAPHIC_DATA])" at bounding box center [180, 51] width 178 height 6
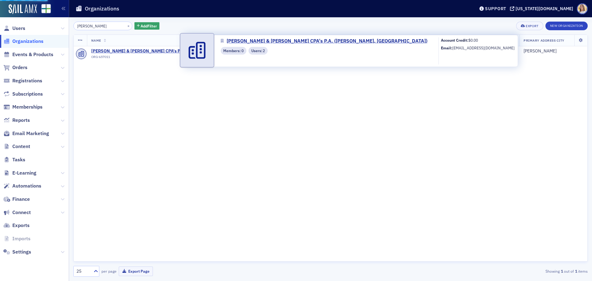
select select "US"
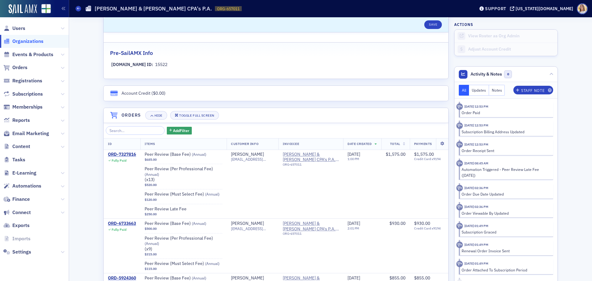
scroll to position [339, 0]
click at [251, 151] on div "[PERSON_NAME]" at bounding box center [247, 154] width 33 height 6
click at [18, 28] on span "Users" at bounding box center [18, 28] width 13 height 7
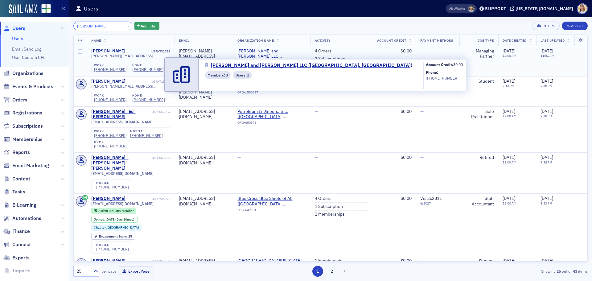
type input "[PERSON_NAME]"
click at [282, 52] on span "[PERSON_NAME] and [PERSON_NAME] LLC ([GEOGRAPHIC_DATA], [GEOGRAPHIC_DATA])" at bounding box center [271, 53] width 68 height 11
select select "US"
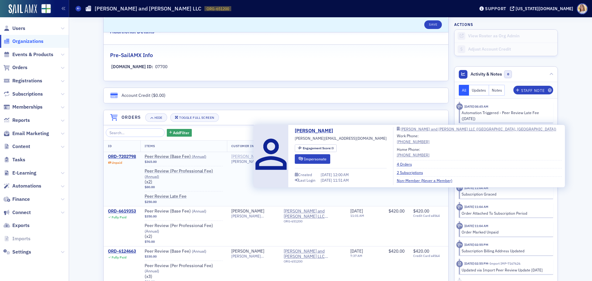
scroll to position [337, 0]
click at [240, 157] on div "[PERSON_NAME]" at bounding box center [247, 156] width 33 height 6
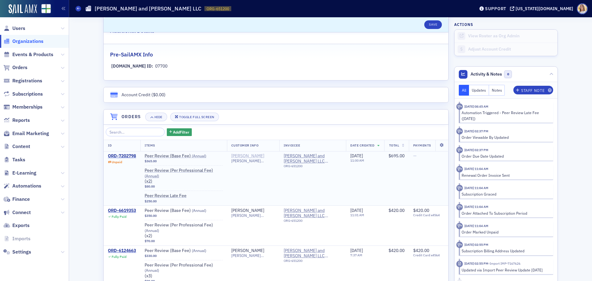
scroll to position [337, 0]
click at [24, 41] on span "Organizations" at bounding box center [27, 41] width 31 height 7
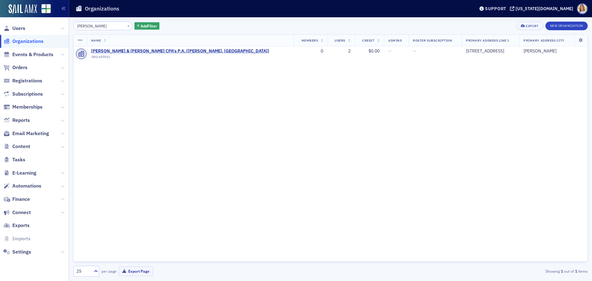
drag, startPoint x: 114, startPoint y: 26, endPoint x: 65, endPoint y: 28, distance: 49.1
click at [65, 28] on div "Users Organizations Events & Products Orders Registrations Subscriptions Member…" at bounding box center [296, 140] width 592 height 281
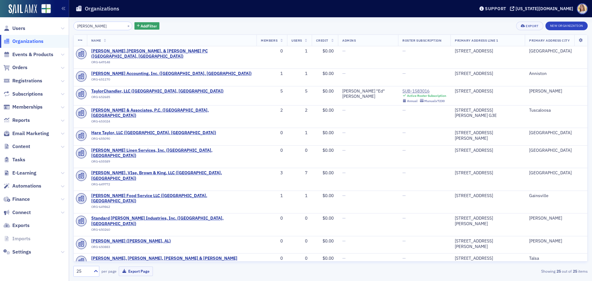
type input "[PERSON_NAME]"
click at [27, 63] on span "Orders" at bounding box center [34, 67] width 69 height 13
click at [26, 64] on span "Orders" at bounding box center [19, 67] width 15 height 7
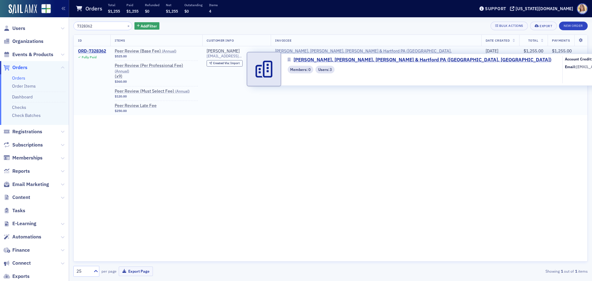
type input "7328362"
click at [357, 52] on span "[PERSON_NAME], [PERSON_NAME], [PERSON_NAME] & Hartford PA ([GEOGRAPHIC_DATA], […" at bounding box center [376, 53] width 202 height 11
select select "US"
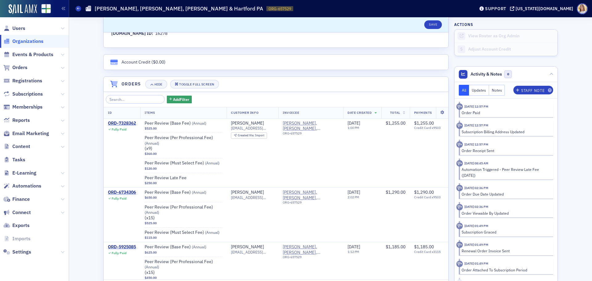
scroll to position [0, 0]
click at [19, 33] on span "Users" at bounding box center [34, 28] width 69 height 13
click at [20, 30] on span "Users" at bounding box center [18, 28] width 13 height 7
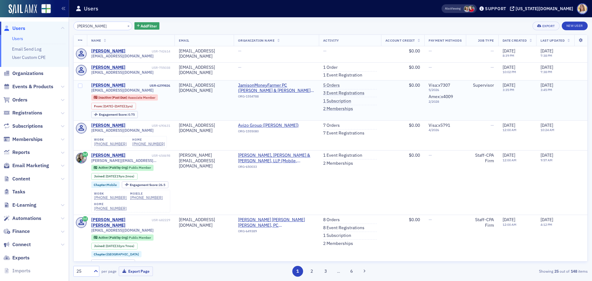
type input "[PERSON_NAME]"
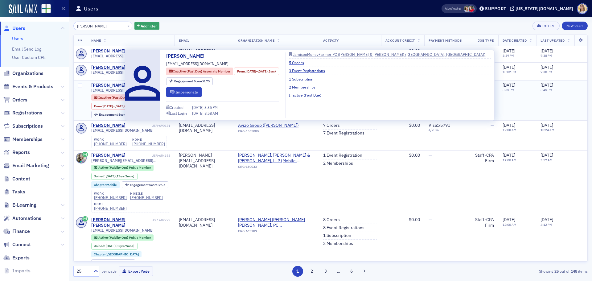
click at [114, 84] on div "[PERSON_NAME]" at bounding box center [108, 86] width 34 height 6
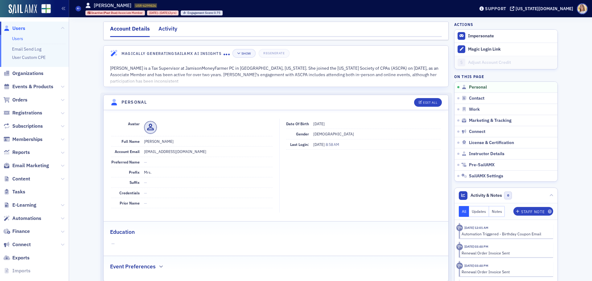
click at [171, 31] on div "Activity" at bounding box center [168, 30] width 19 height 11
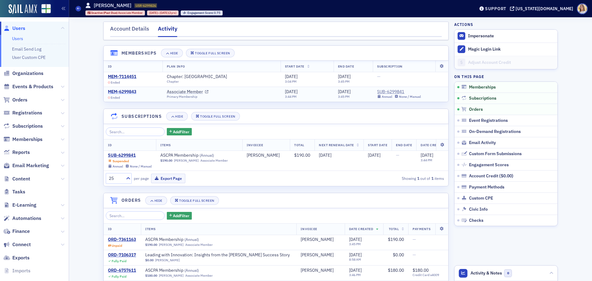
click at [132, 92] on div "MEM-6299843" at bounding box center [122, 92] width 28 height 6
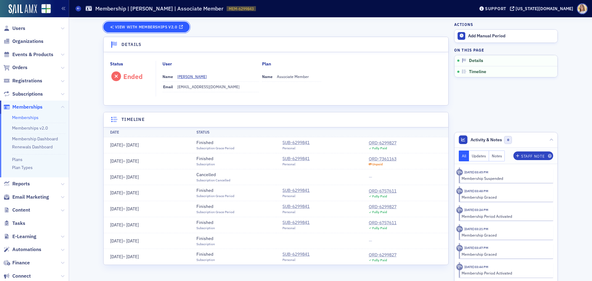
click at [148, 23] on link "View with Memberships v2.0" at bounding box center [146, 27] width 86 height 11
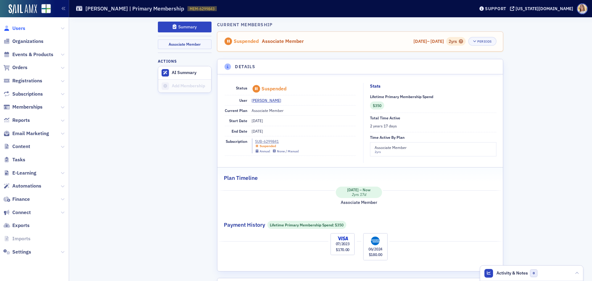
click at [20, 30] on span "Users" at bounding box center [18, 28] width 13 height 7
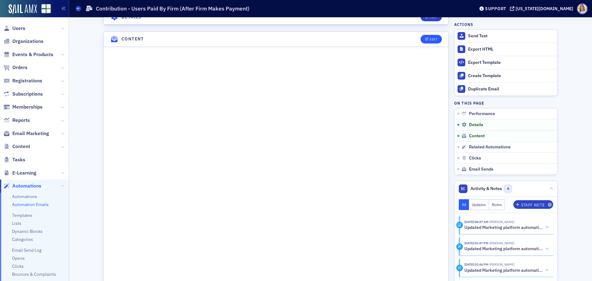
scroll to position [309, 0]
click at [431, 36] on button "Edit" at bounding box center [431, 39] width 21 height 9
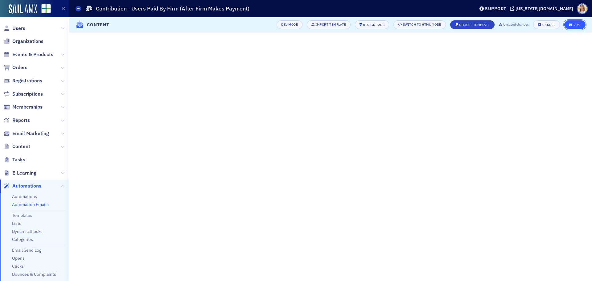
click at [572, 24] on span "Save" at bounding box center [575, 24] width 12 height 3
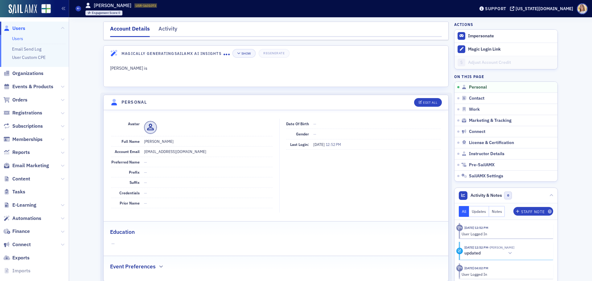
click at [178, 27] on nav "Account Details Activity" at bounding box center [276, 31] width 332 height 12
click at [173, 28] on div "Activity" at bounding box center [168, 30] width 19 height 11
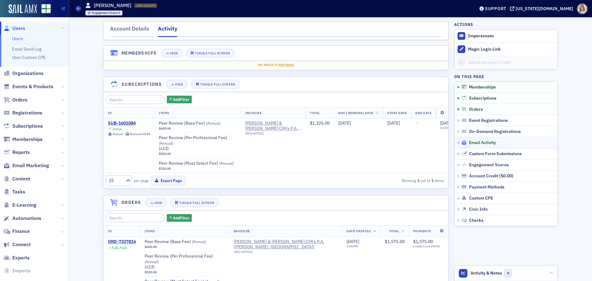
click at [493, 145] on span "Email Activity" at bounding box center [482, 143] width 27 height 6
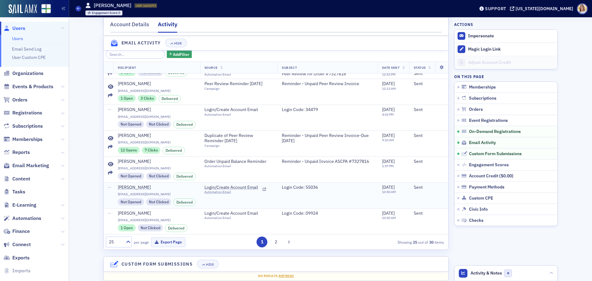
scroll to position [31, 0]
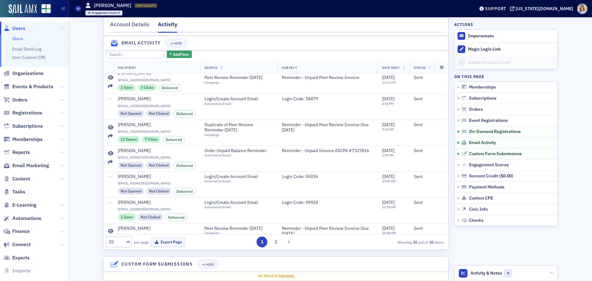
click at [19, 27] on span "Users" at bounding box center [18, 28] width 13 height 7
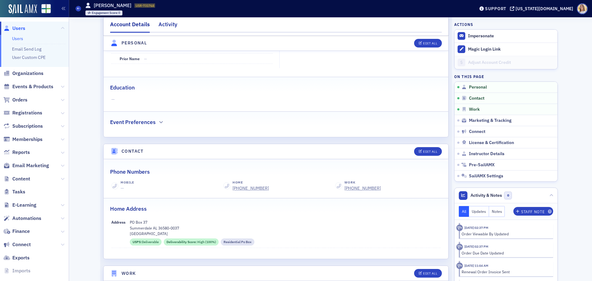
click at [163, 26] on div "Activity" at bounding box center [168, 25] width 19 height 11
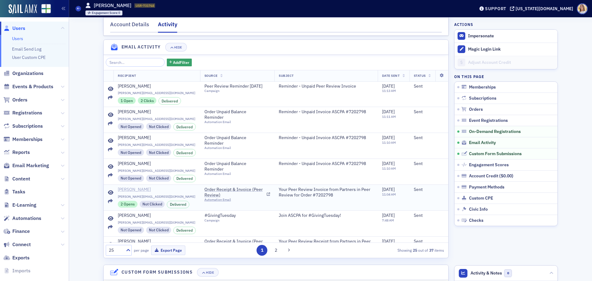
scroll to position [470, 0]
click at [108, 195] on icon at bounding box center [111, 192] width 6 height 5
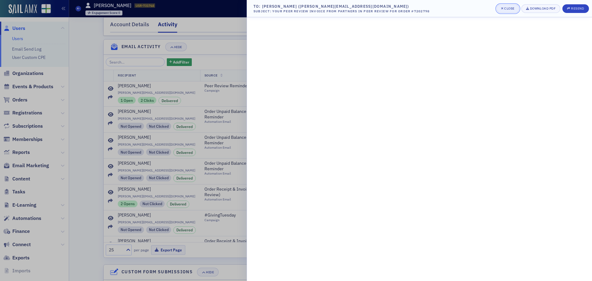
click at [508, 8] on div "Close" at bounding box center [509, 8] width 10 height 3
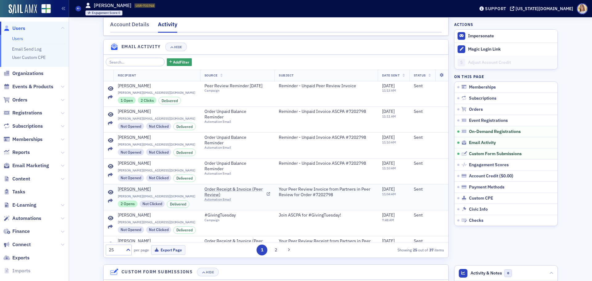
click at [122, 207] on div "2 Opens" at bounding box center [128, 203] width 20 height 7
click at [107, 193] on td at bounding box center [109, 197] width 10 height 26
click at [108, 195] on icon at bounding box center [111, 192] width 6 height 5
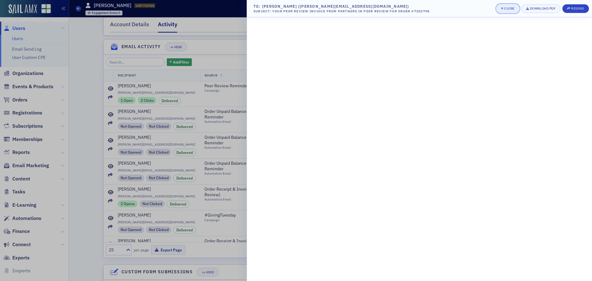
click at [504, 10] on div "Close" at bounding box center [509, 8] width 10 height 3
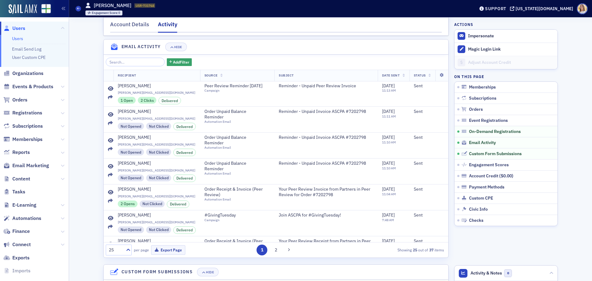
scroll to position [28, 0]
click at [22, 27] on span "Users" at bounding box center [18, 28] width 13 height 7
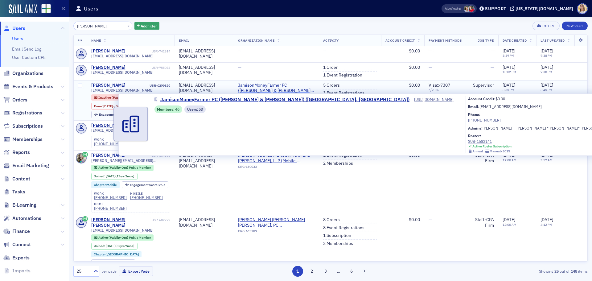
type input "[PERSON_NAME]"
click at [265, 86] on span "JamisonMoneyFarmer PC ([PERSON_NAME] & [PERSON_NAME]) ([GEOGRAPHIC_DATA], [GEOG…" at bounding box center [276, 88] width 76 height 11
select select "US"
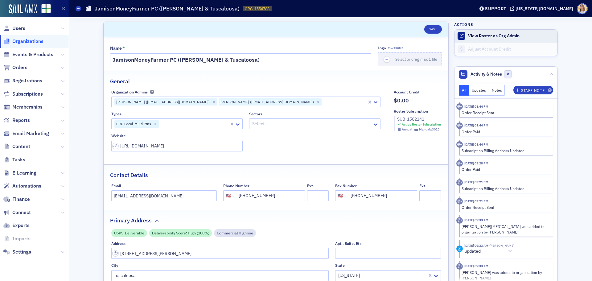
click at [485, 36] on button "View Roster as Org Admin" at bounding box center [494, 36] width 52 height 6
